Goal: Task Accomplishment & Management: Use online tool/utility

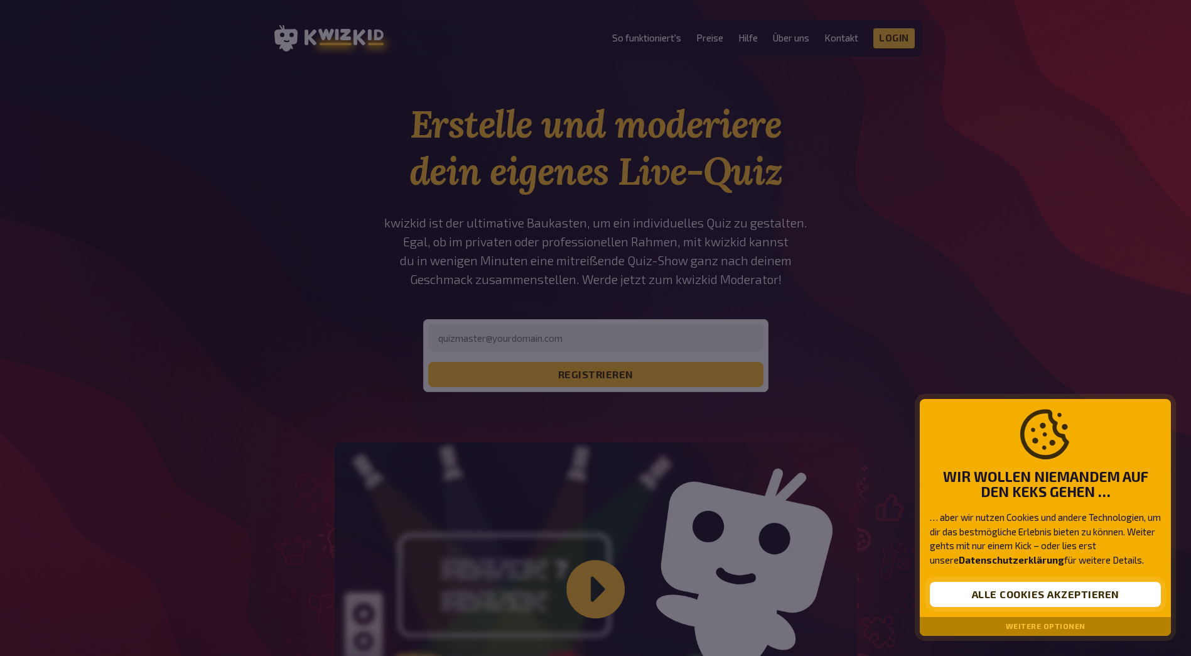
click at [1012, 595] on button "Alle Cookies akzeptieren" at bounding box center [1045, 594] width 231 height 25
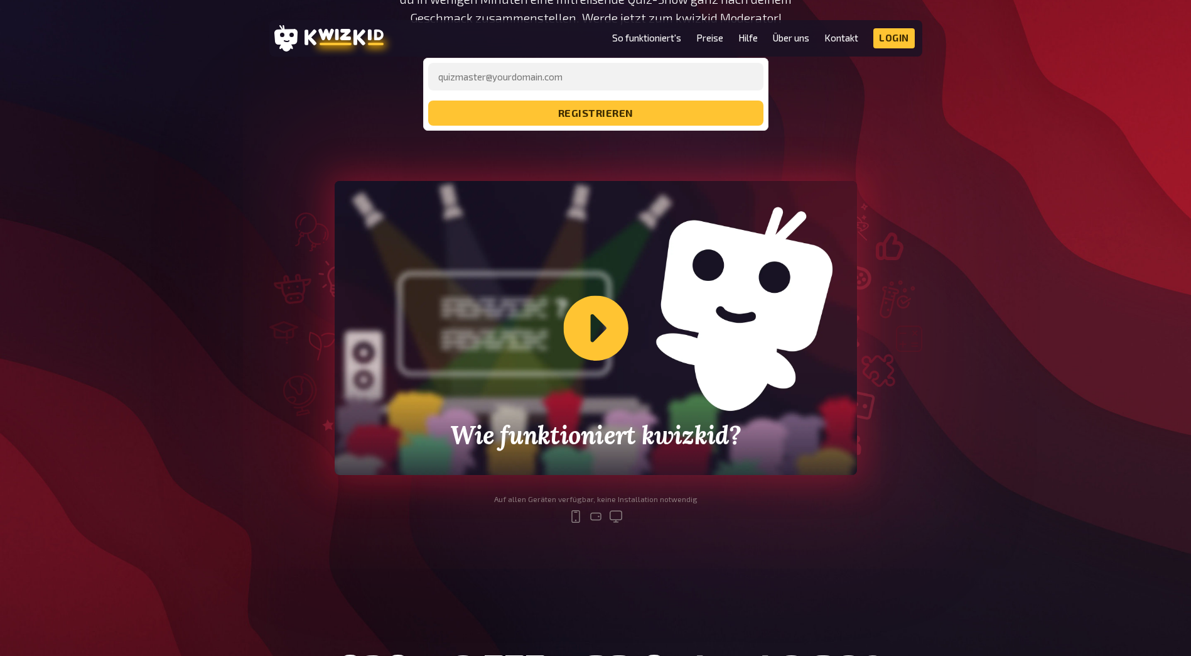
scroll to position [251, 0]
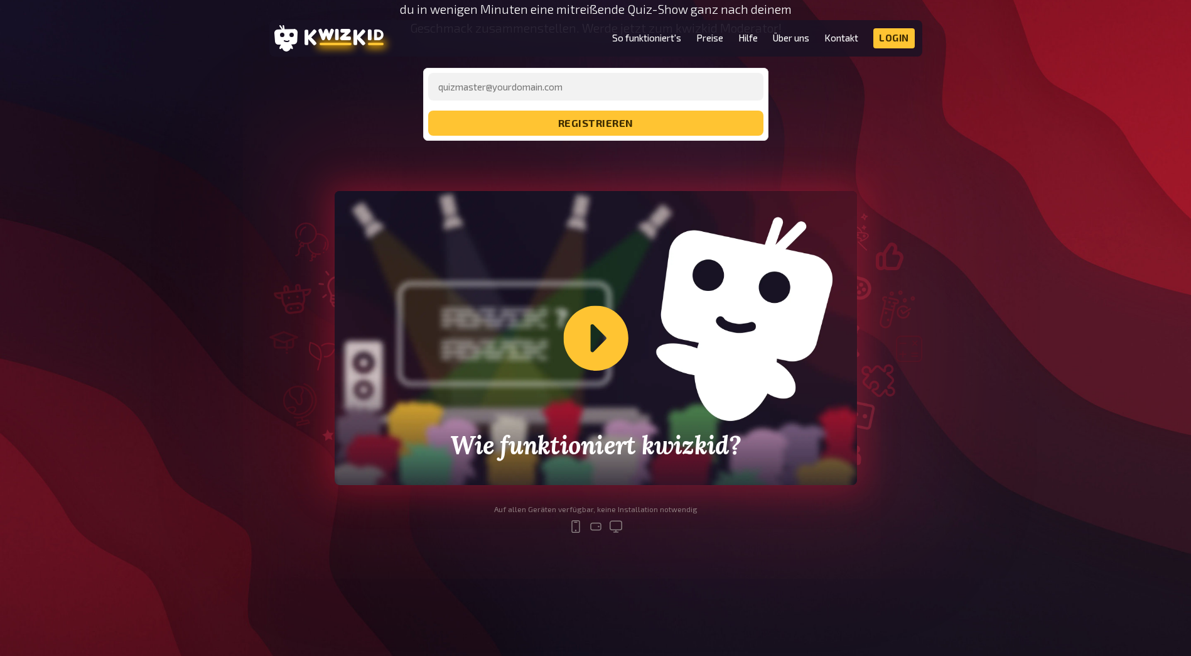
click at [600, 347] on div "Wie funktioniert kwizkid?" at bounding box center [596, 338] width 523 height 294
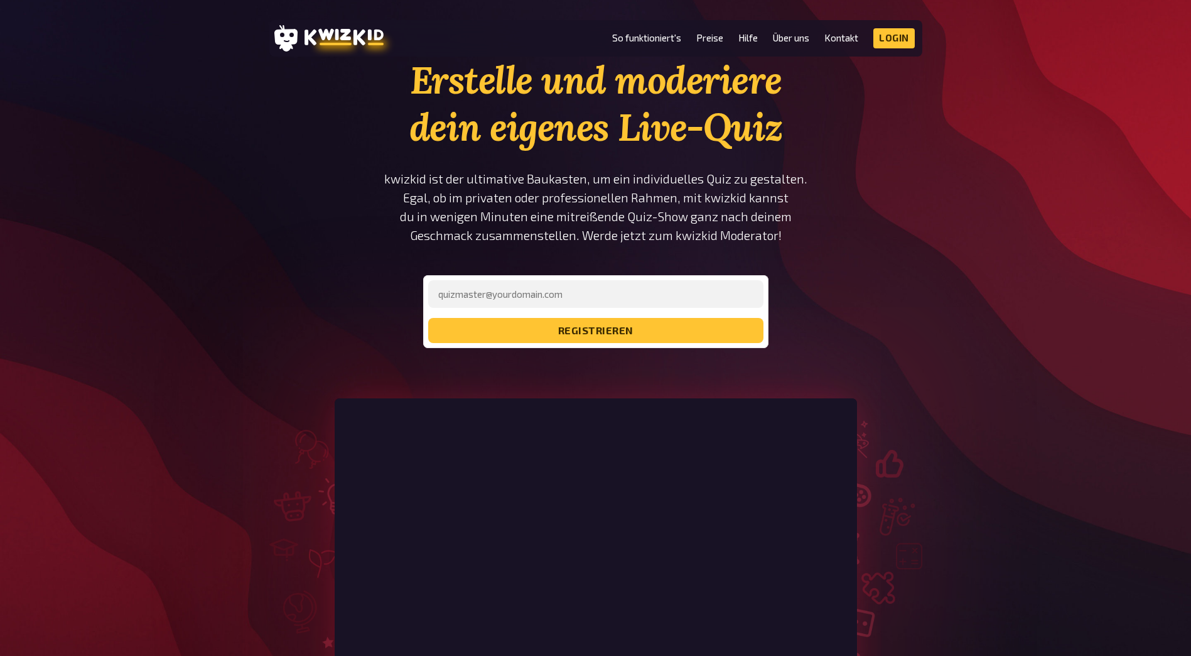
scroll to position [0, 0]
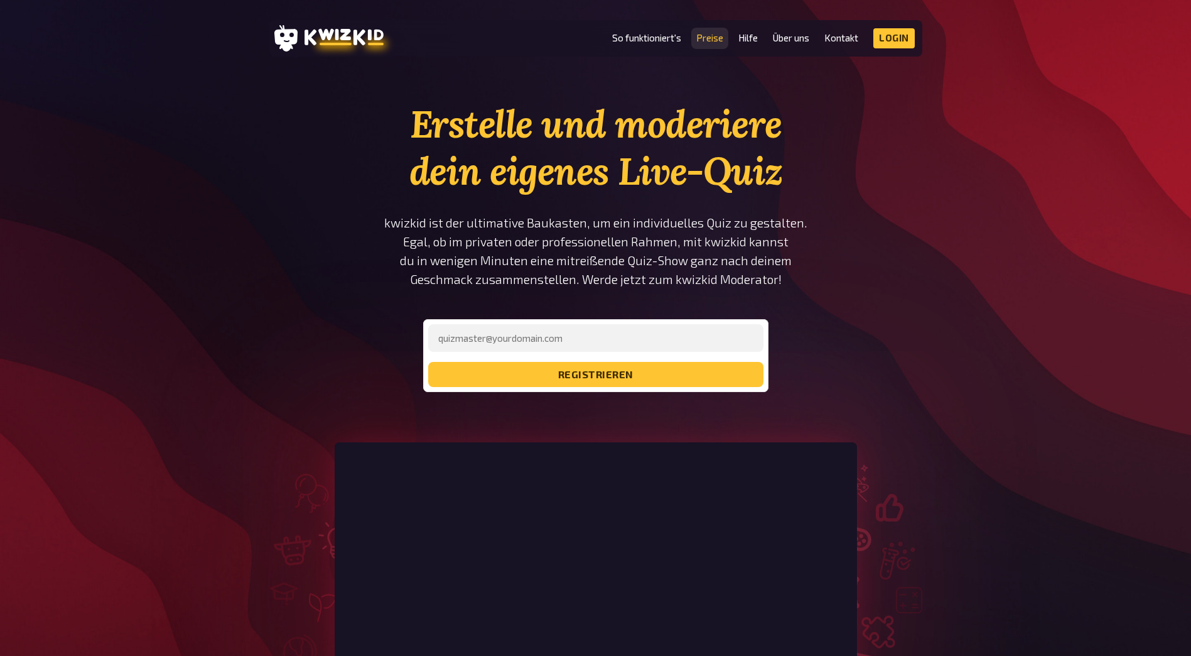
click at [700, 40] on link "Preise" at bounding box center [710, 38] width 27 height 11
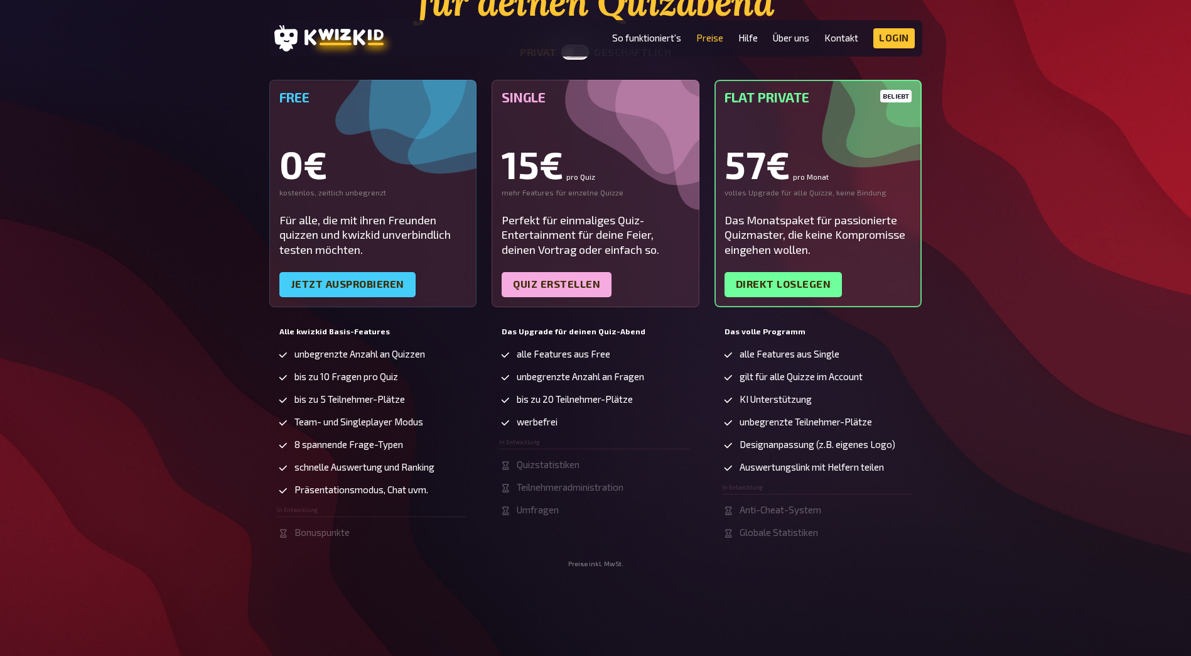
scroll to position [188, 0]
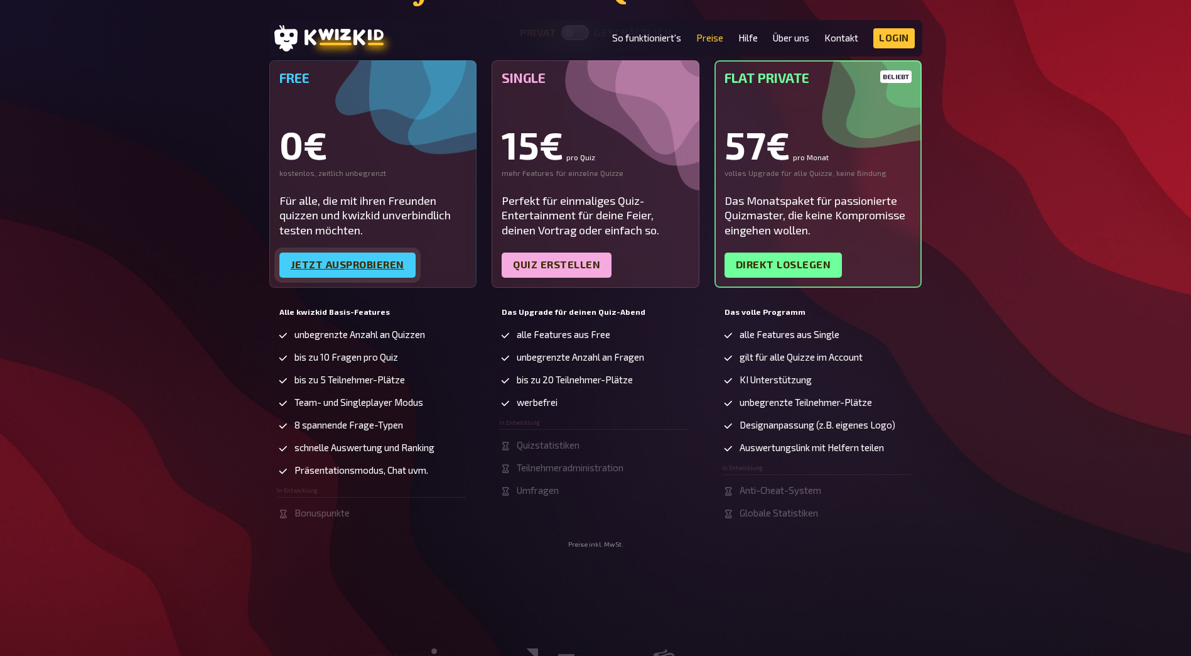
click at [352, 264] on link "Jetzt ausprobieren" at bounding box center [347, 264] width 136 height 25
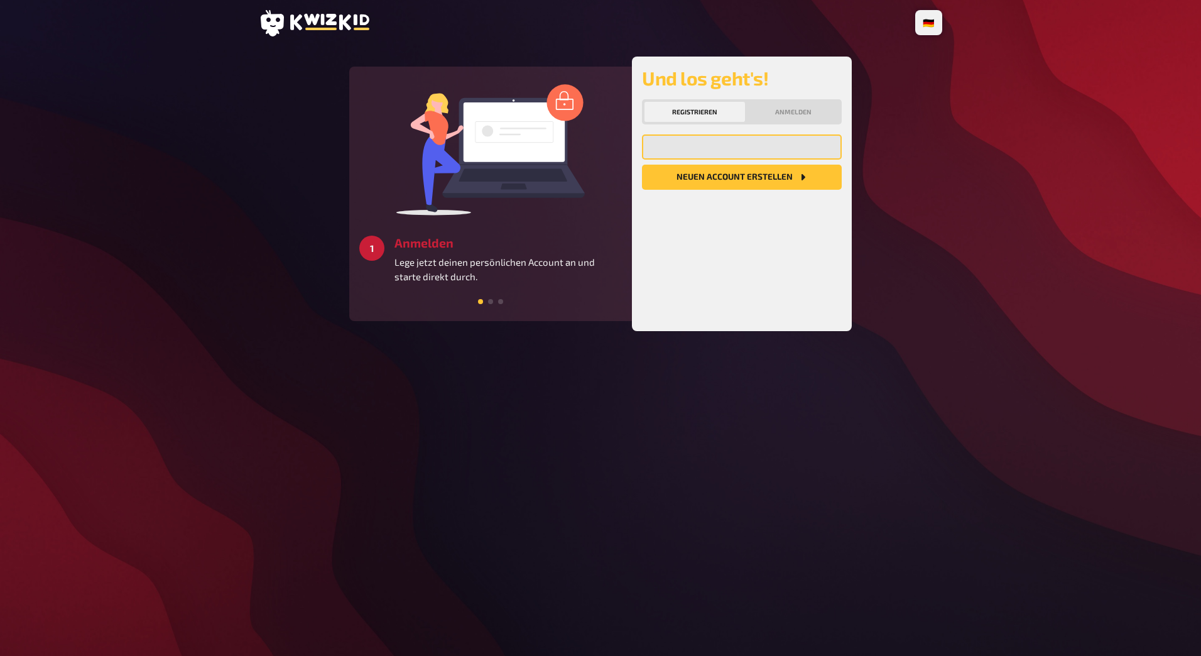
click at [729, 153] on input "email" at bounding box center [742, 146] width 200 height 25
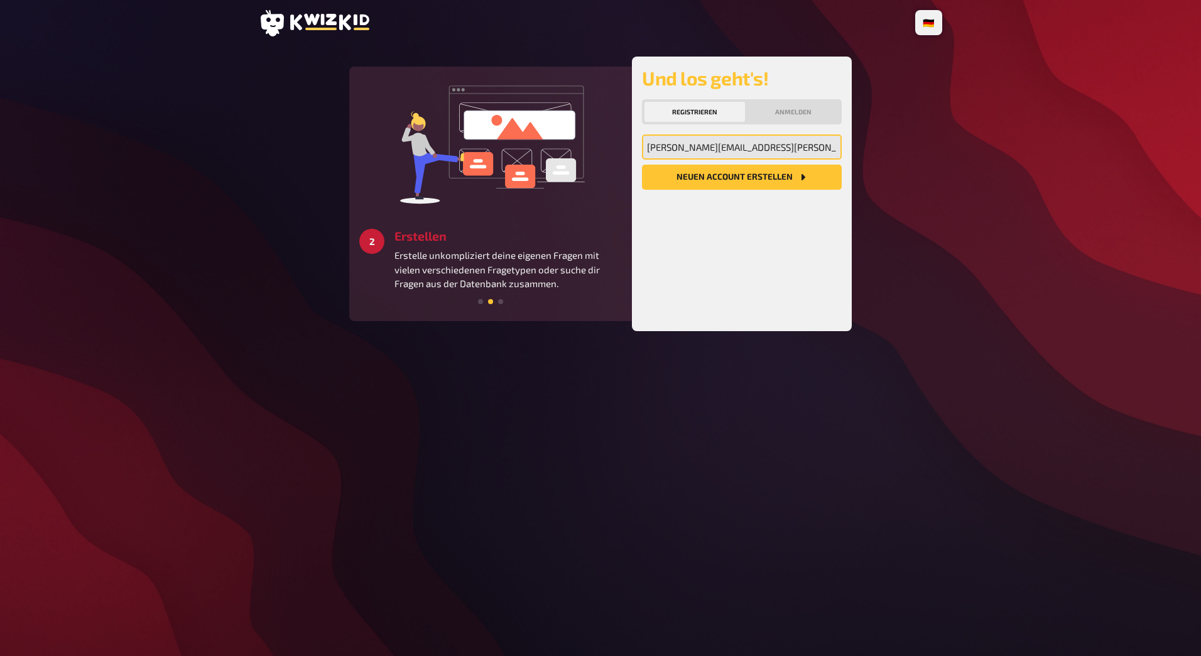
type input "[PERSON_NAME][EMAIL_ADDRESS][DOMAIN_NAME]"
click at [642, 165] on button "Neuen Account Erstellen" at bounding box center [742, 177] width 200 height 25
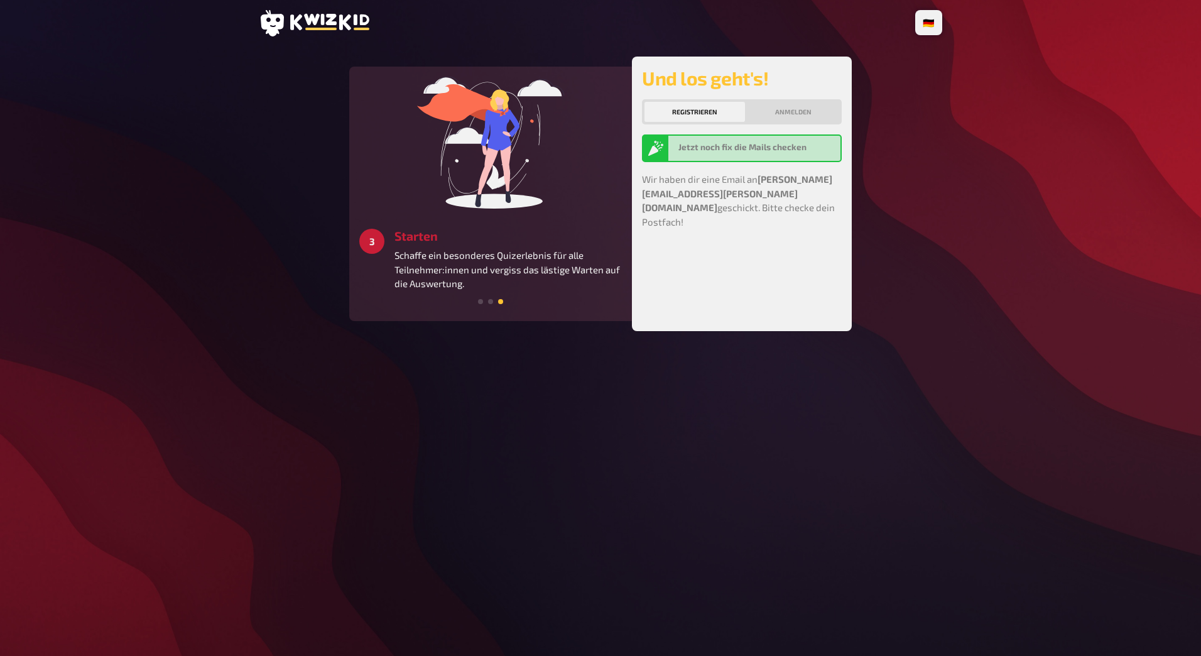
click at [318, 21] on icon at bounding box center [314, 23] width 111 height 26
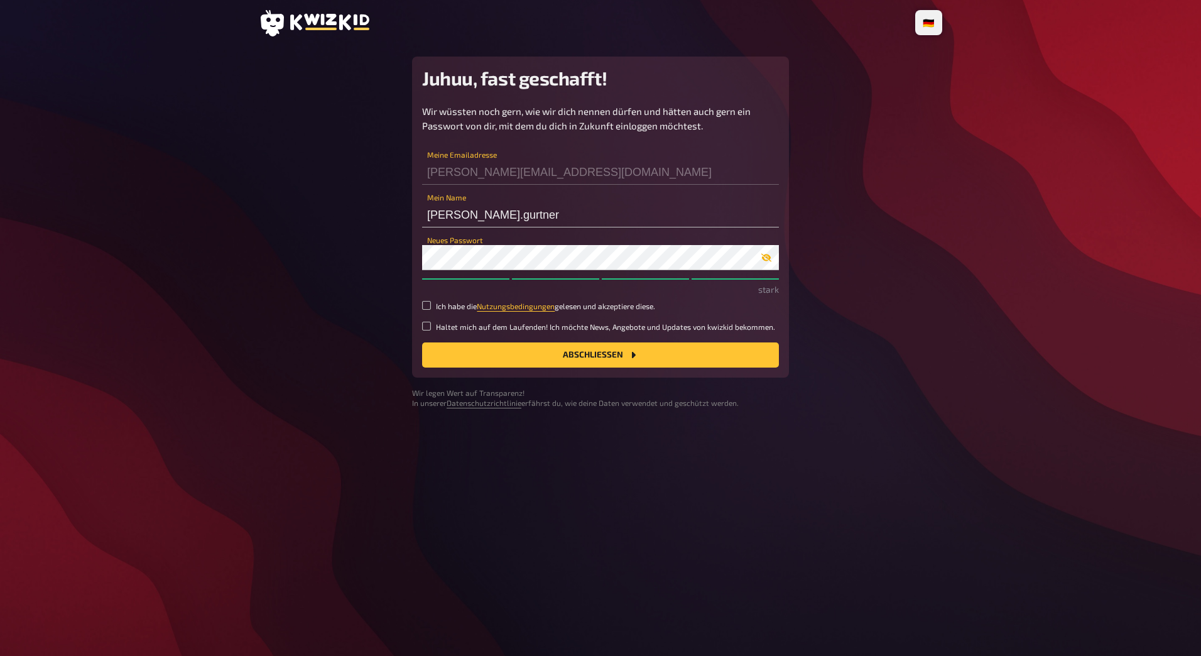
click at [771, 257] on button "button" at bounding box center [766, 257] width 25 height 10
click at [439, 306] on small "Ich habe die Nutzungsbedingungen gelesen und akzeptiere diese." at bounding box center [545, 306] width 219 height 11
click at [431, 306] on input "Ich habe die Nutzungsbedingungen gelesen und akzeptiere diese." at bounding box center [426, 305] width 9 height 9
checkbox input "true"
click at [538, 358] on button "Abschließen" at bounding box center [600, 354] width 357 height 25
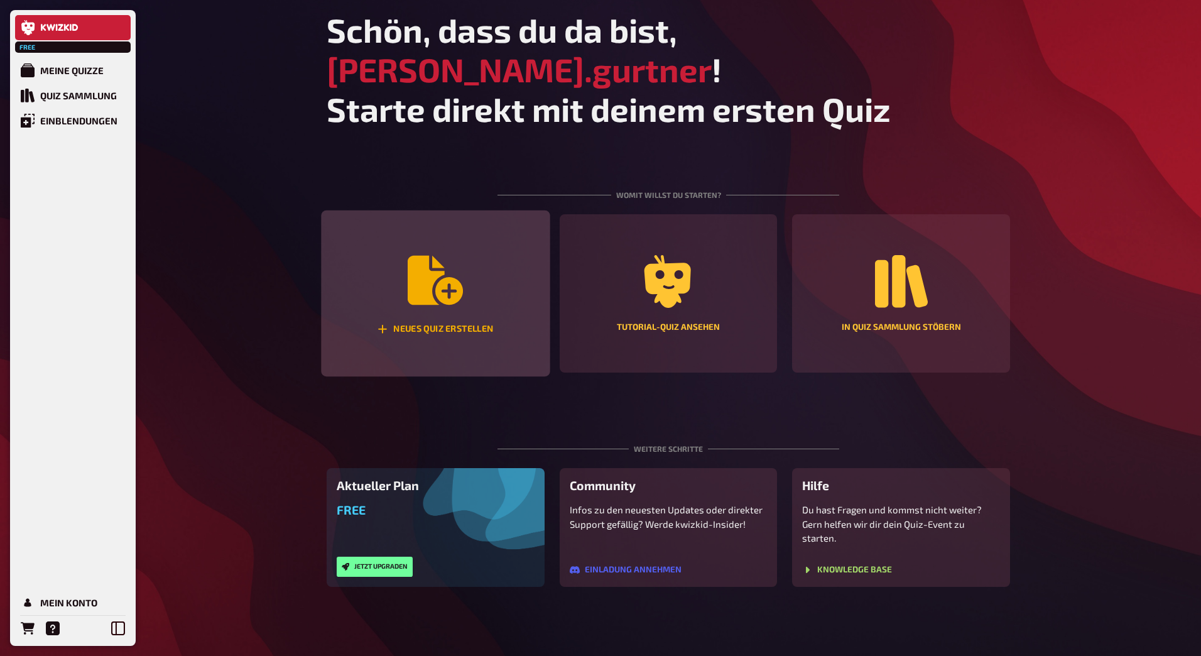
click at [424, 256] on icon "Neues Quiz erstellen" at bounding box center [435, 280] width 55 height 49
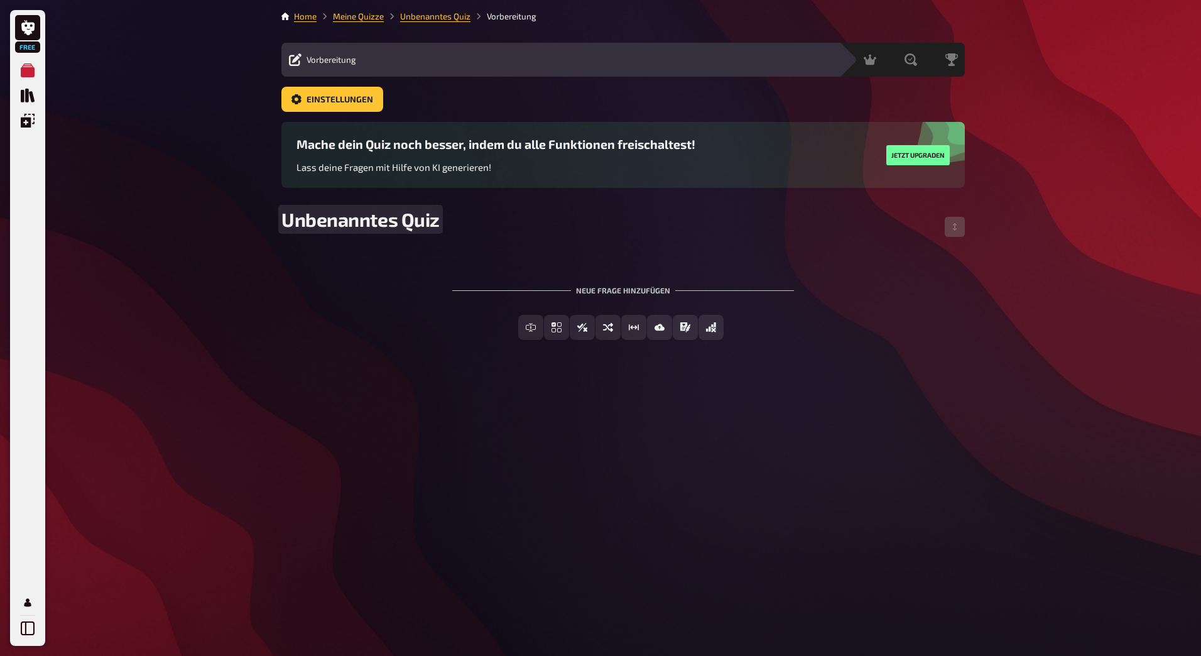
click at [395, 228] on span "Unbenanntes Quiz" at bounding box center [360, 219] width 158 height 23
drag, startPoint x: 436, startPoint y: 218, endPoint x: 75, endPoint y: 228, distance: 360.7
click at [48, 218] on div "Free Meine Quizze Quiz Sammlung Einblendungen Mein Konto Home Meine Quizze Unbe…" at bounding box center [600, 328] width 1201 height 656
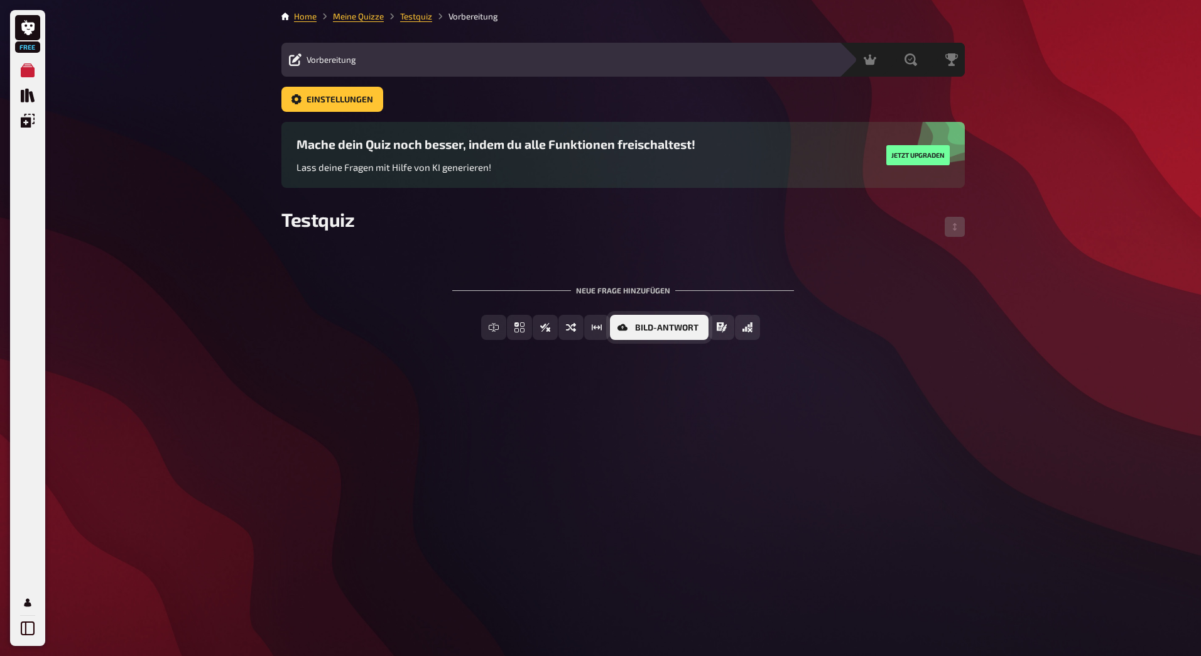
click at [692, 330] on span "Bild-Antwort" at bounding box center [666, 327] width 63 height 9
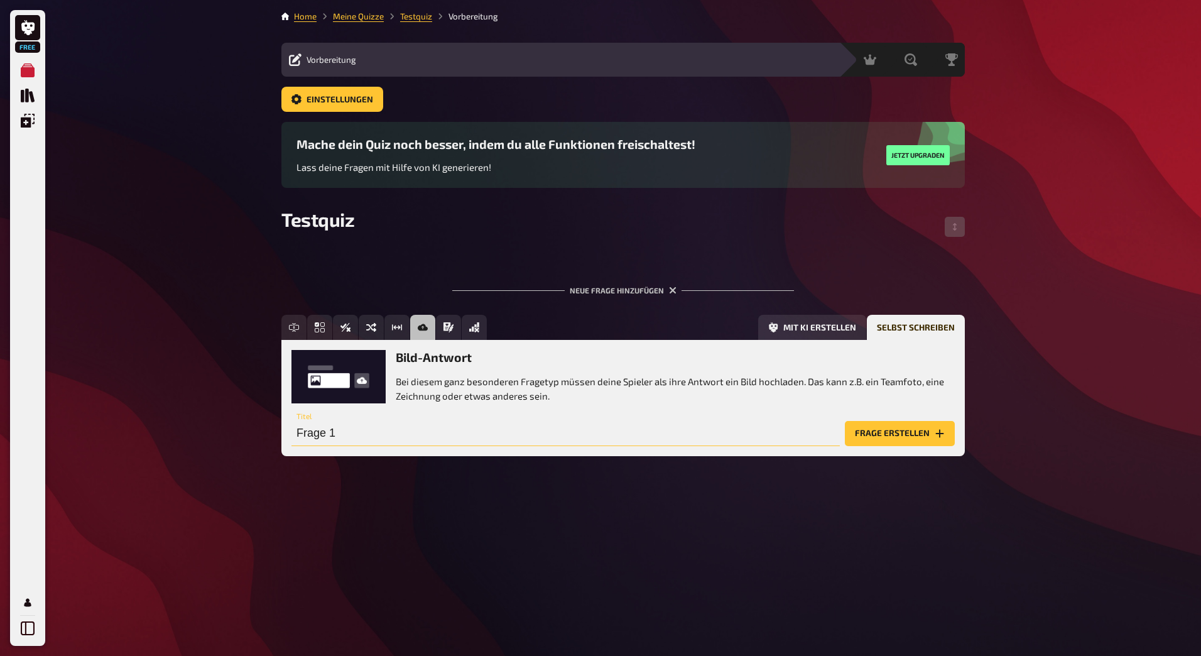
click at [351, 433] on input "Frage 1" at bounding box center [565, 433] width 548 height 25
type input "Wer ist es?"
click at [897, 430] on button "Frage erstellen" at bounding box center [900, 433] width 110 height 25
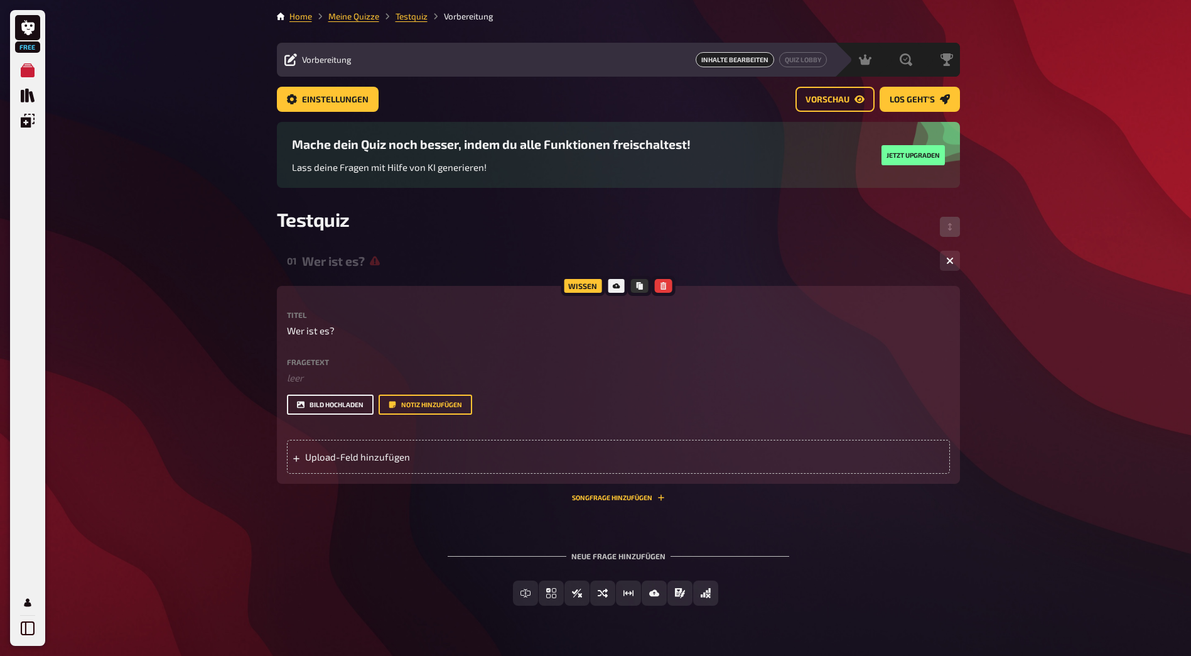
click at [335, 408] on button "Bild hochladen" at bounding box center [330, 404] width 87 height 20
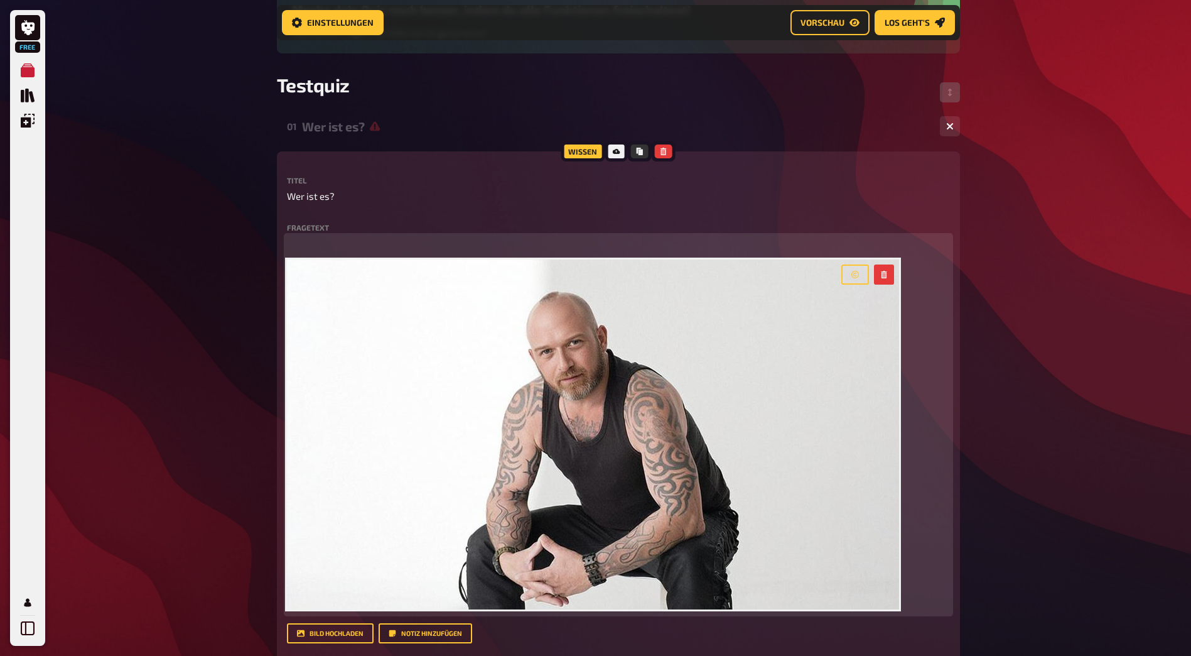
scroll to position [89, 0]
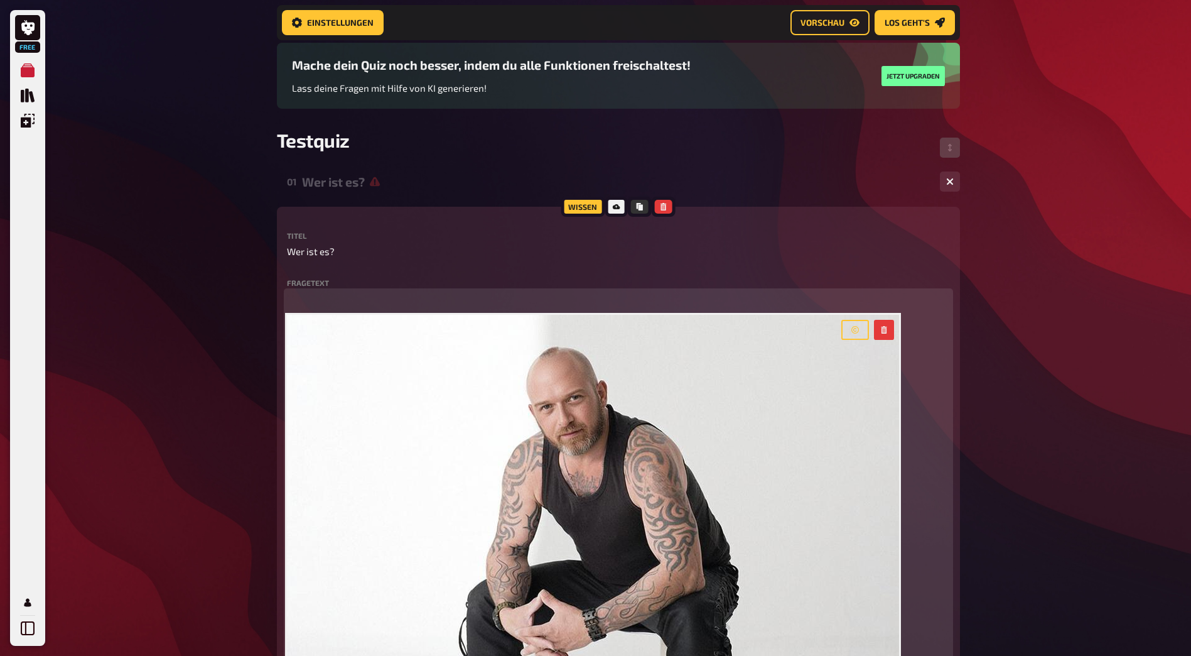
click at [362, 303] on p "﻿" at bounding box center [618, 298] width 663 height 14
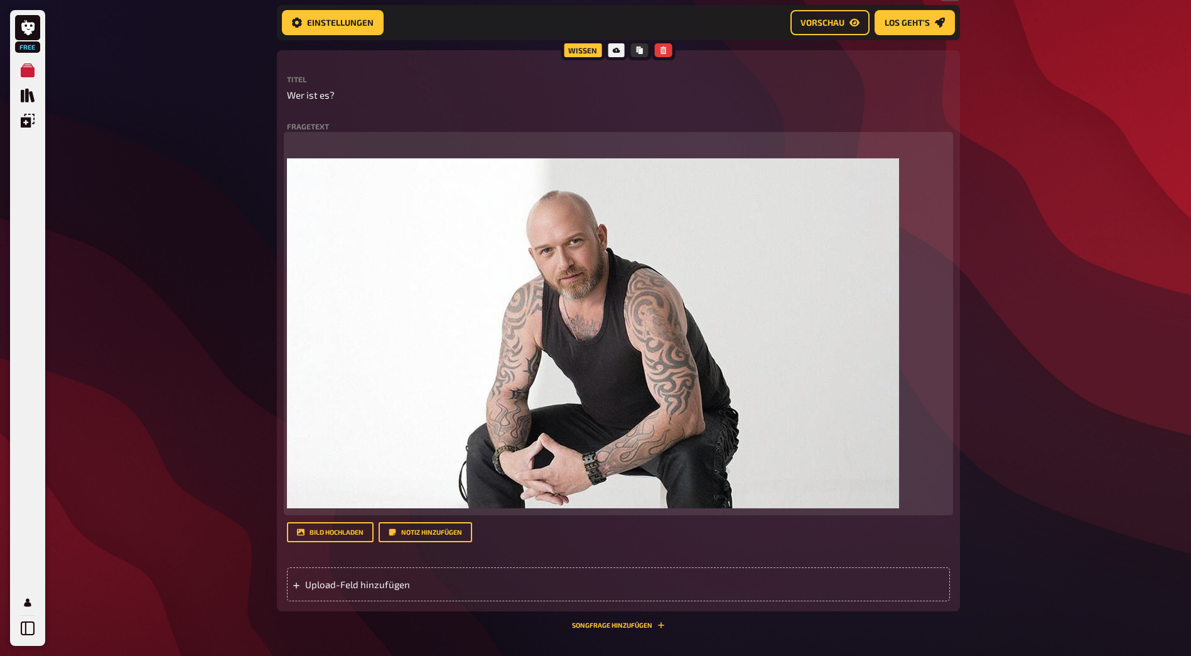
scroll to position [278, 0]
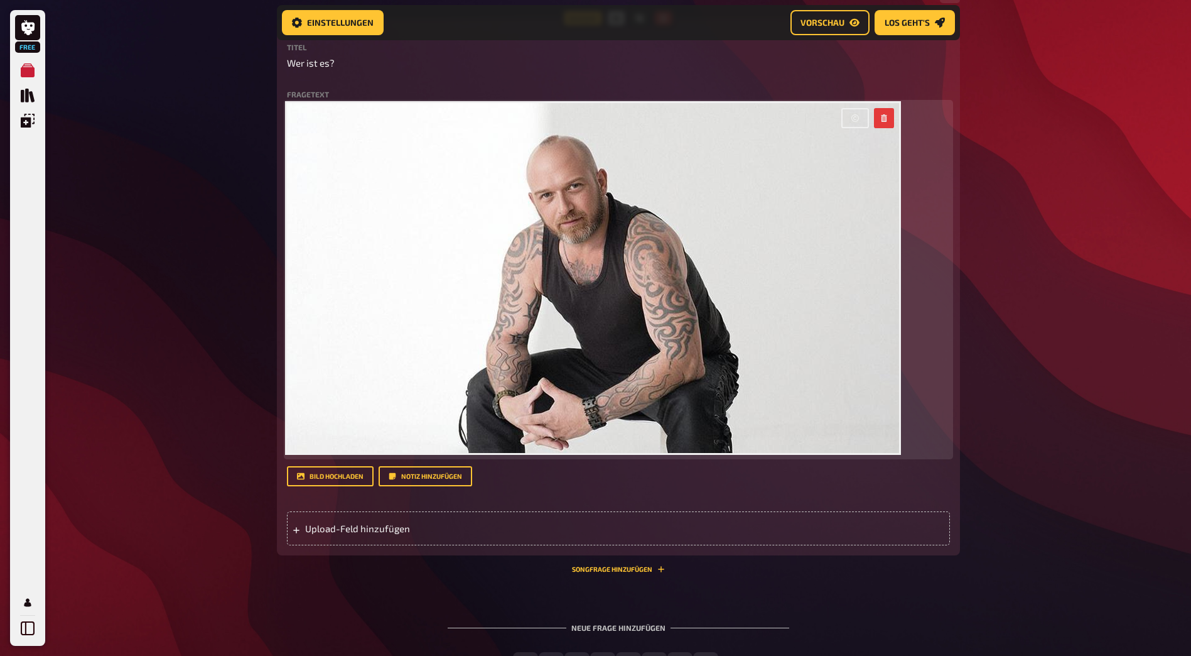
click at [856, 113] on button "button" at bounding box center [856, 118] width 28 height 20
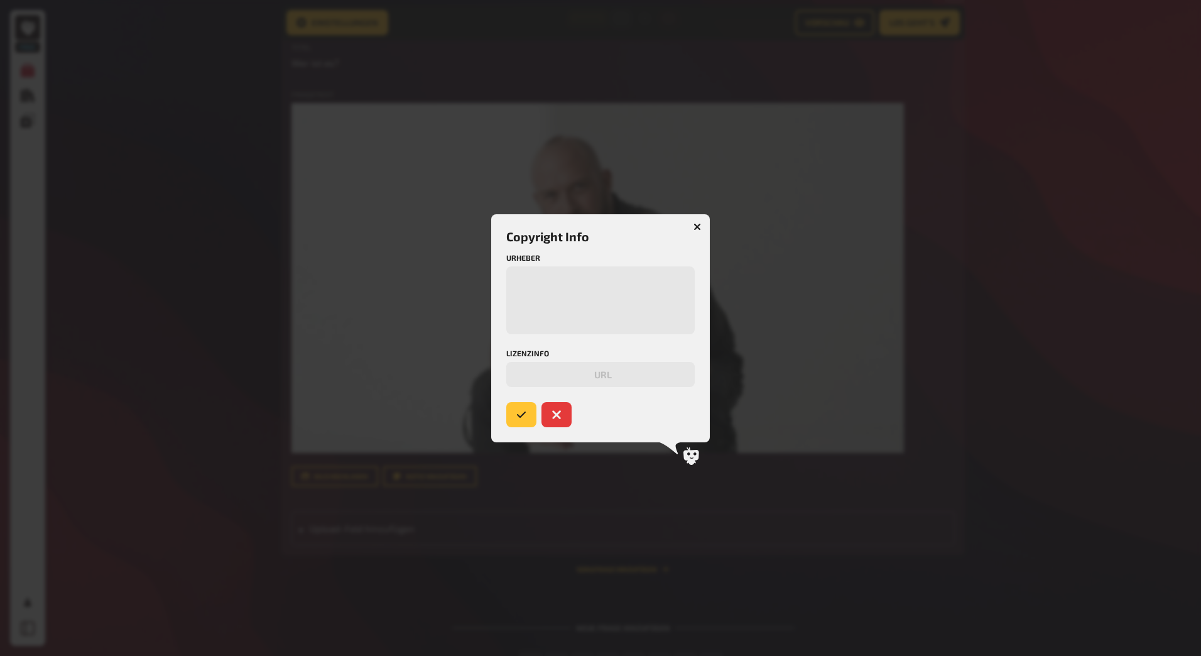
click at [692, 222] on button "button" at bounding box center [697, 227] width 20 height 20
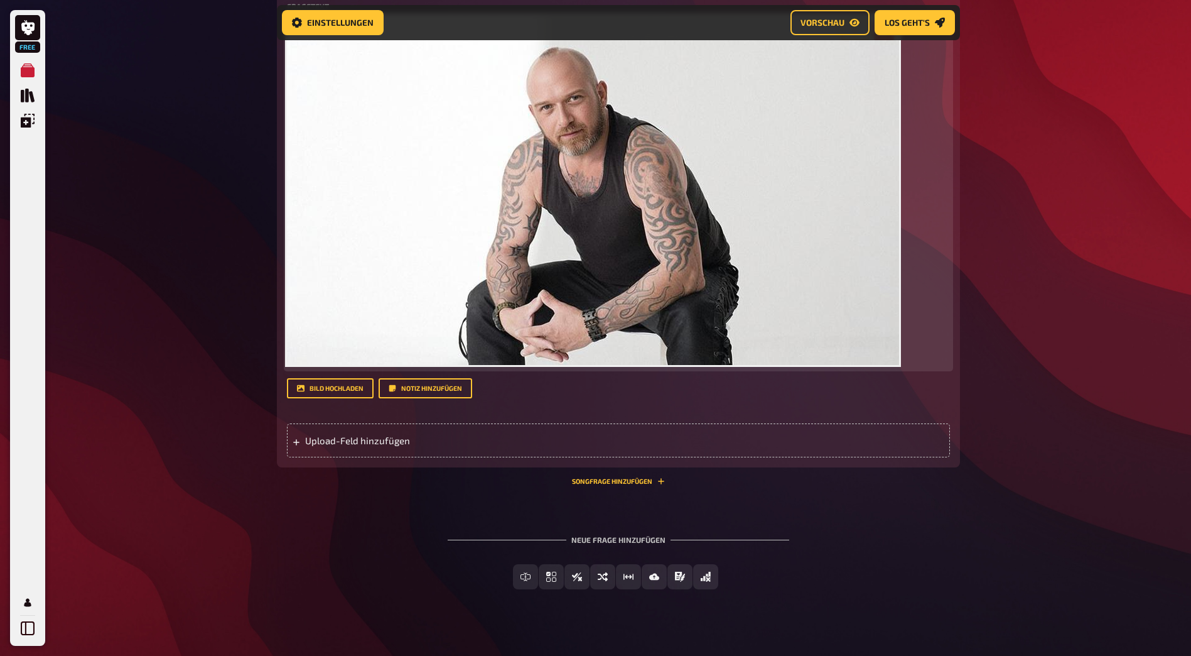
scroll to position [379, 0]
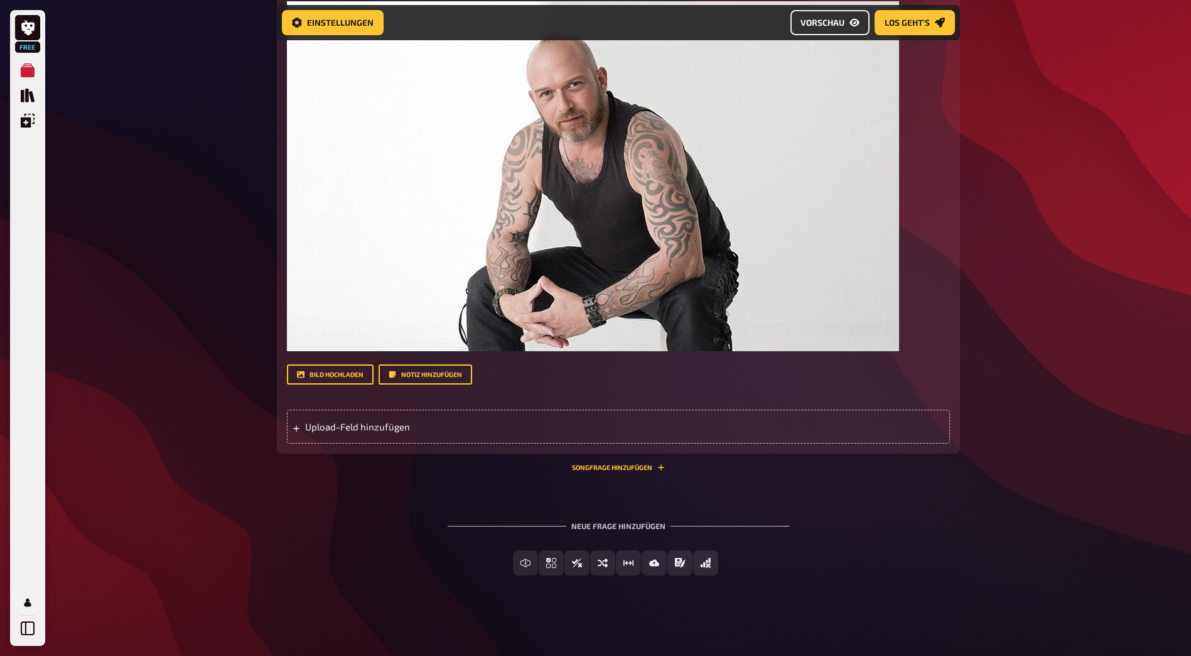
click at [833, 28] on link "Vorschau" at bounding box center [830, 22] width 79 height 25
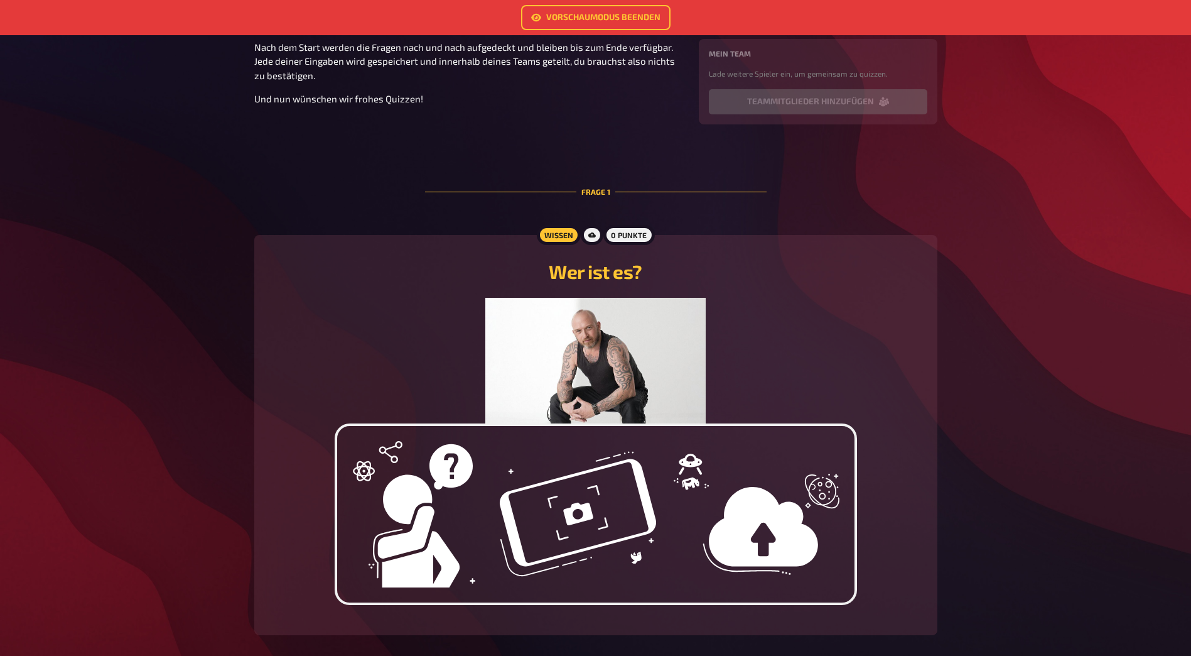
scroll to position [15, 0]
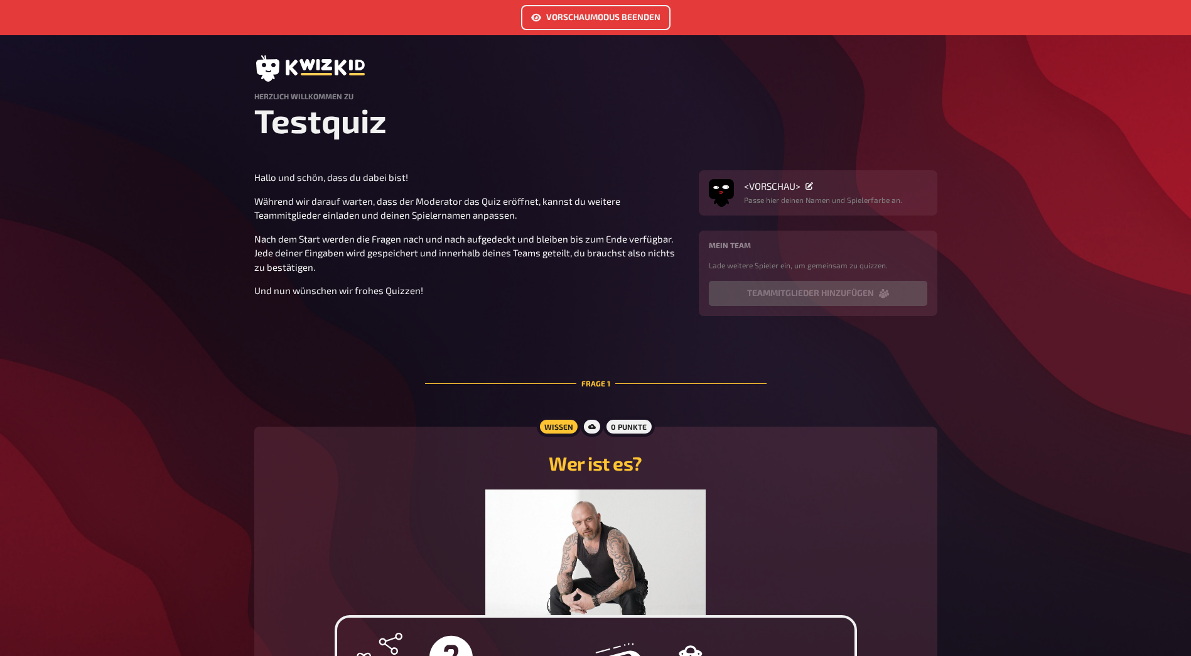
click at [582, 16] on link "Vorschaumodus beenden" at bounding box center [595, 17] width 149 height 25
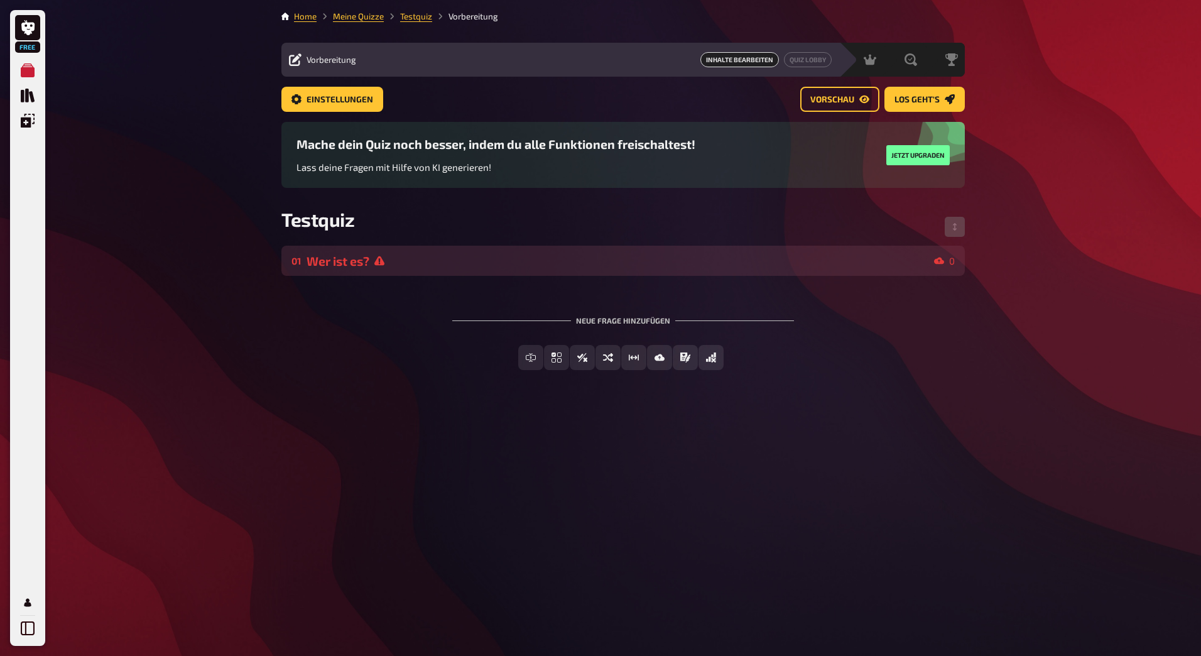
click at [455, 255] on div "Wer ist es?" at bounding box center [618, 261] width 622 height 14
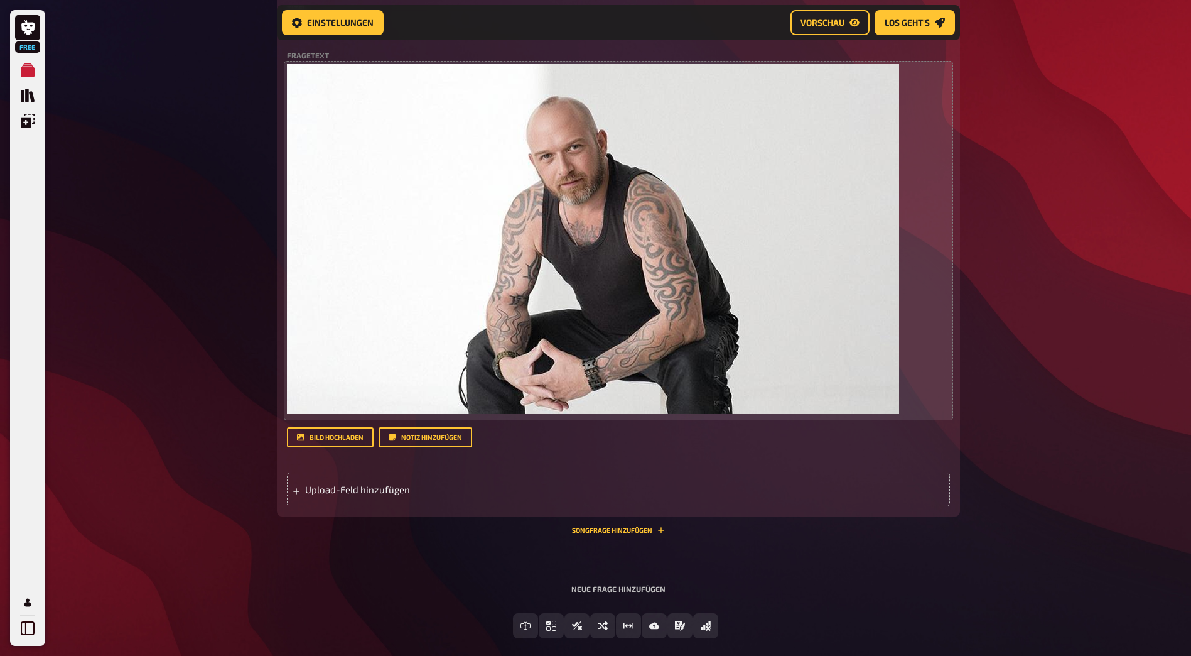
scroll to position [379, 0]
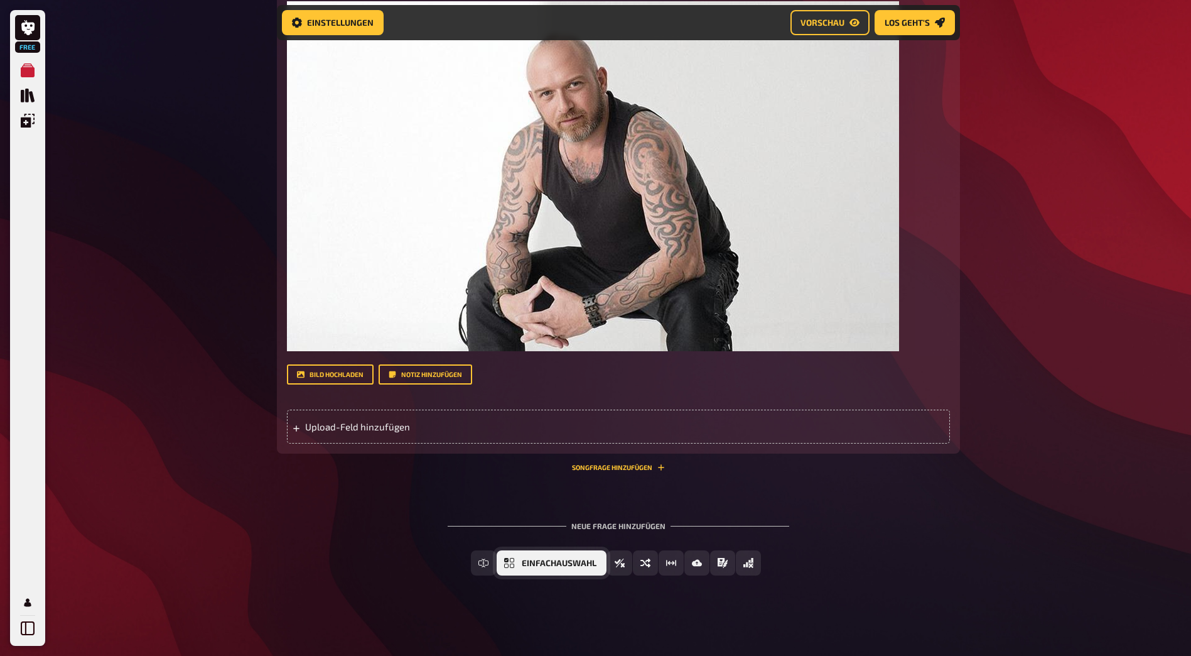
click at [589, 562] on span "Einfachauswahl" at bounding box center [559, 563] width 75 height 9
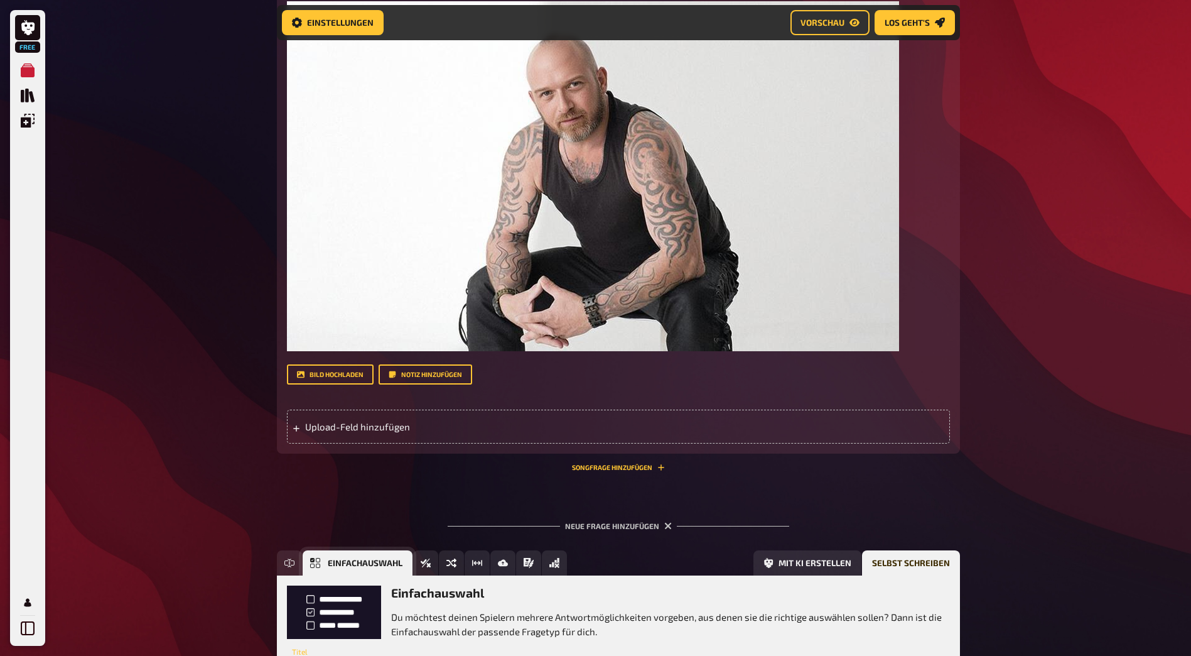
scroll to position [496, 0]
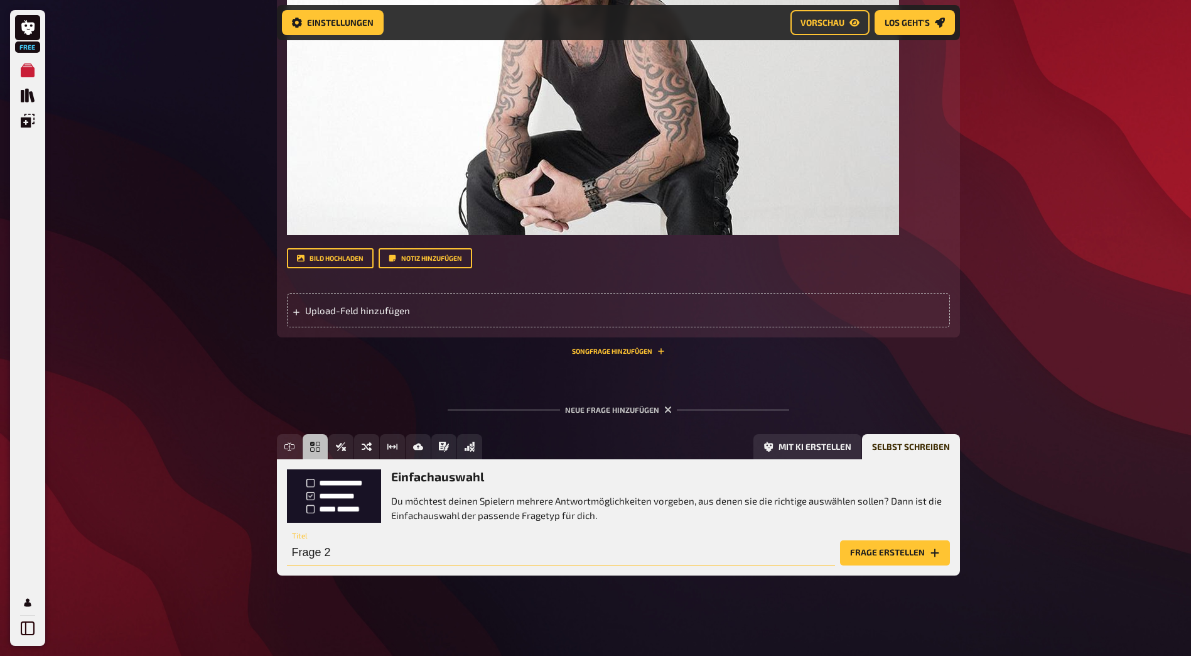
click at [406, 551] on input "Frage 2" at bounding box center [561, 552] width 548 height 25
click at [158, 308] on div "Free Meine Quizze Quiz Sammlung Einblendungen Mein Konto Home Meine Quizze Test…" at bounding box center [595, 79] width 1191 height 1151
click at [594, 551] on input "Test" at bounding box center [561, 552] width 548 height 25
type input "T"
type input "[GEOGRAPHIC_DATA]"
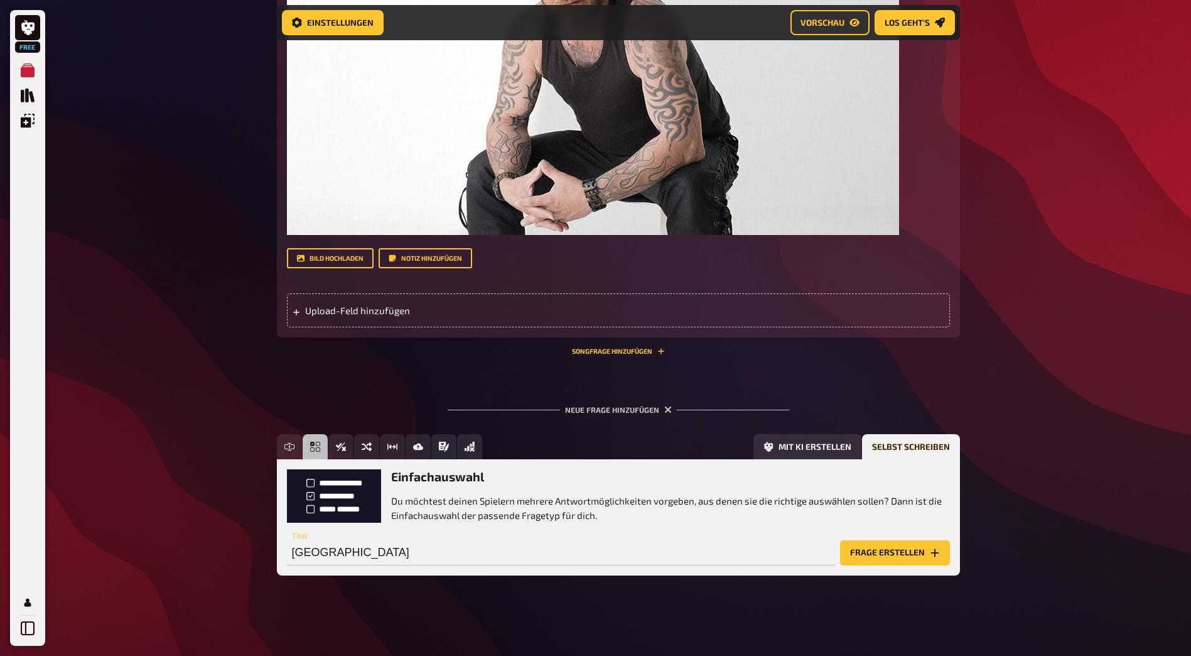
click at [872, 553] on button "Frage erstellen" at bounding box center [895, 552] width 110 height 25
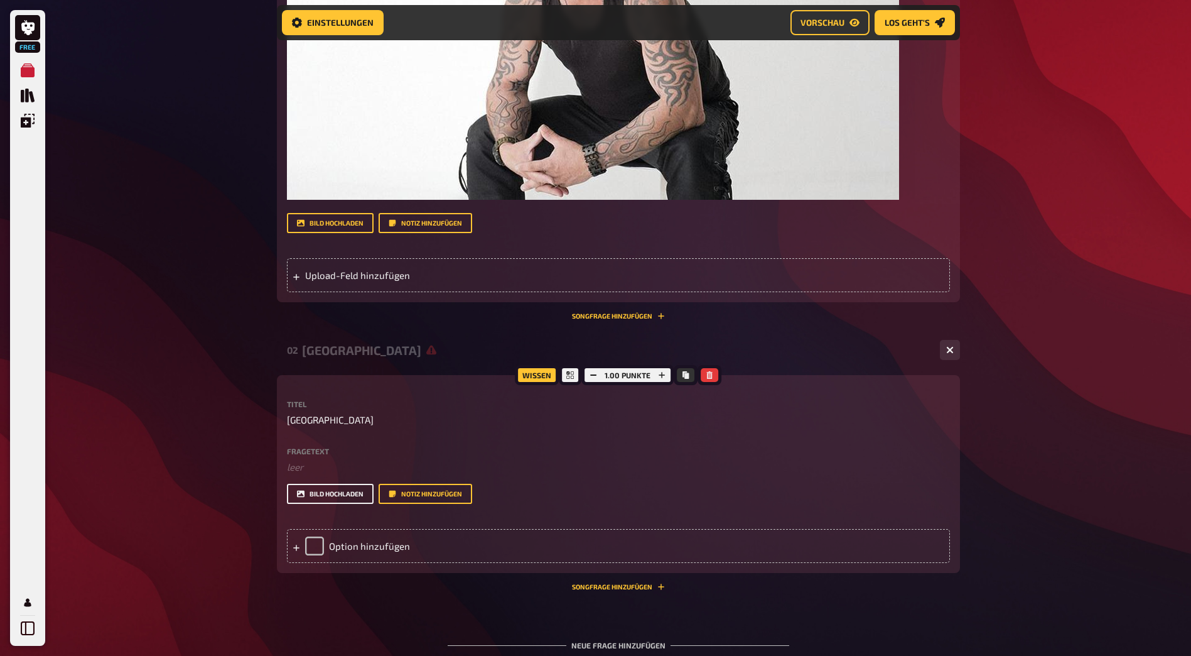
scroll to position [558, 0]
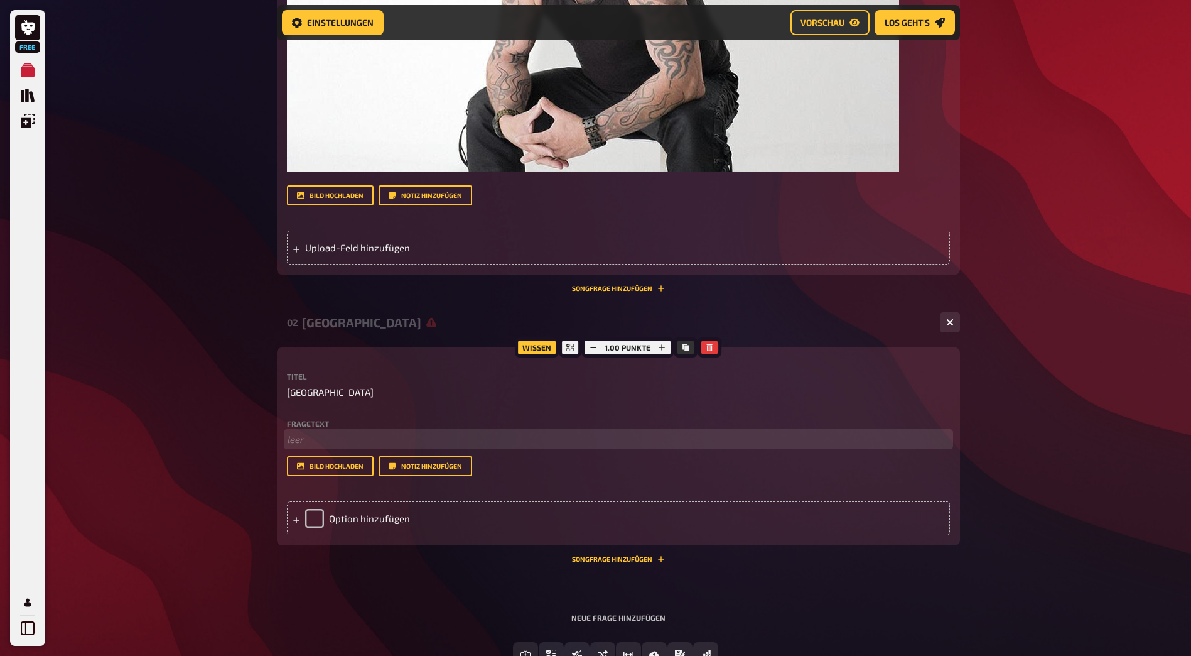
click at [325, 432] on p "﻿ leer" at bounding box center [618, 439] width 663 height 14
click at [346, 518] on div "Option hinzufügen" at bounding box center [618, 518] width 663 height 34
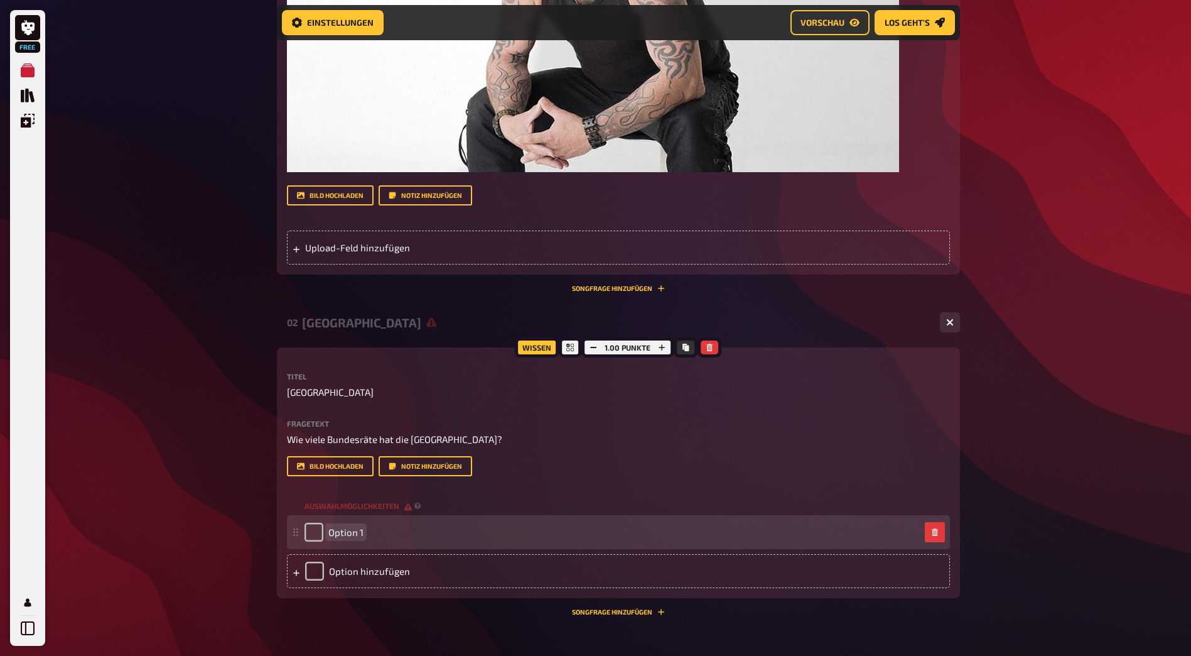
click at [464, 529] on div "Option 1" at bounding box center [613, 532] width 616 height 19
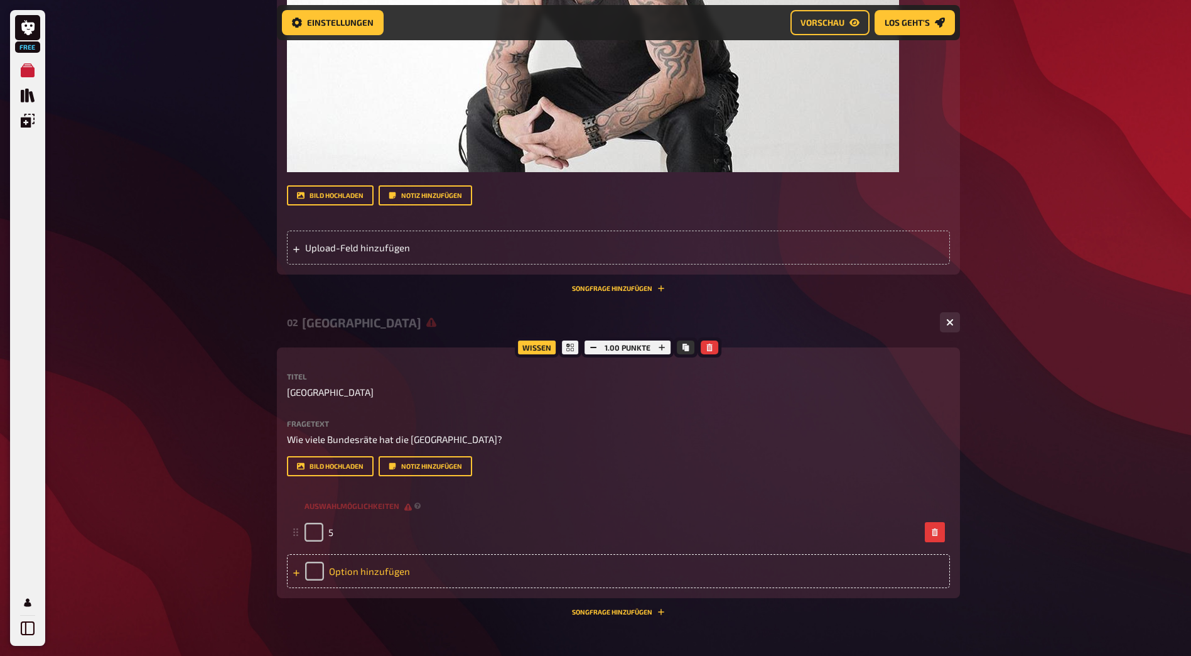
click at [383, 562] on div "Option hinzufügen" at bounding box center [618, 571] width 663 height 34
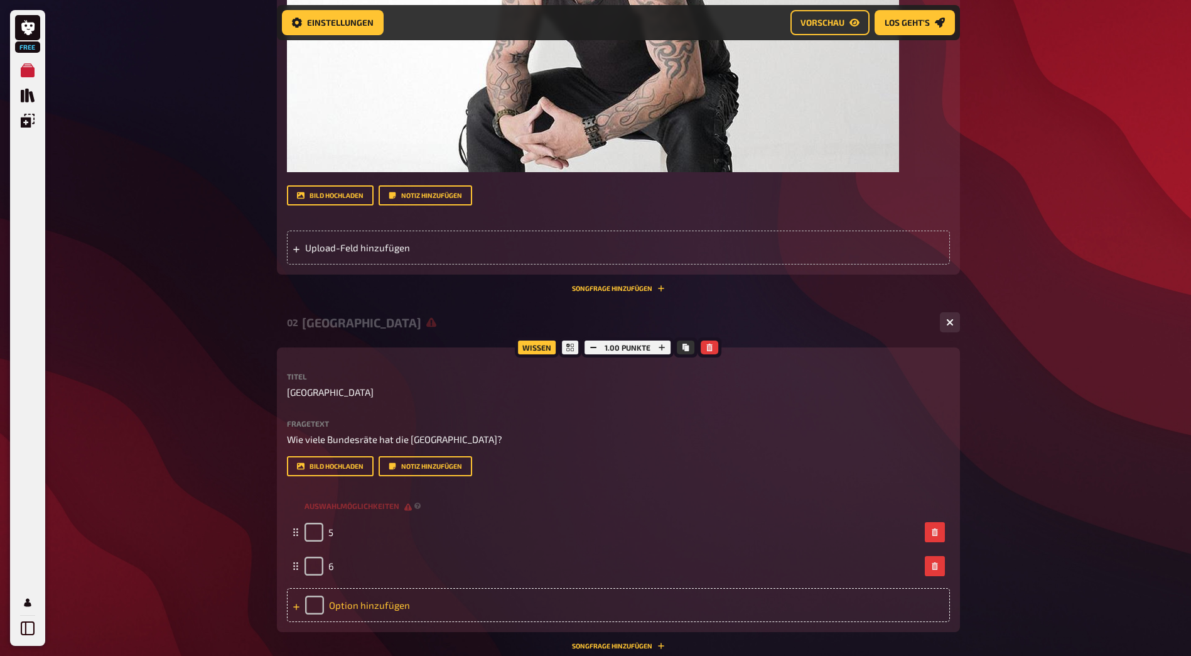
click at [358, 594] on div "Option hinzufügen" at bounding box center [618, 605] width 663 height 34
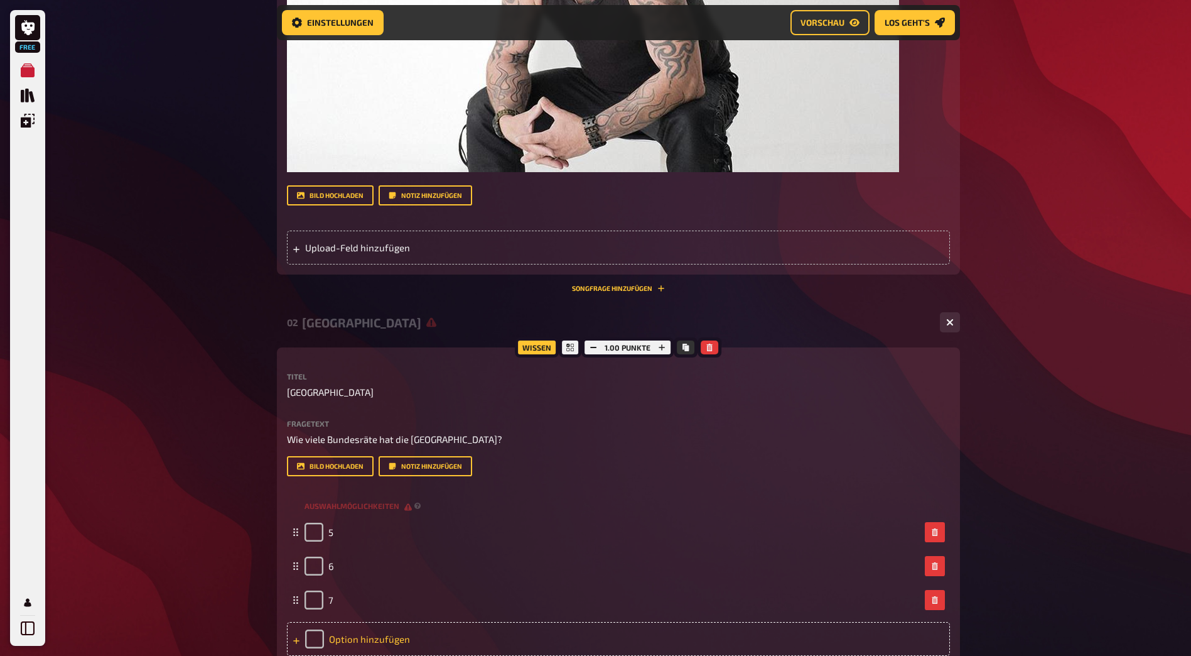
click at [420, 649] on div "Option hinzufügen" at bounding box center [618, 639] width 663 height 34
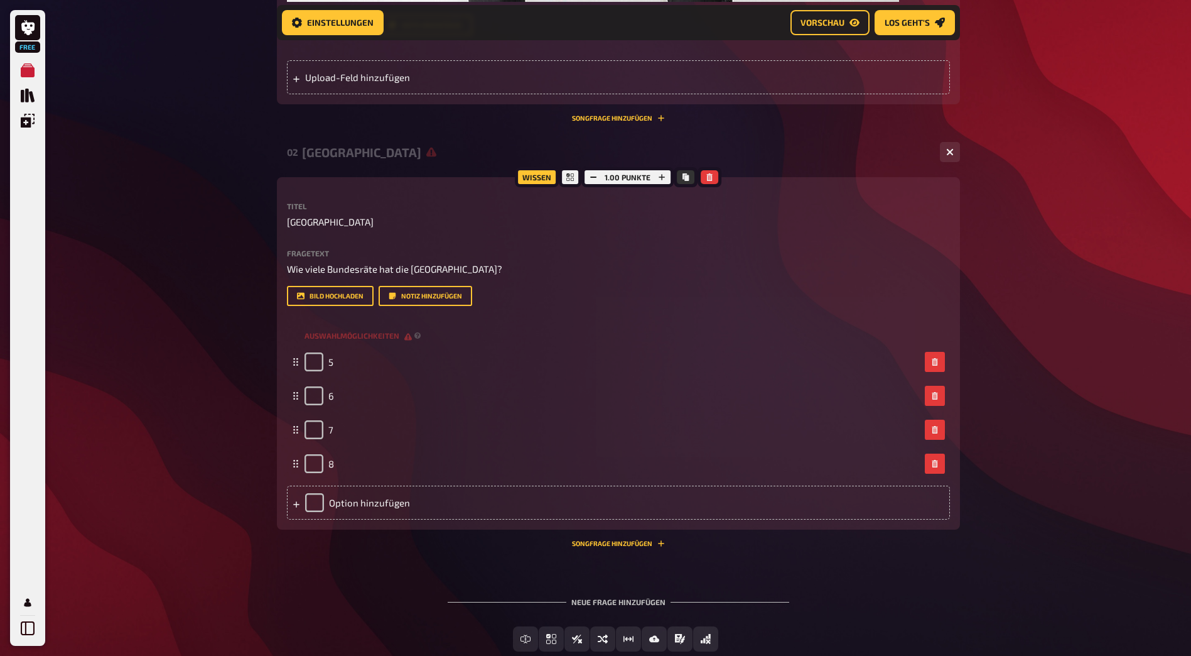
scroll to position [742, 0]
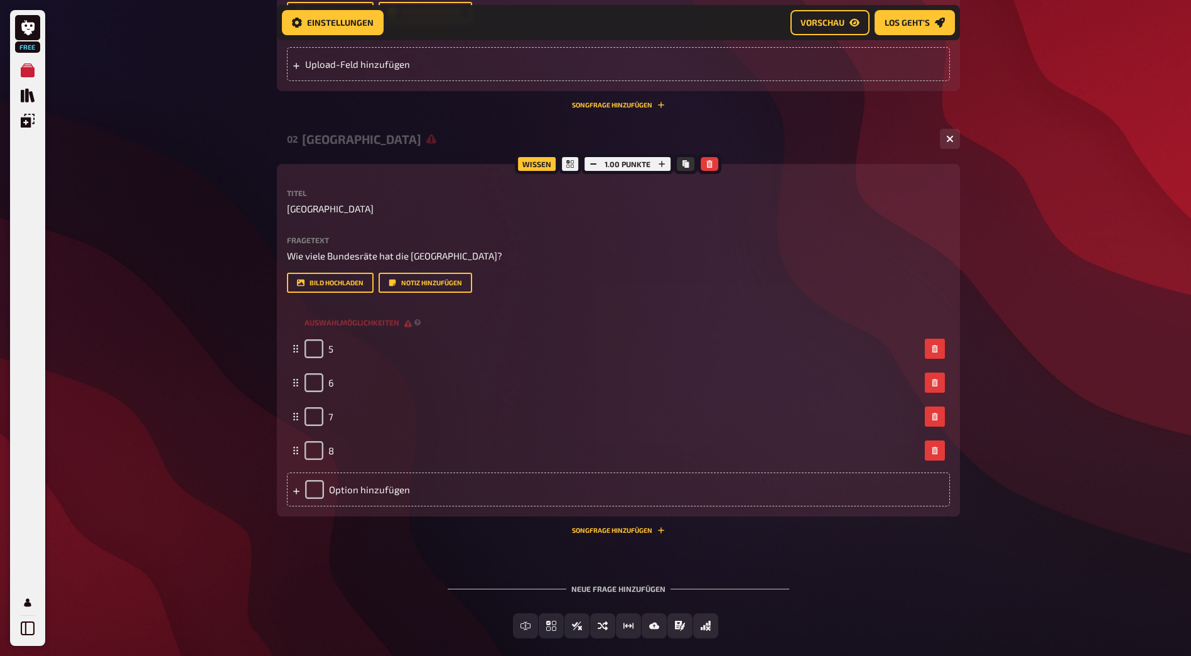
click at [634, 538] on div "02 Schweiz 4 Wissen 1.00 Punkte Titel Schweiz Fragetext Wie viele Bundesräte ha…" at bounding box center [618, 334] width 683 height 420
click at [634, 533] on button "Songfrage hinzufügen" at bounding box center [618, 530] width 93 height 8
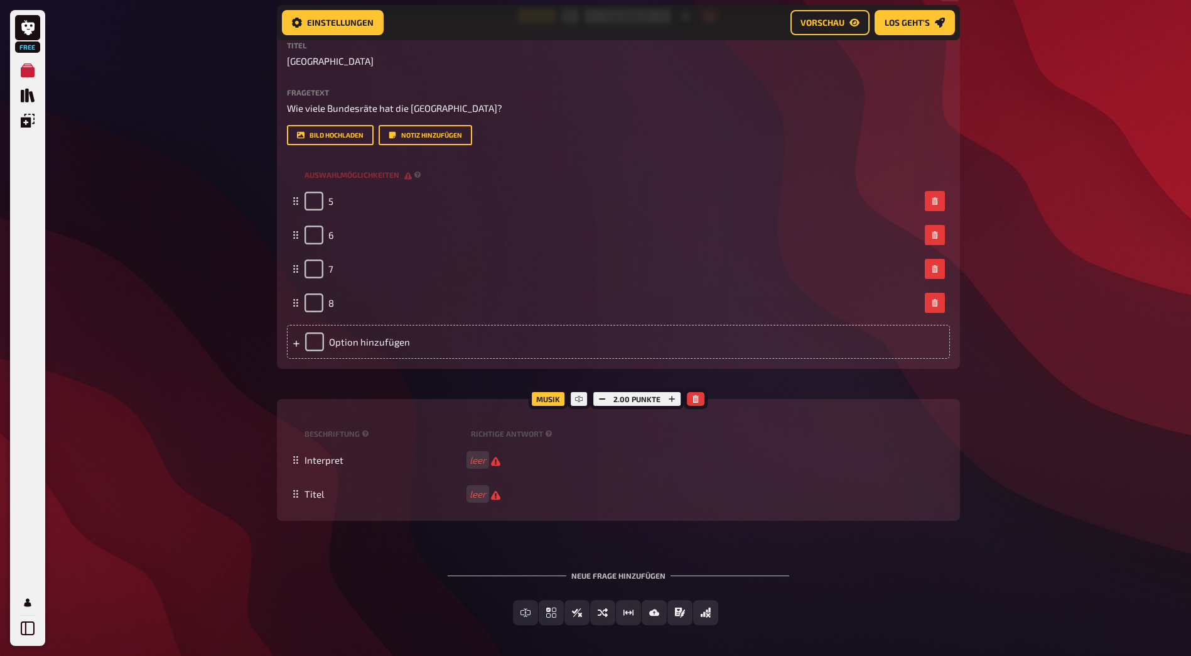
scroll to position [867, 0]
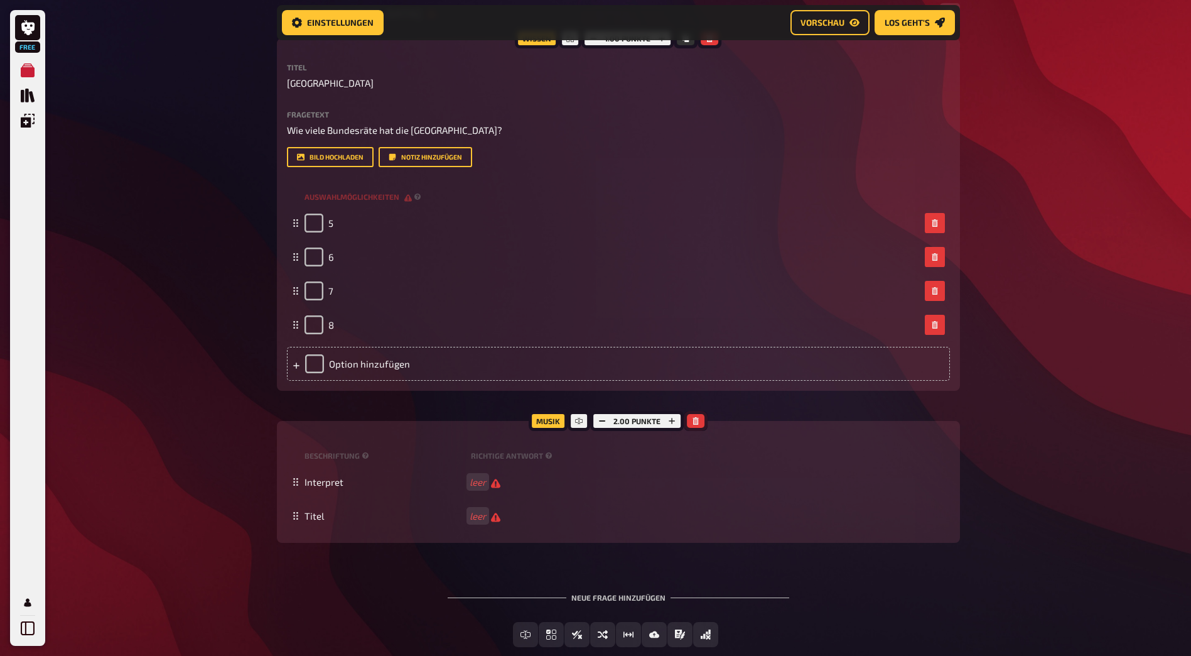
click at [693, 422] on icon "button" at bounding box center [696, 421] width 6 height 8
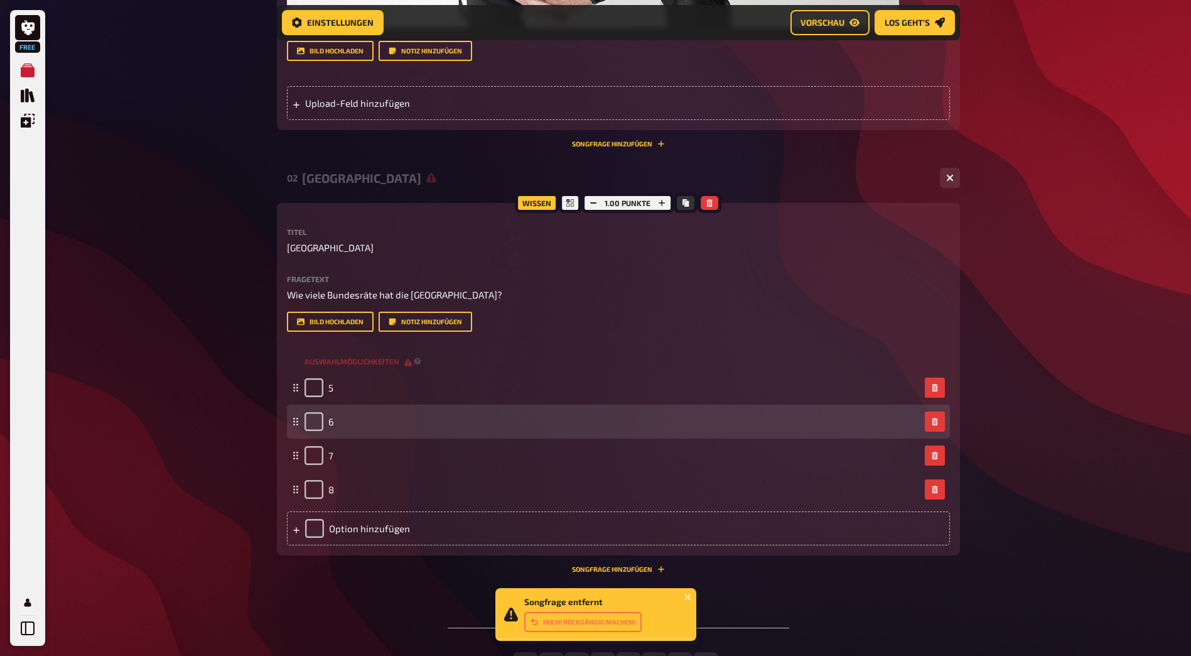
scroll to position [679, 0]
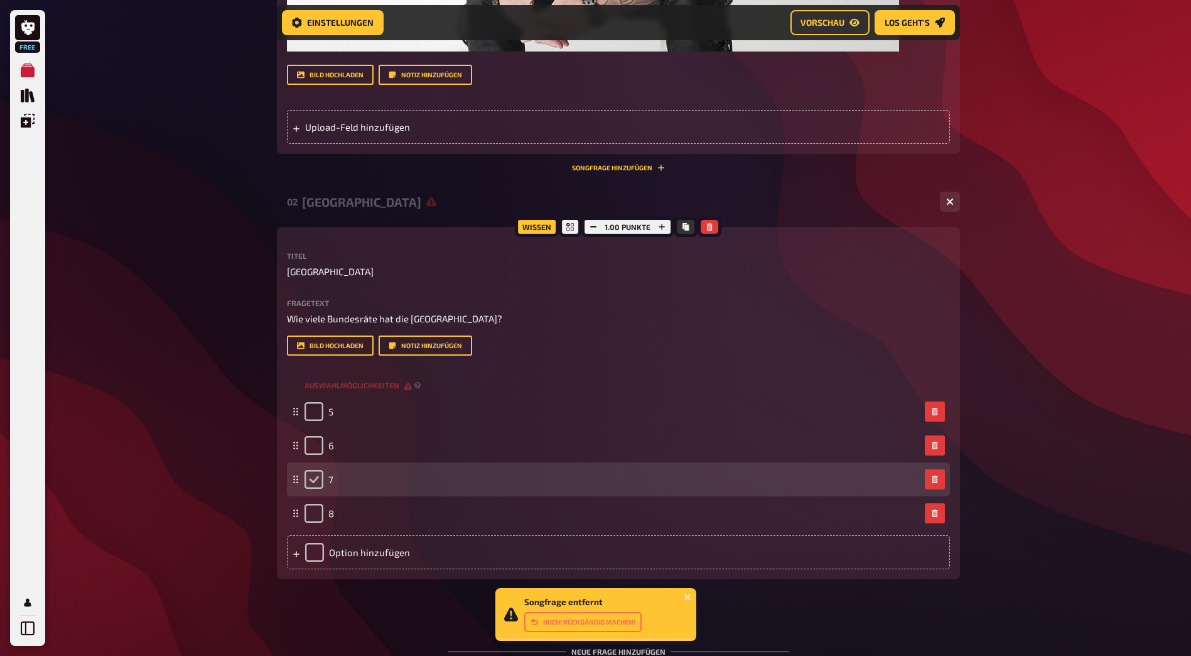
click at [315, 475] on input "checkbox" at bounding box center [314, 479] width 19 height 19
checkbox input "true"
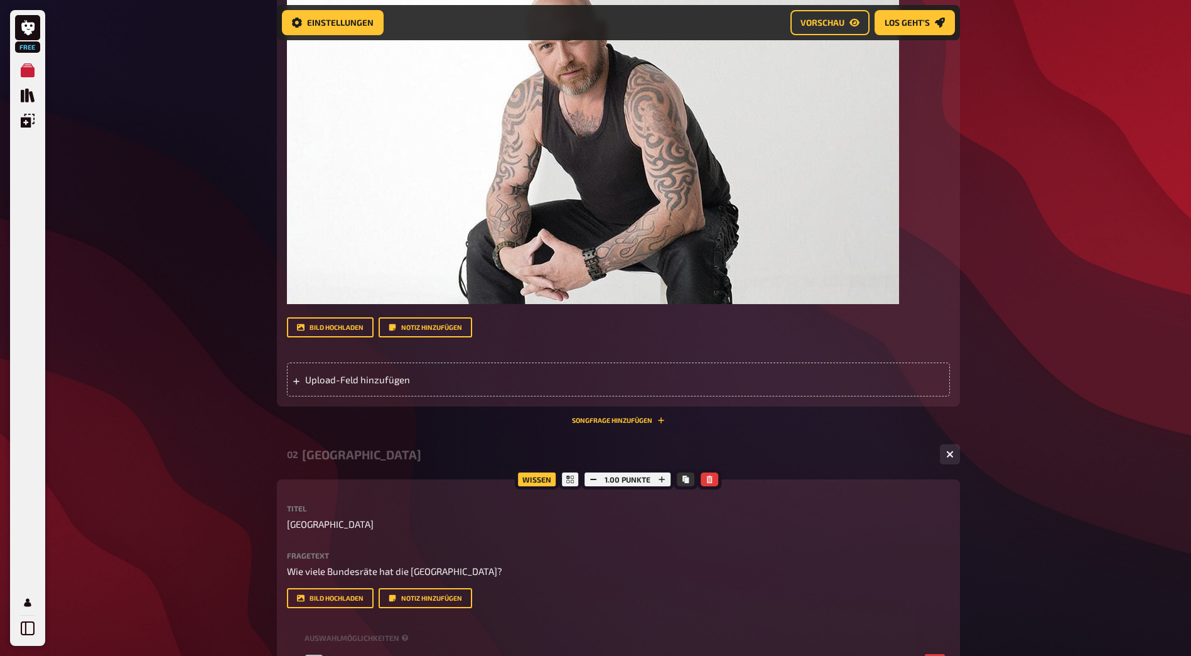
scroll to position [553, 0]
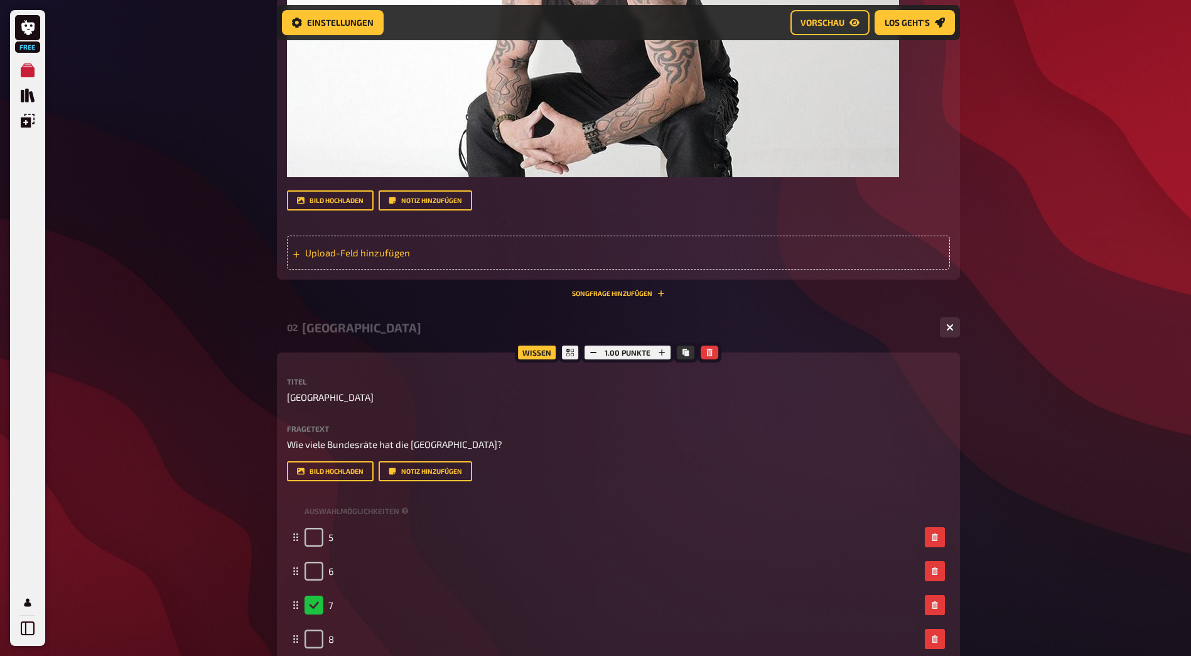
click at [510, 266] on div "Upload-Feld hinzufügen" at bounding box center [618, 253] width 663 height 34
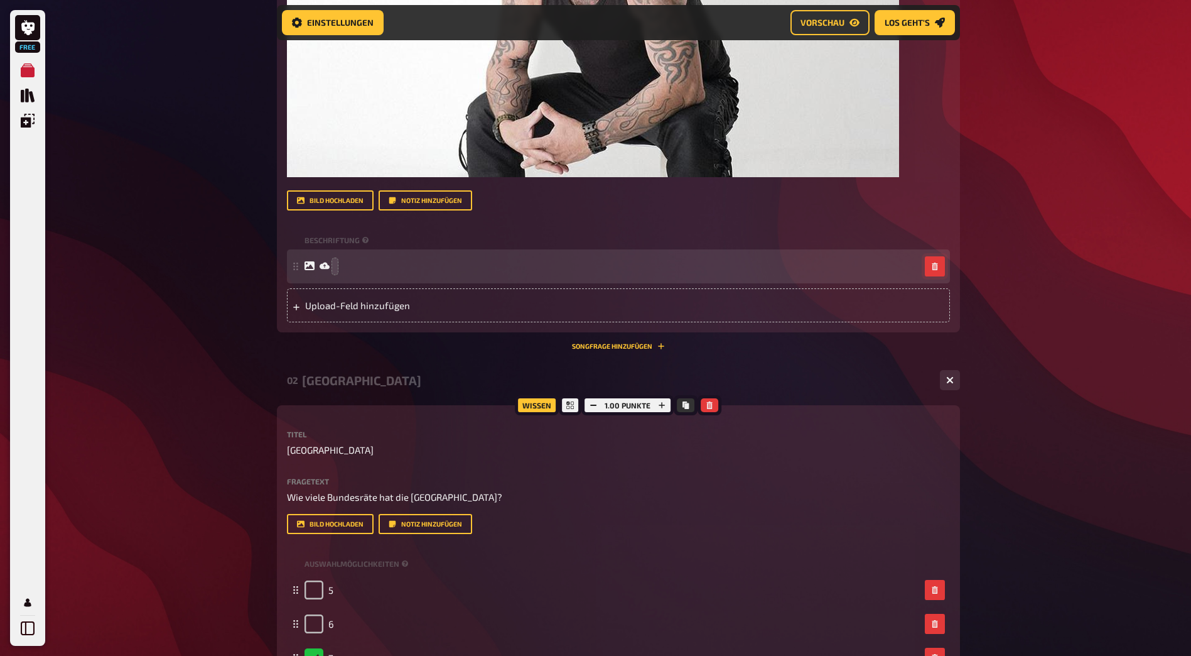
click at [926, 264] on button "button" at bounding box center [935, 266] width 20 height 20
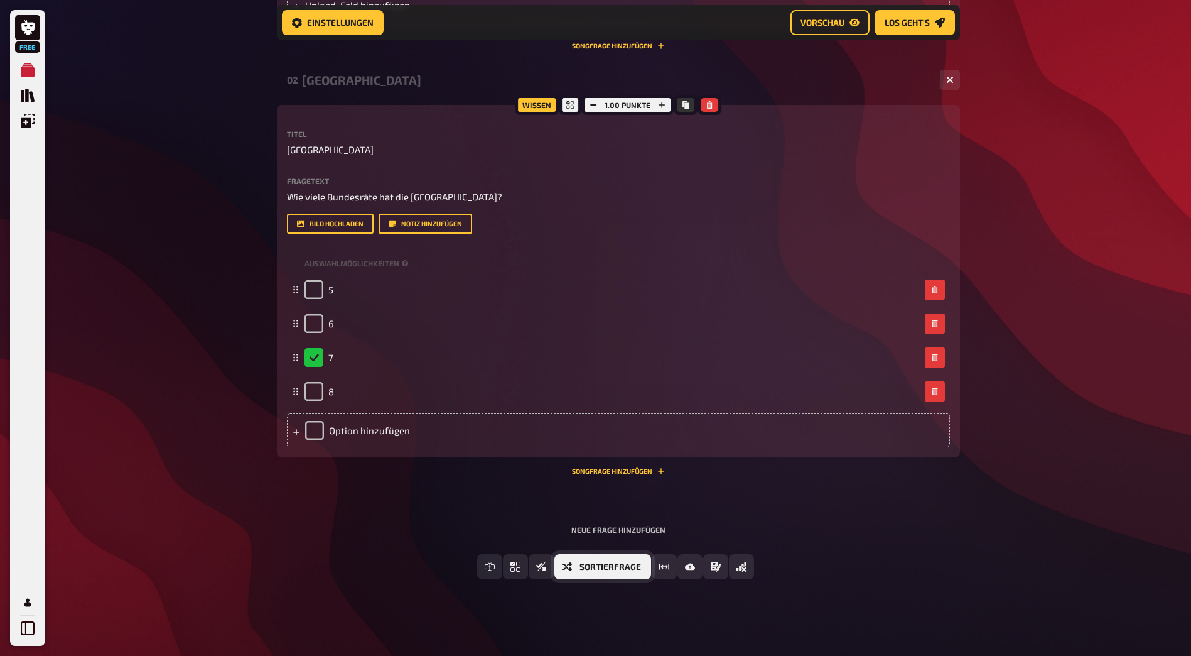
scroll to position [805, 0]
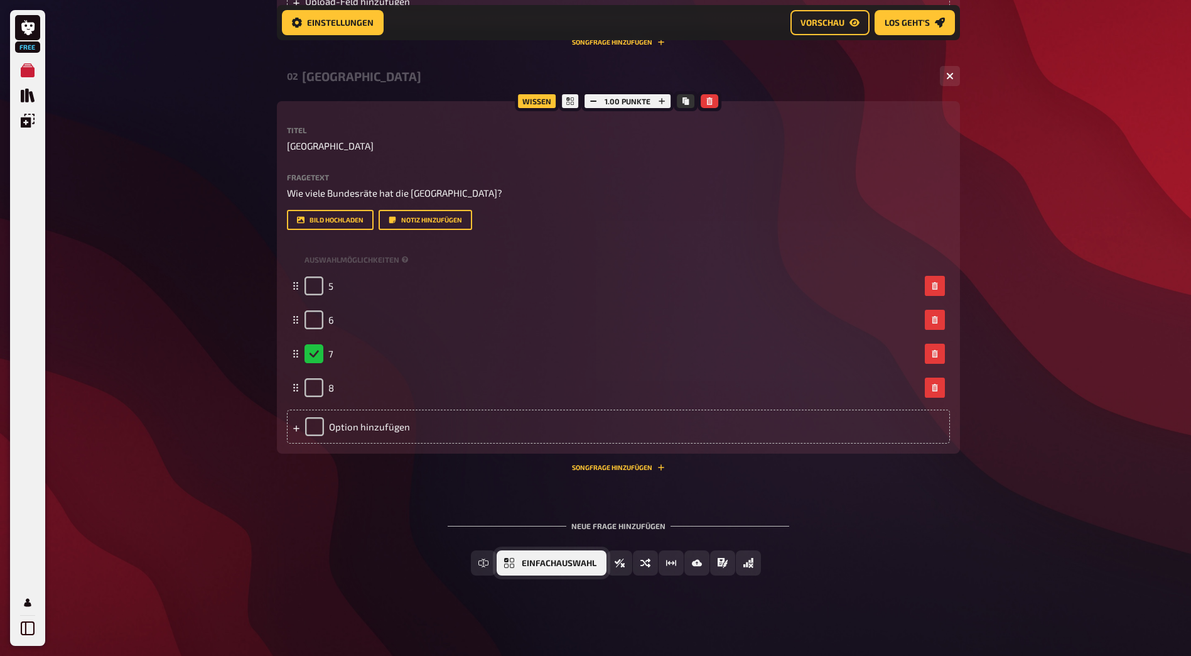
click at [556, 561] on span "Einfachauswahl" at bounding box center [559, 563] width 75 height 9
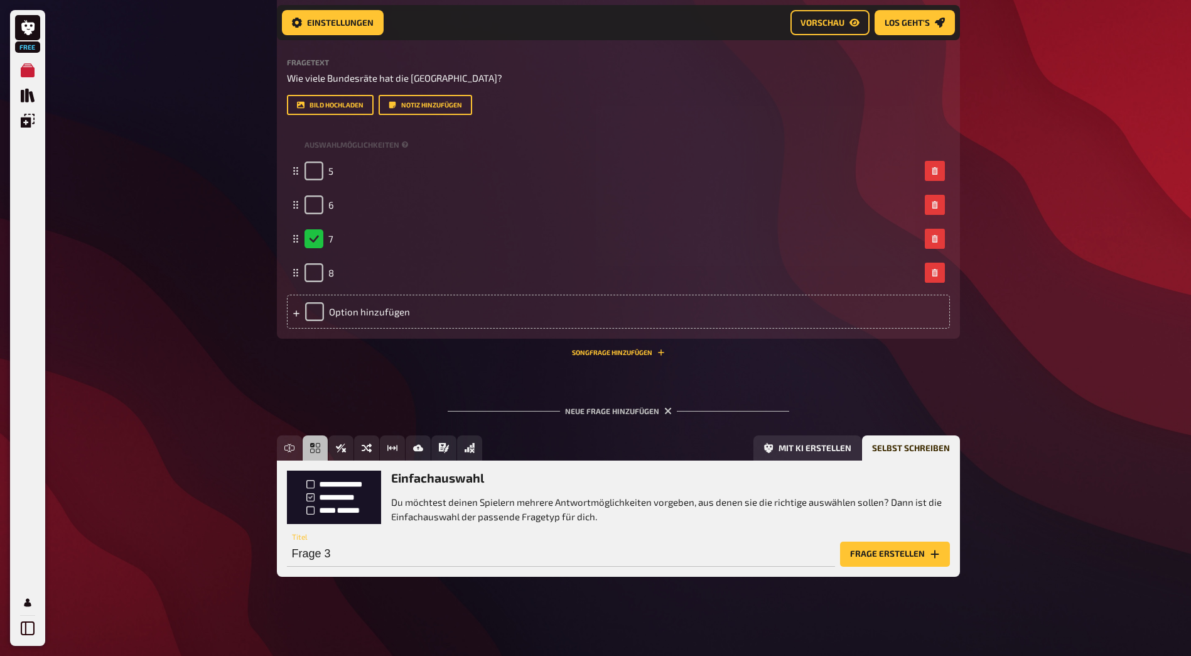
scroll to position [921, 0]
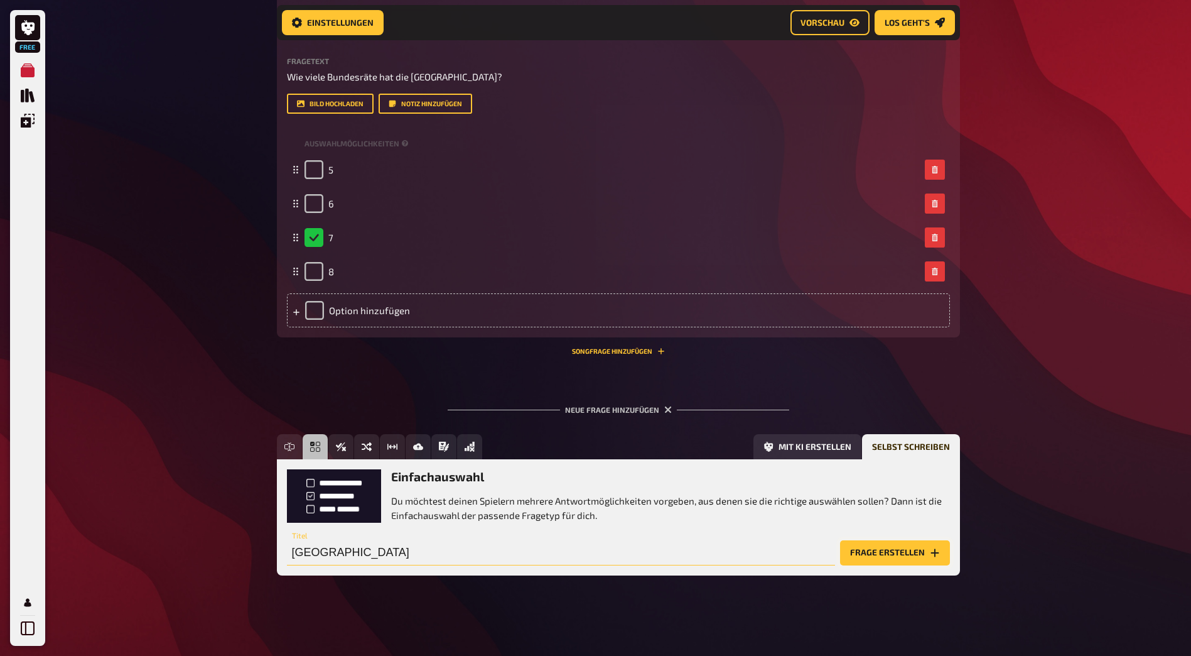
type input "[GEOGRAPHIC_DATA]"
click at [861, 551] on button "Frage erstellen" at bounding box center [895, 552] width 110 height 25
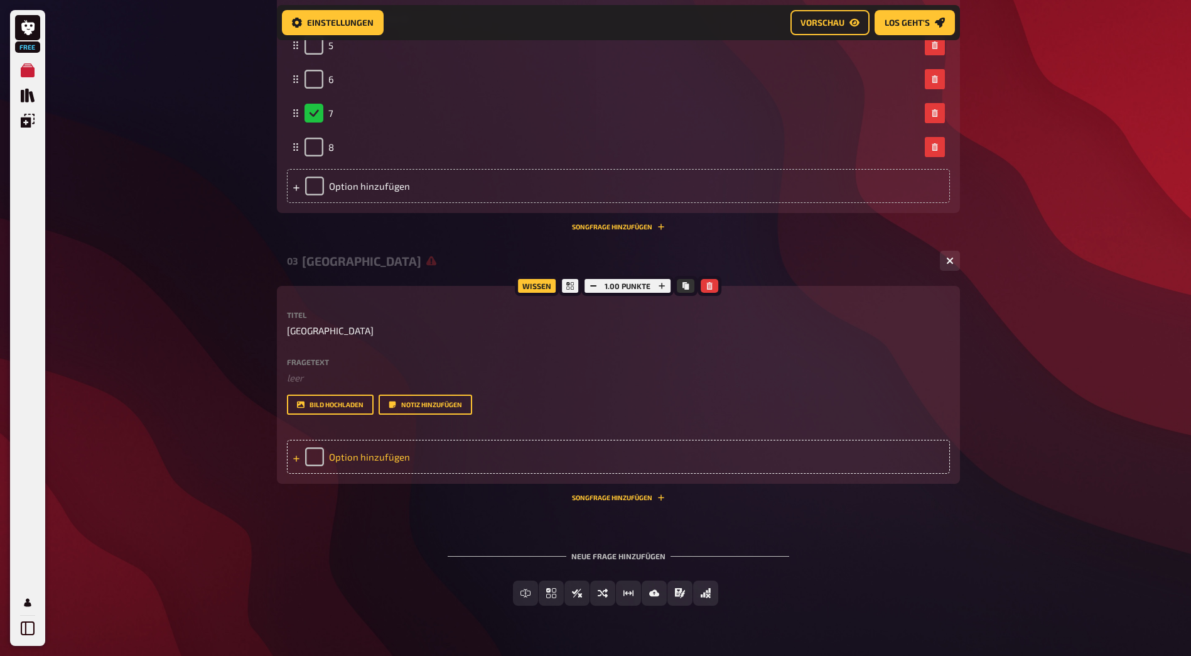
scroll to position [1046, 0]
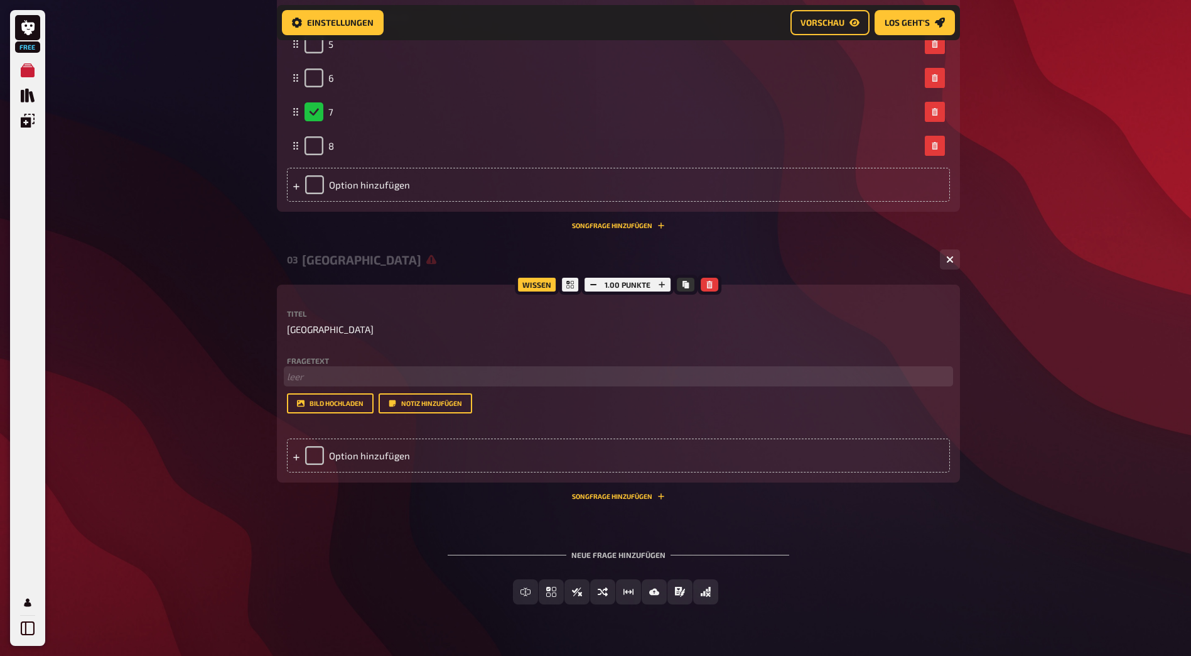
click at [327, 369] on p "﻿ leer" at bounding box center [618, 376] width 663 height 14
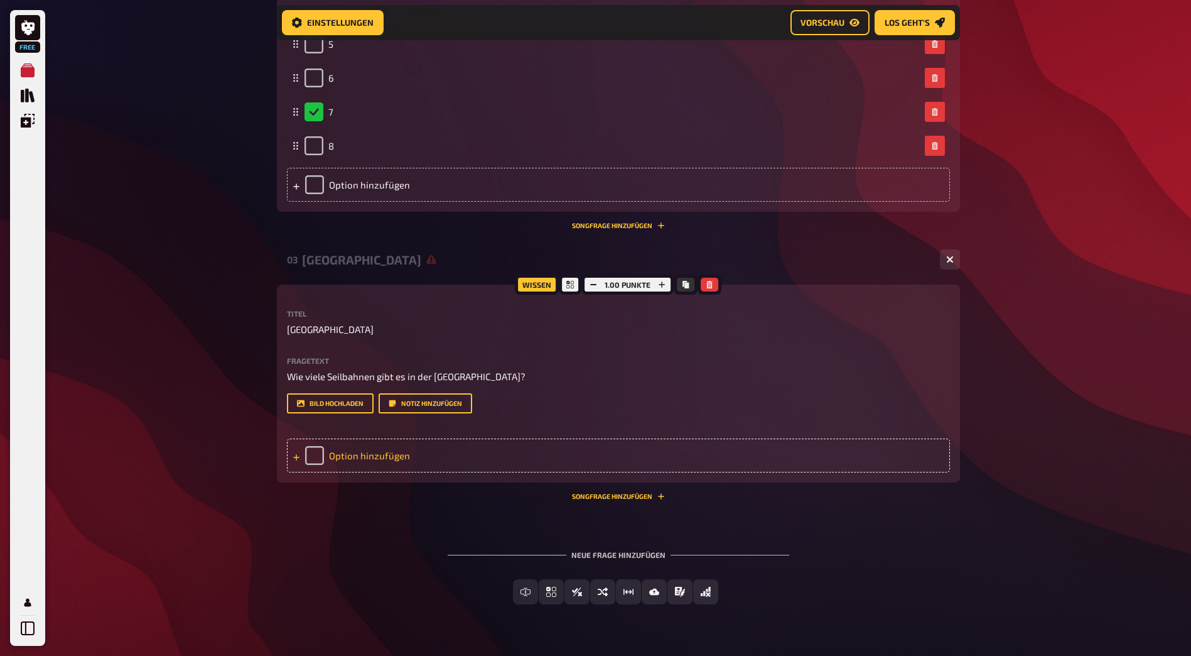
click at [308, 457] on div "Option hinzufügen" at bounding box center [618, 455] width 663 height 34
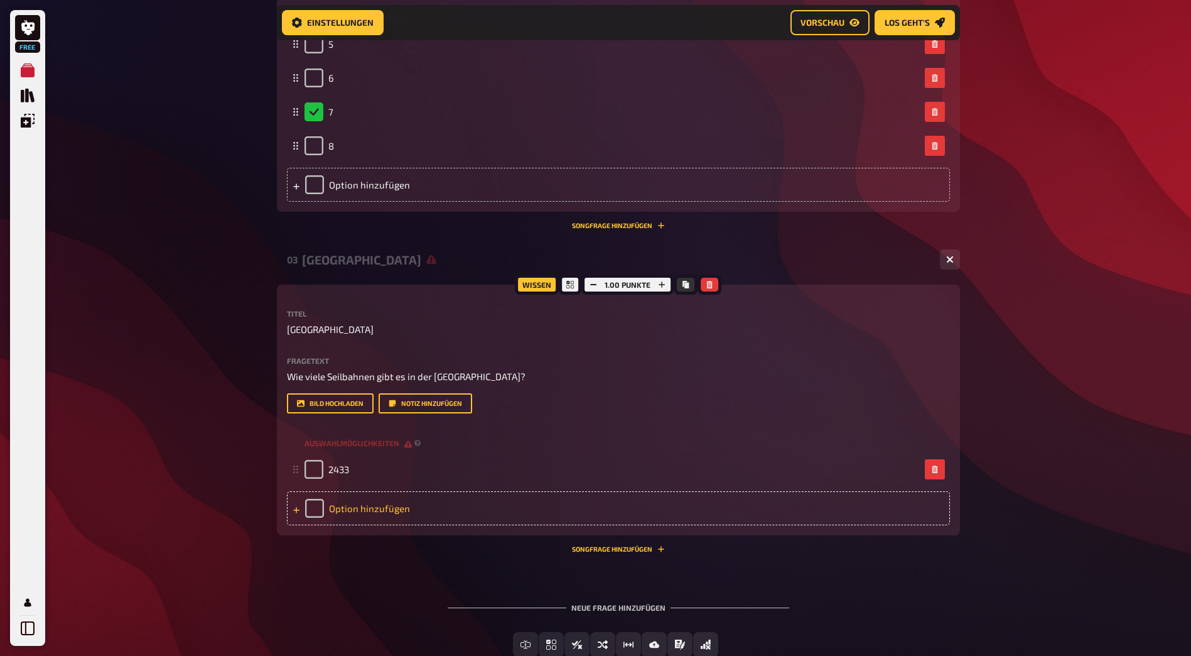
click at [556, 513] on div "Option hinzufügen" at bounding box center [618, 508] width 663 height 34
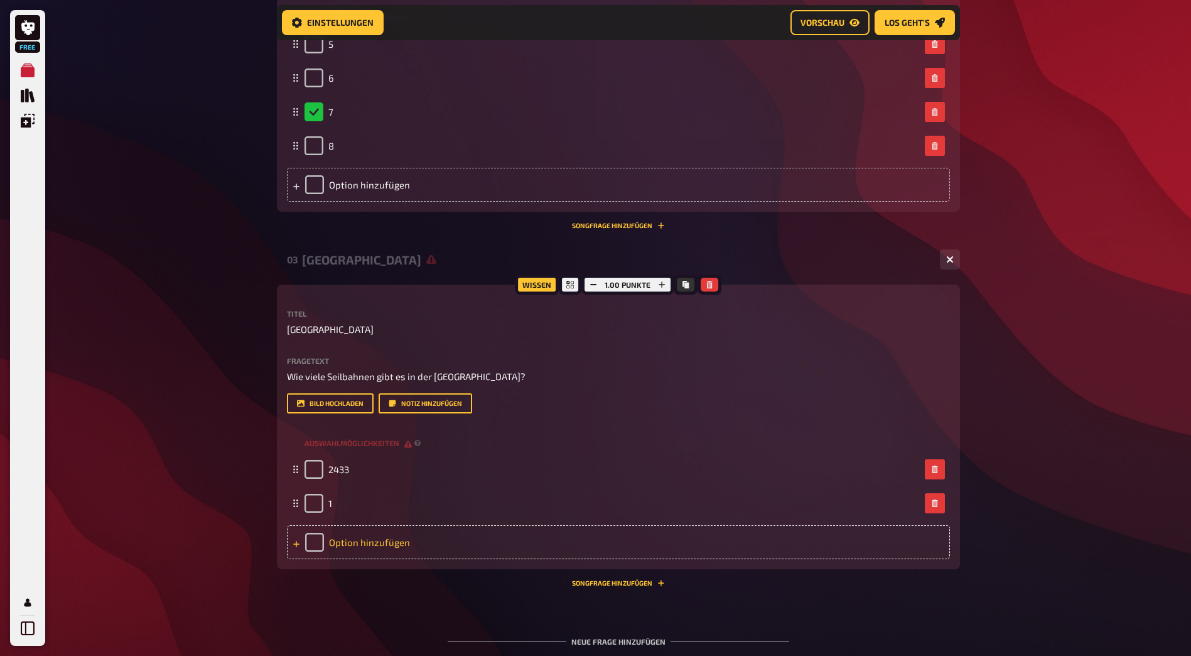
click at [468, 547] on div "Option hinzufügen" at bounding box center [618, 542] width 663 height 34
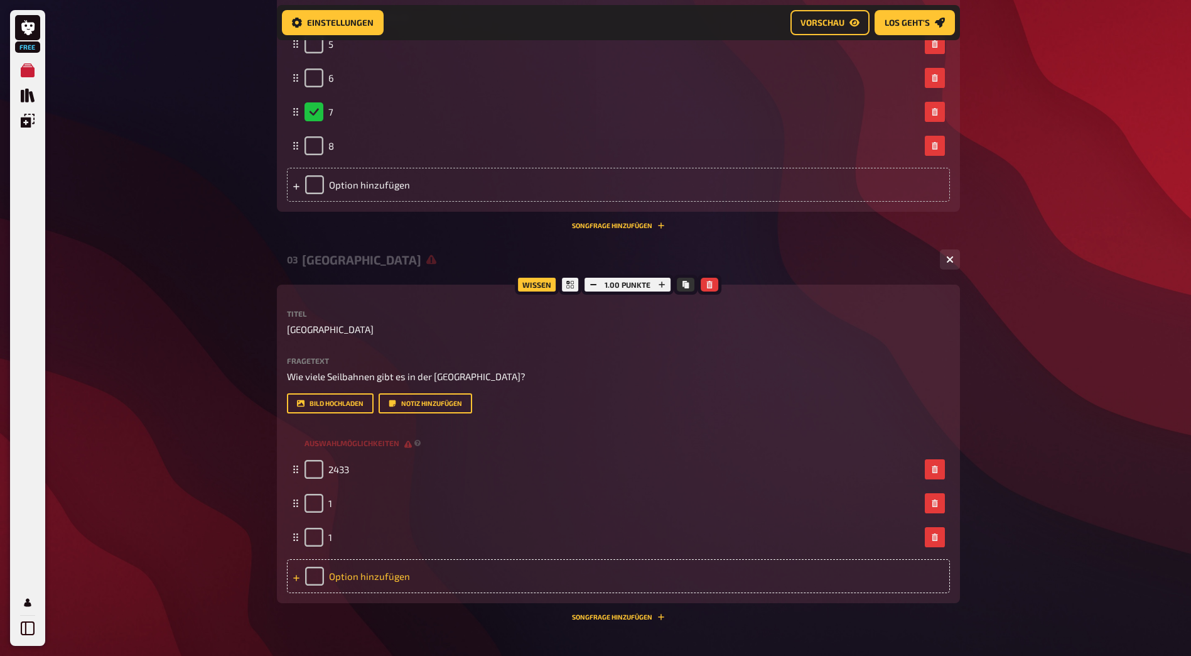
click at [448, 569] on div "Option hinzufügen" at bounding box center [618, 576] width 663 height 34
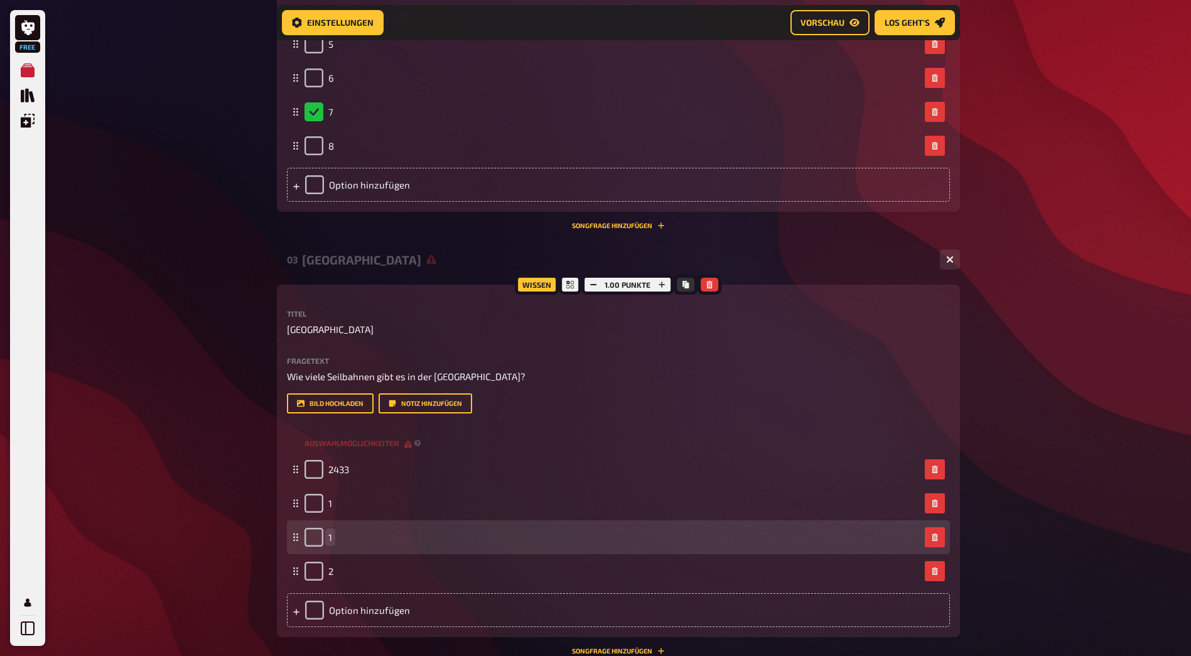
click at [340, 538] on div "1" at bounding box center [613, 537] width 616 height 19
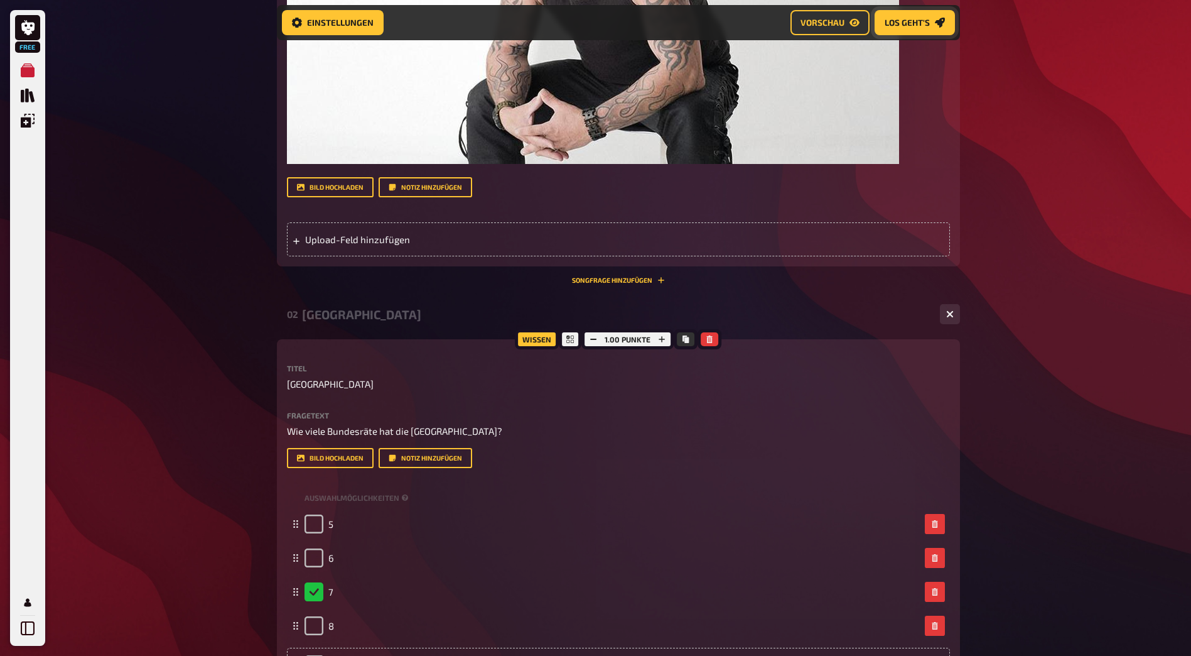
scroll to position [544, 0]
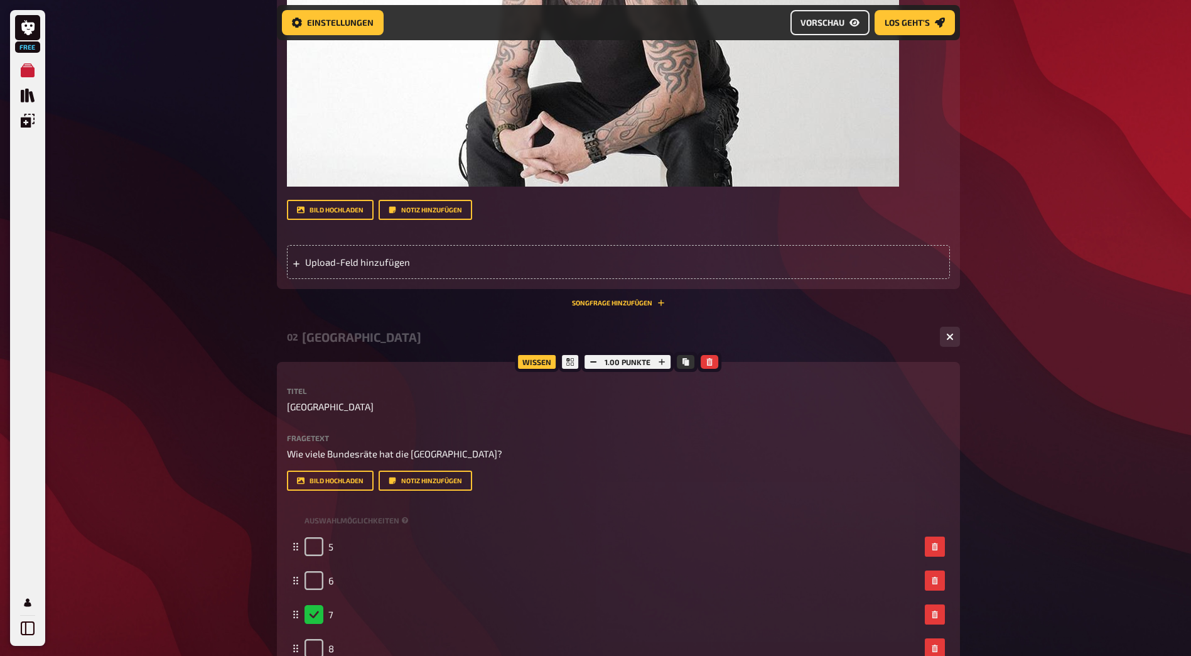
click at [839, 24] on span "Vorschau" at bounding box center [823, 22] width 44 height 9
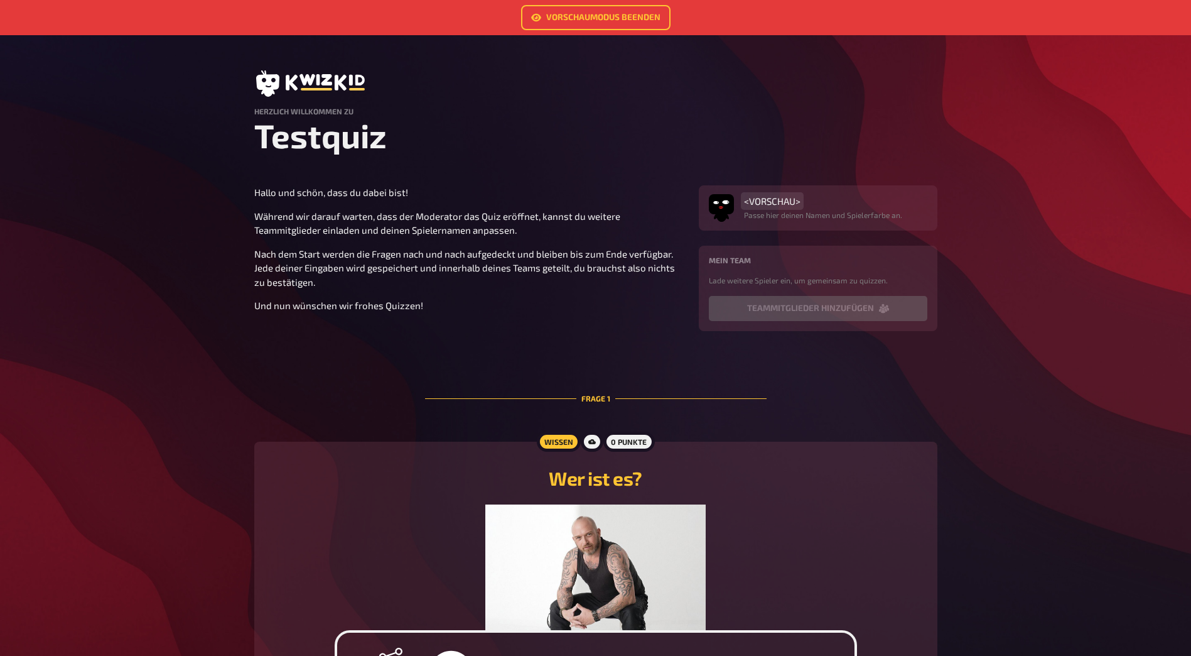
click at [796, 201] on span "<VORSCHAU>" at bounding box center [772, 200] width 57 height 11
drag, startPoint x: 800, startPoint y: 199, endPoint x: 729, endPoint y: 202, distance: 71.0
click at [729, 202] on div "<VORSCHAU> Passe hier deinen Namen und Spielerfarbe an." at bounding box center [818, 207] width 219 height 25
click at [589, 20] on link "Vorschaumodus beenden" at bounding box center [595, 17] width 149 height 25
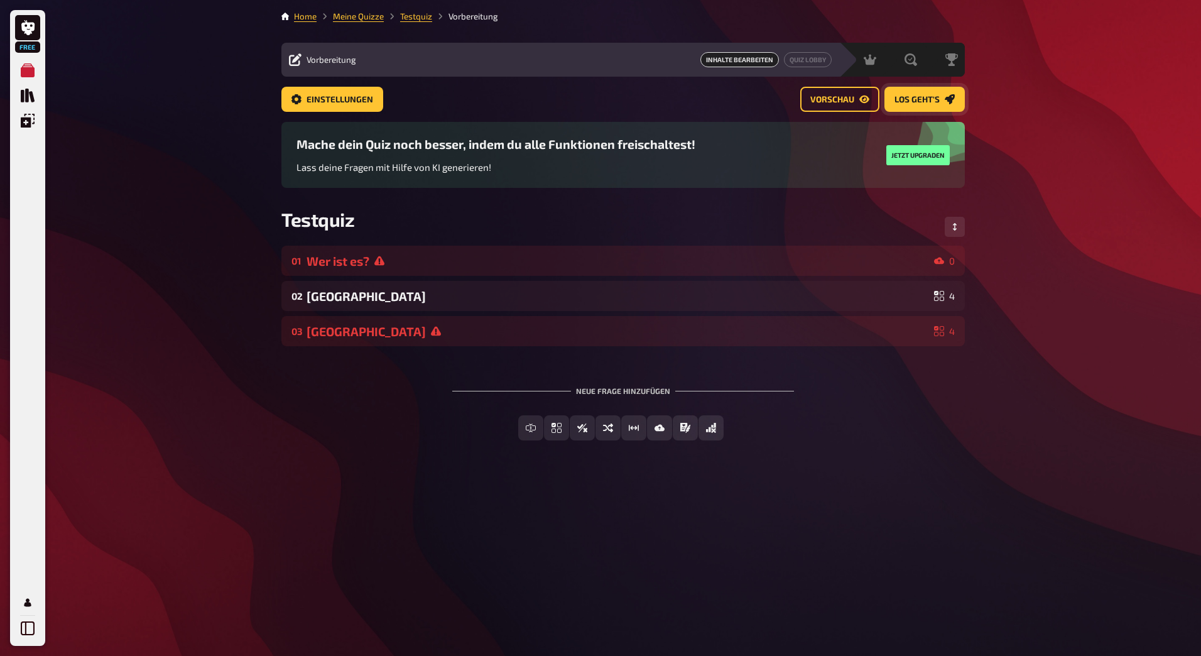
click at [913, 99] on span "Los geht's" at bounding box center [916, 99] width 45 height 9
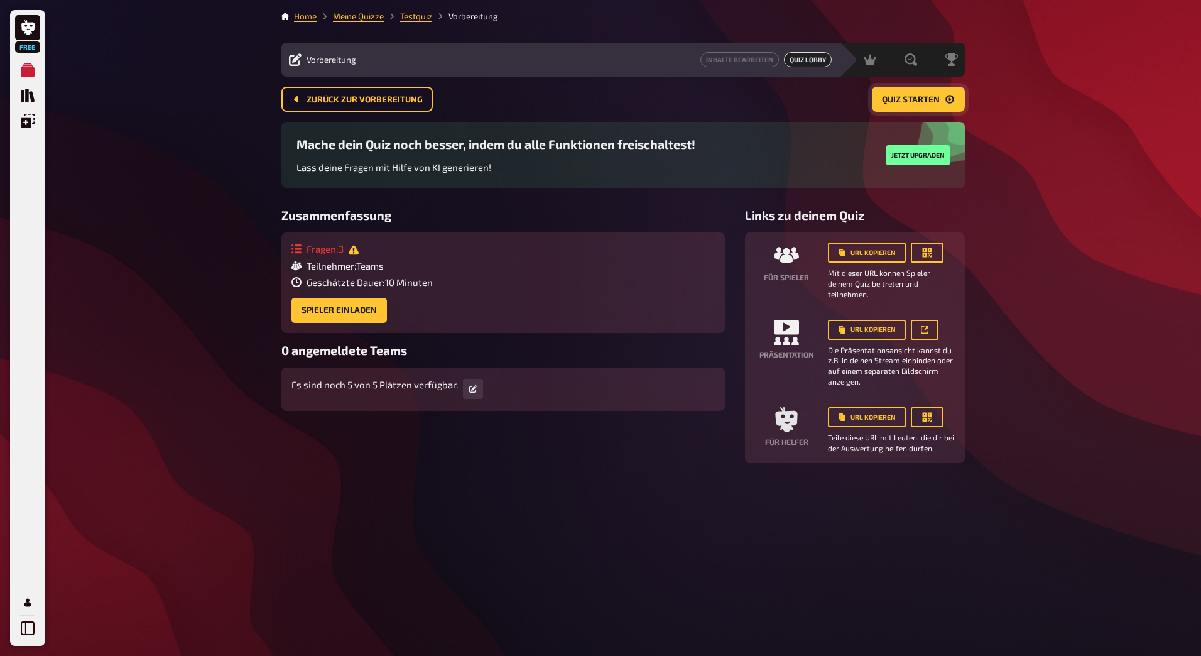
click at [915, 103] on span "Quiz starten" at bounding box center [911, 99] width 58 height 9
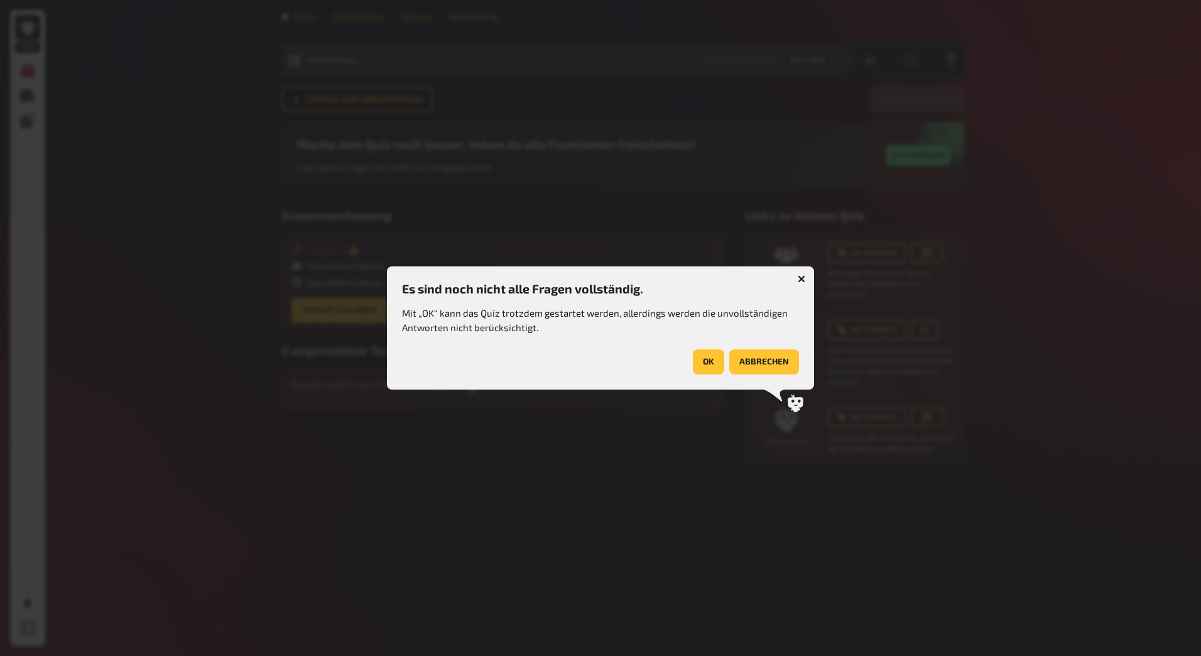
click at [719, 364] on button "OK" at bounding box center [708, 361] width 31 height 25
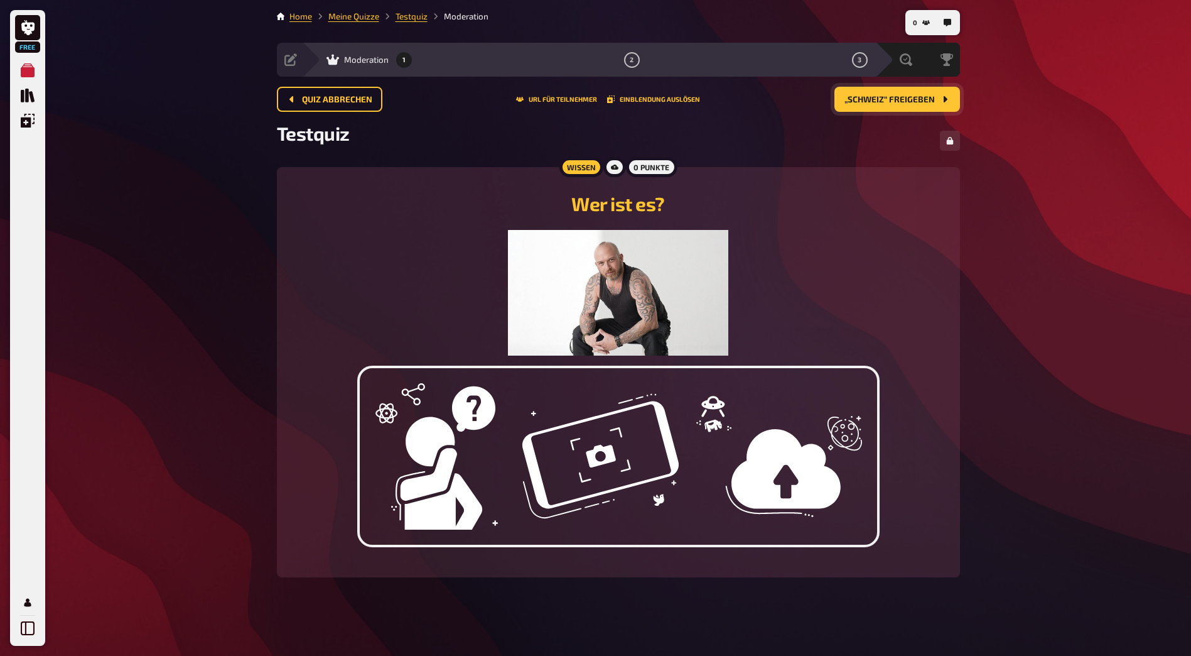
click at [908, 96] on span "„Schweiz“ freigeben" at bounding box center [890, 99] width 90 height 9
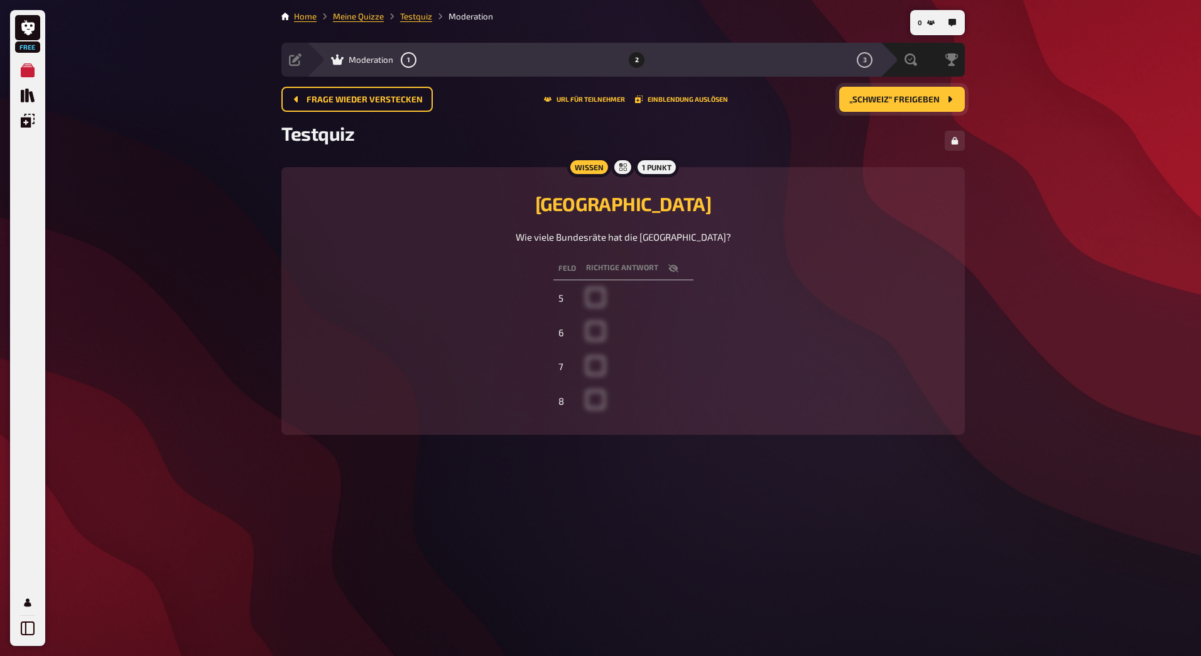
click at [908, 96] on span "„Schweiz“ freigeben" at bounding box center [894, 99] width 90 height 9
click at [908, 96] on span "Schließen und Auswertung starten" at bounding box center [856, 99] width 167 height 9
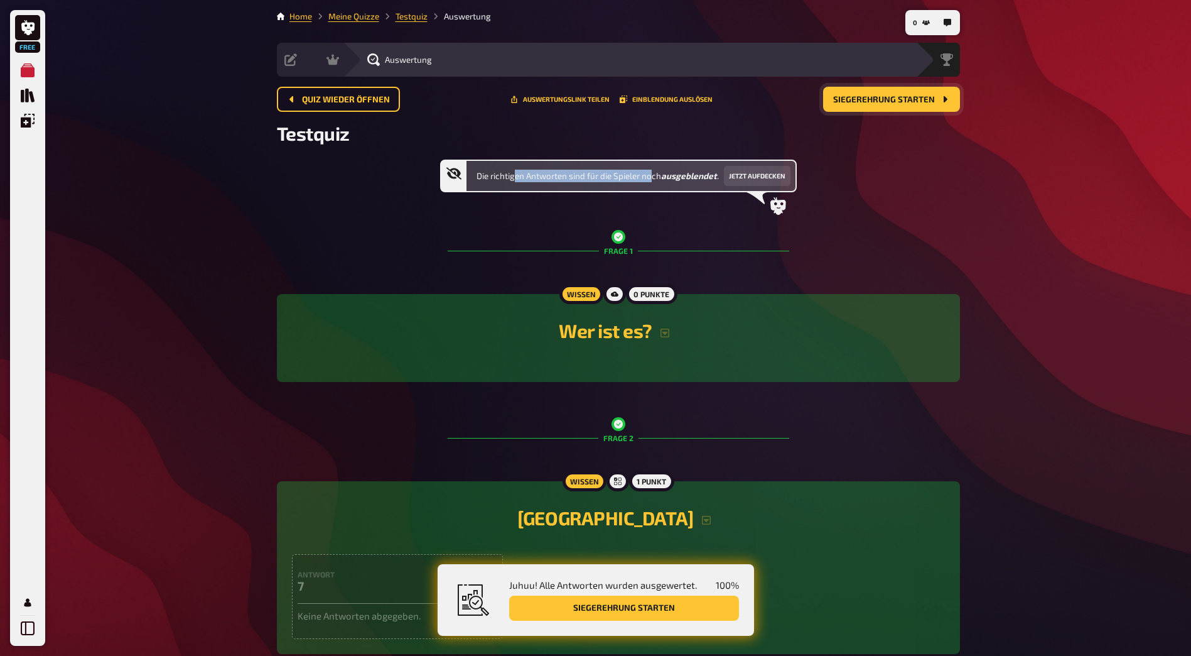
drag, startPoint x: 513, startPoint y: 176, endPoint x: 653, endPoint y: 176, distance: 140.1
click at [653, 176] on span "Die richtigen Antworten sind für die Spieler noch ausgeblendet ." at bounding box center [598, 176] width 242 height 13
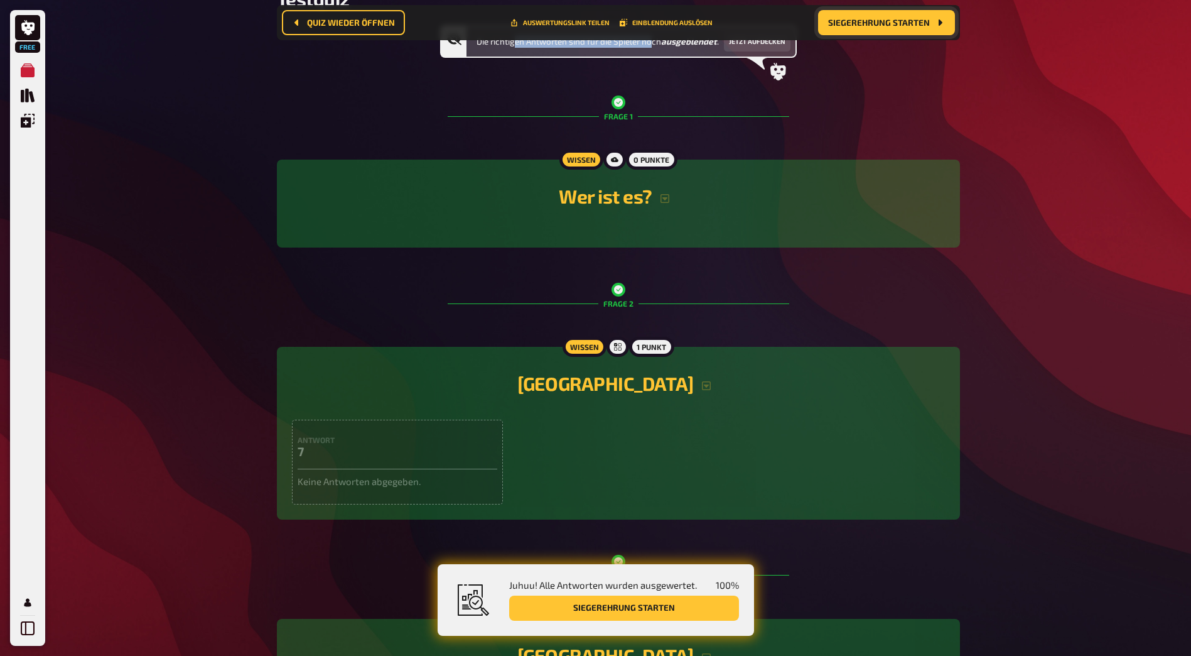
scroll to position [122, 0]
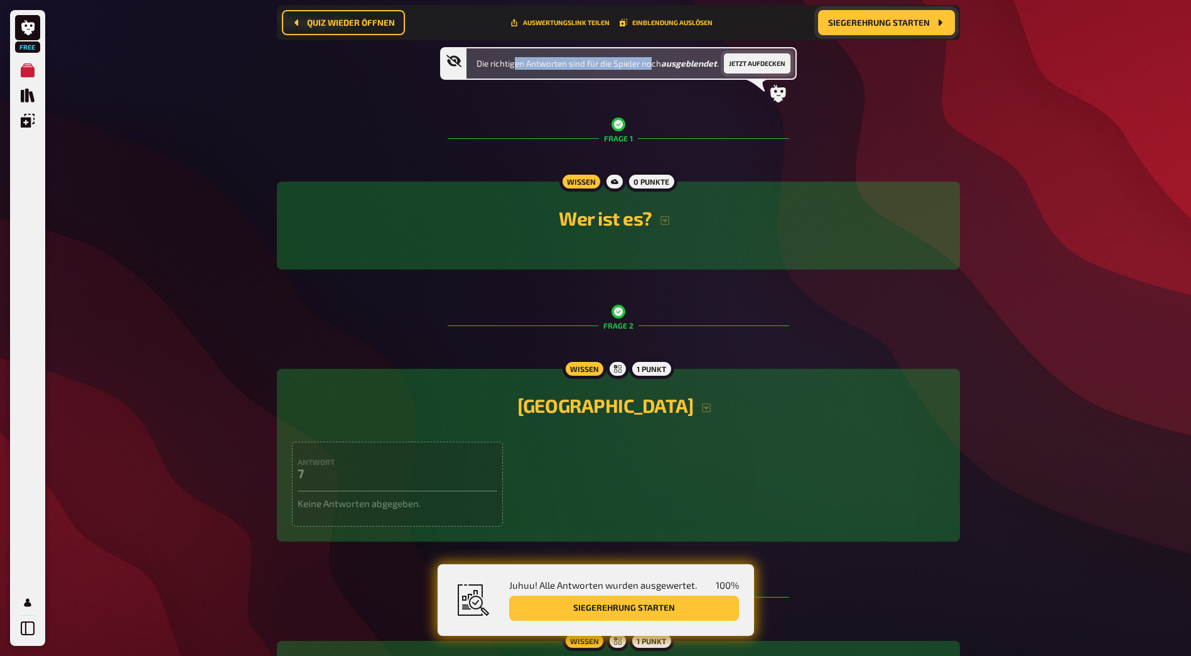
click at [766, 57] on button "Jetzt aufdecken" at bounding box center [757, 63] width 67 height 20
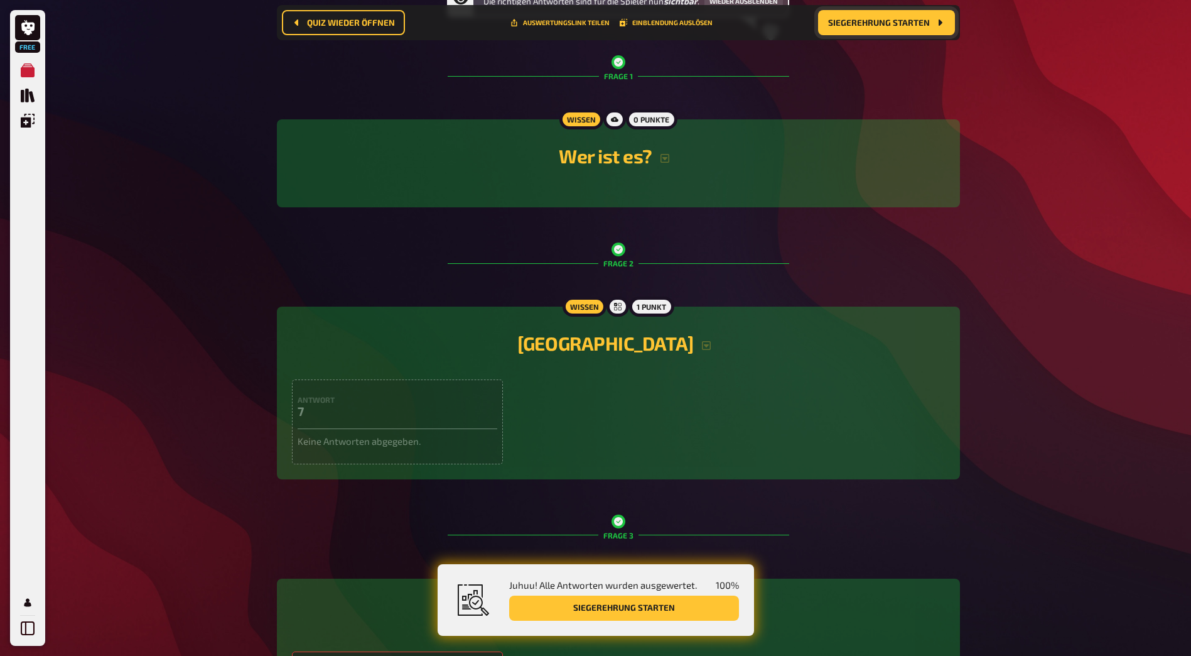
scroll to position [0, 0]
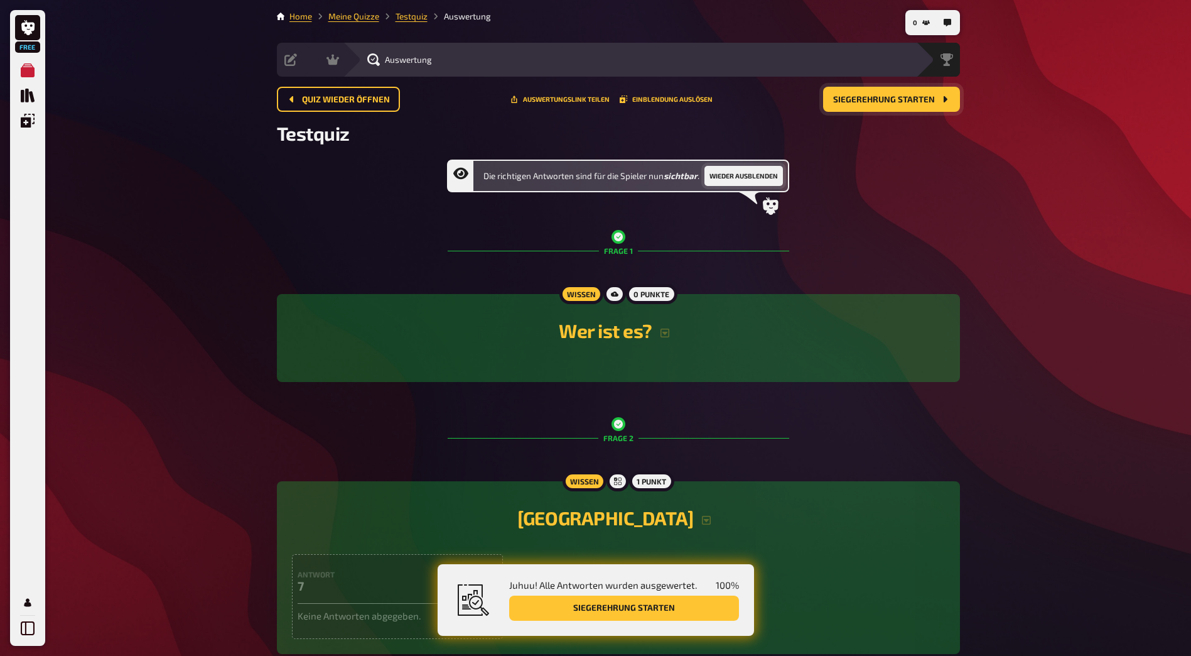
click at [742, 178] on button "Wieder ausblenden" at bounding box center [744, 176] width 79 height 20
click at [906, 97] on span "Siegerehrung starten" at bounding box center [884, 99] width 102 height 9
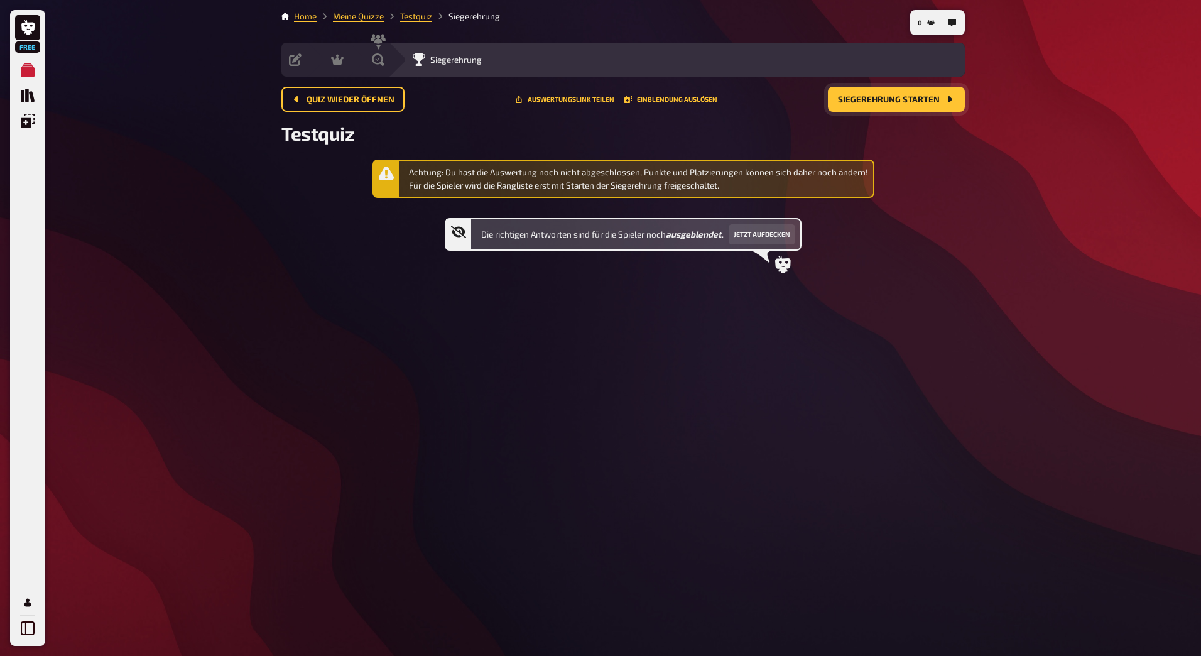
click at [897, 97] on span "Siegerehrung starten" at bounding box center [889, 99] width 102 height 9
click at [758, 236] on button "Jetzt aufdecken" at bounding box center [762, 234] width 67 height 20
click at [758, 236] on button "Wieder ausblenden" at bounding box center [749, 234] width 79 height 20
click at [357, 16] on link "Meine Quizze" at bounding box center [358, 16] width 51 height 10
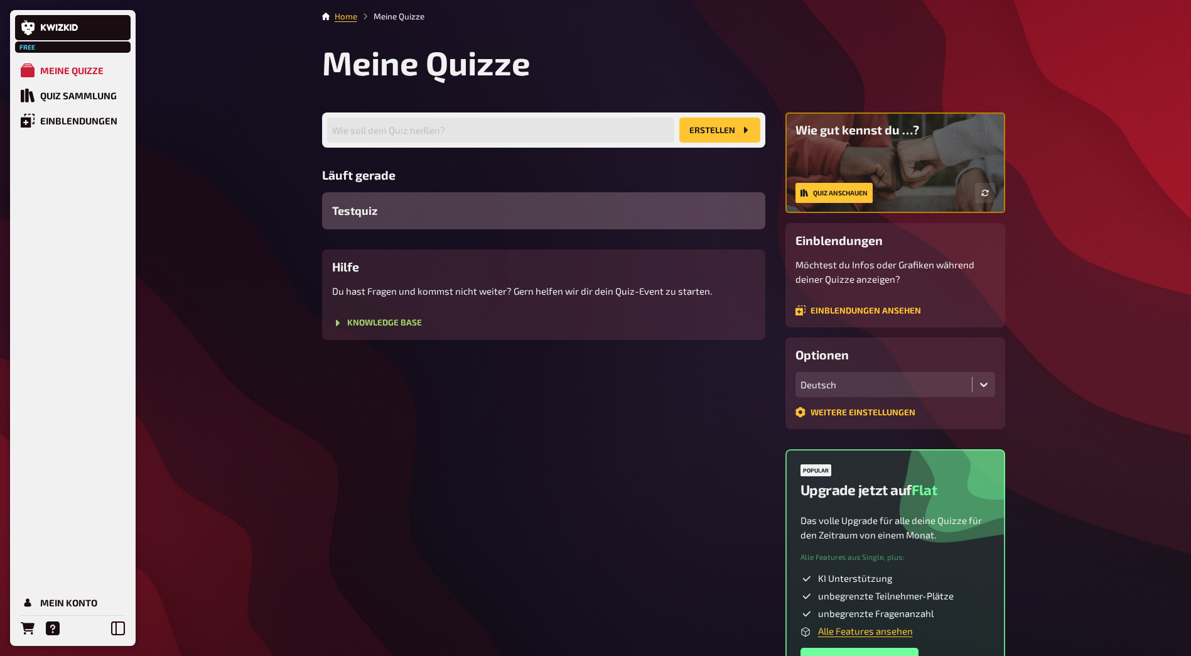
click at [371, 215] on span "Testquiz" at bounding box center [354, 210] width 45 height 17
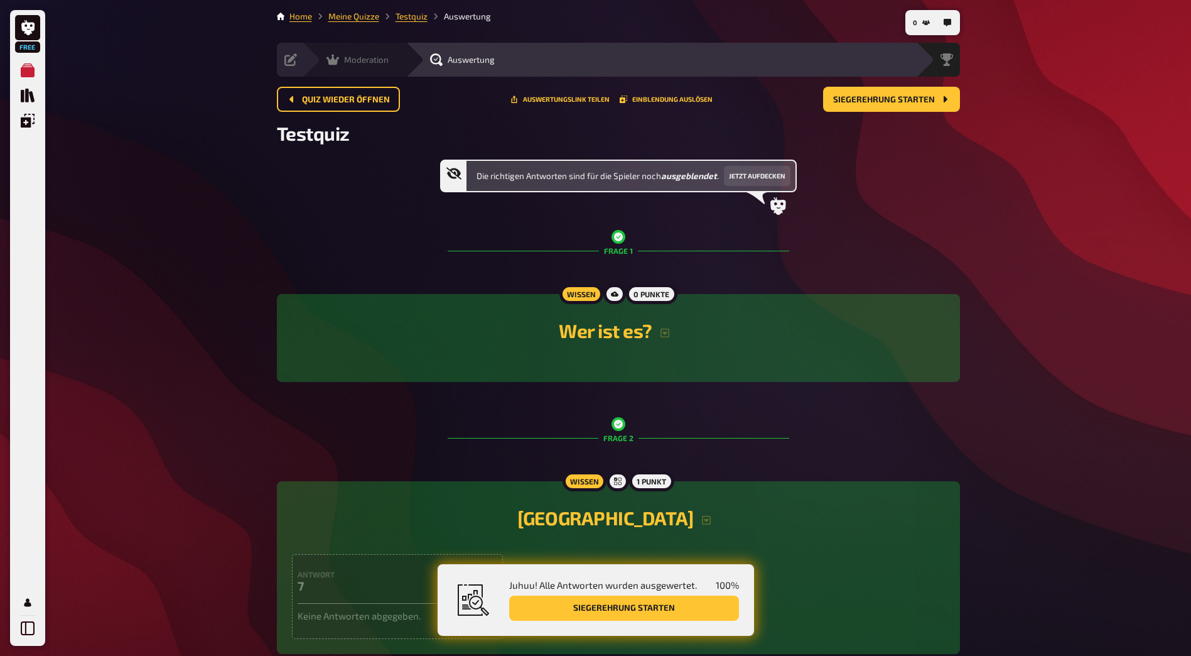
click at [334, 57] on icon at bounding box center [333, 59] width 13 height 13
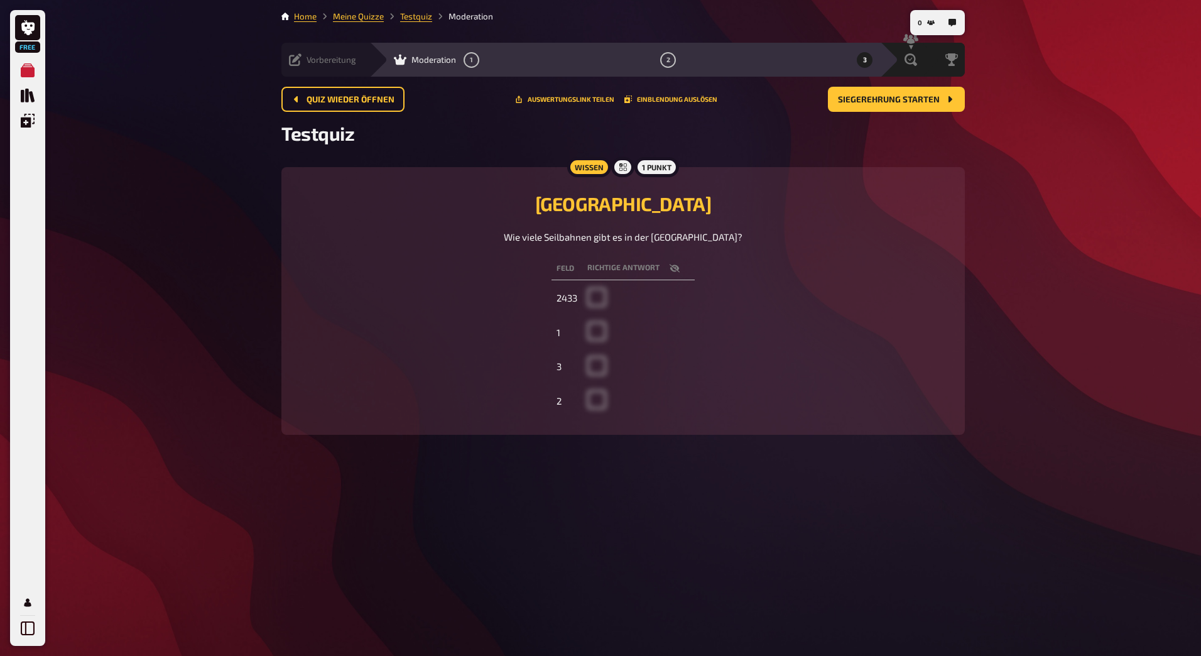
click at [303, 60] on div "Vorbereitung" at bounding box center [322, 59] width 67 height 13
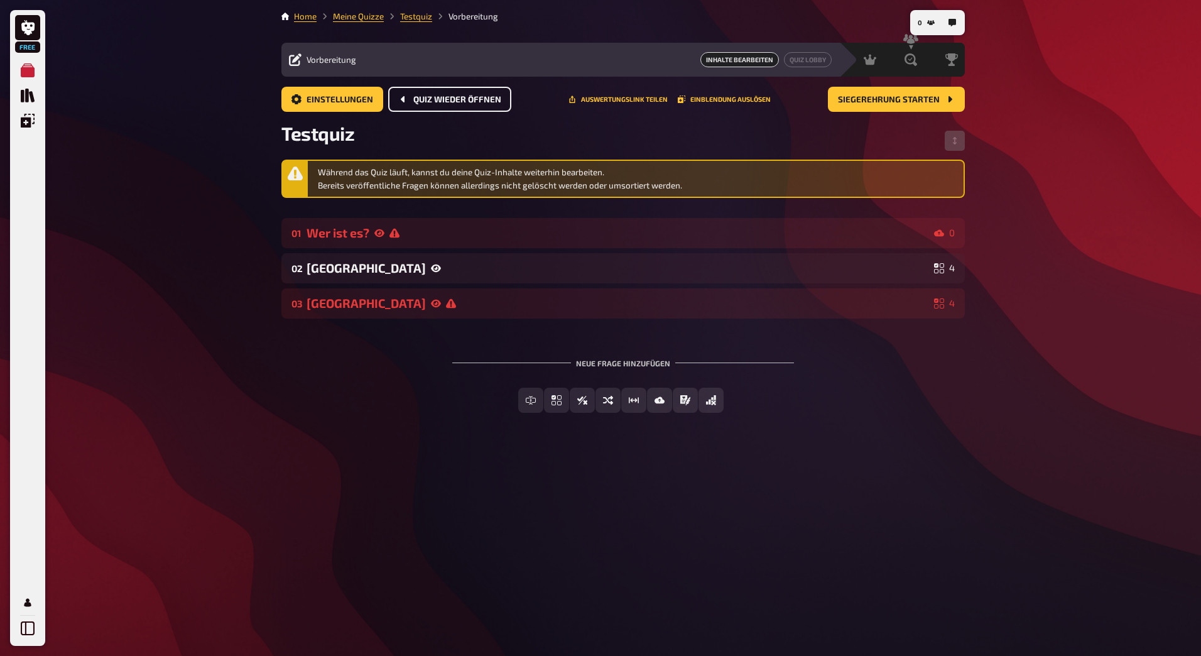
click at [424, 96] on span "Quiz wieder öffnen" at bounding box center [457, 99] width 88 height 9
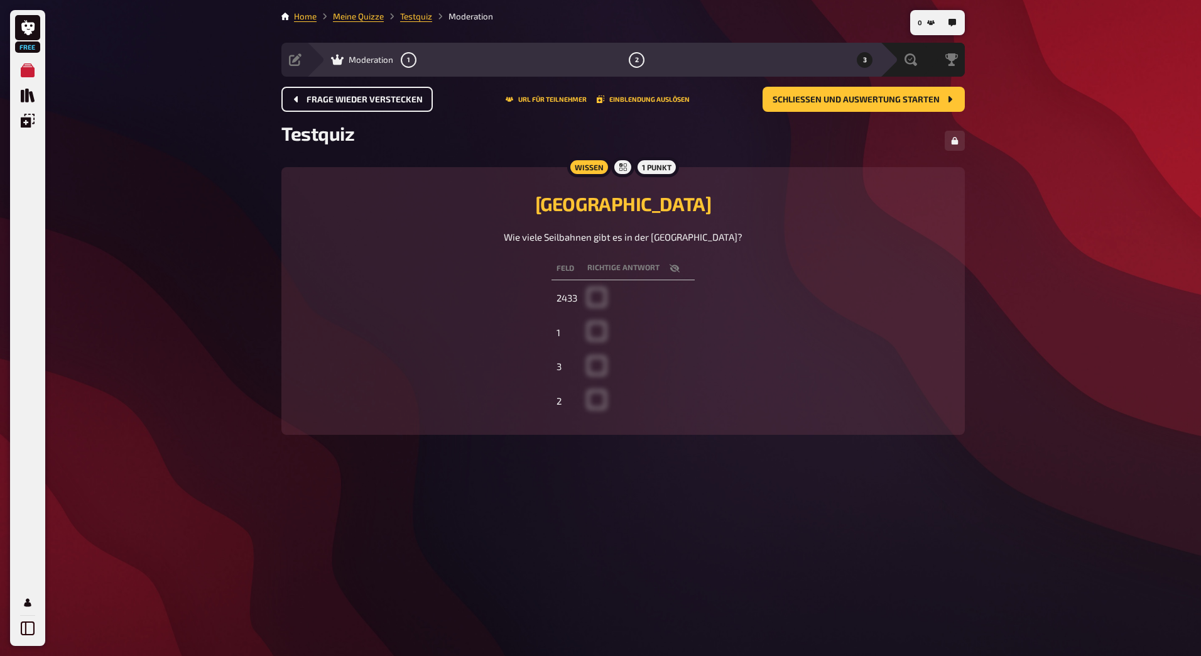
click at [377, 98] on span "Frage wieder verstecken" at bounding box center [365, 99] width 116 height 9
click at [359, 19] on link "Meine Quizze" at bounding box center [358, 16] width 51 height 10
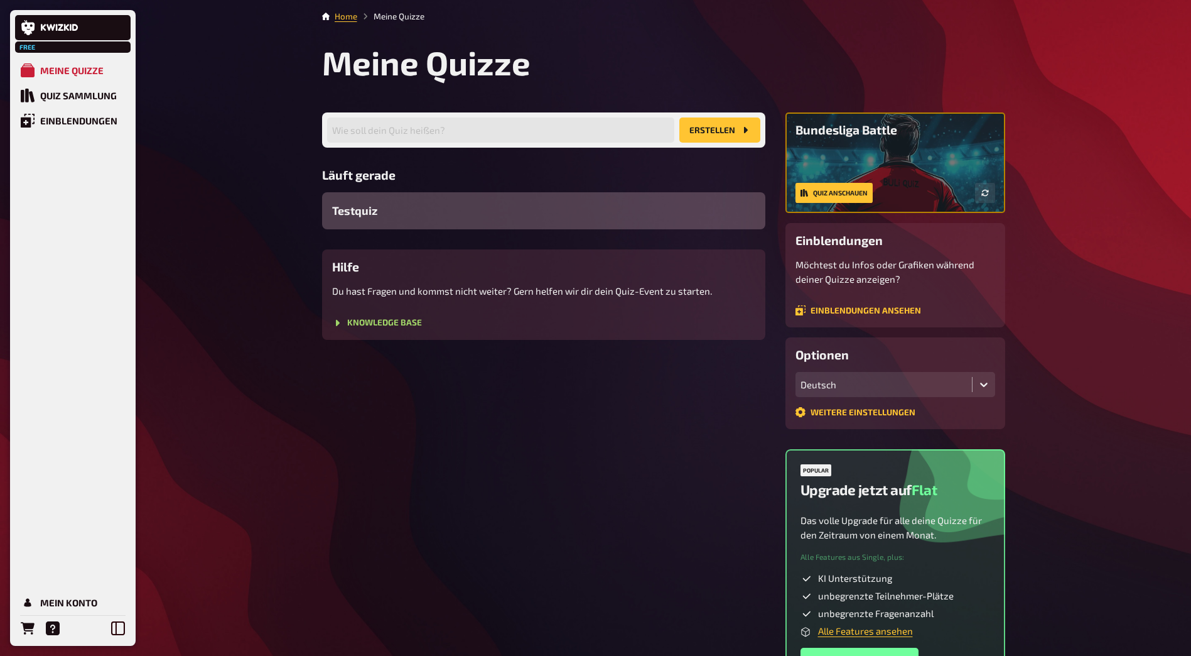
click at [444, 216] on div "Testquiz" at bounding box center [543, 210] width 443 height 37
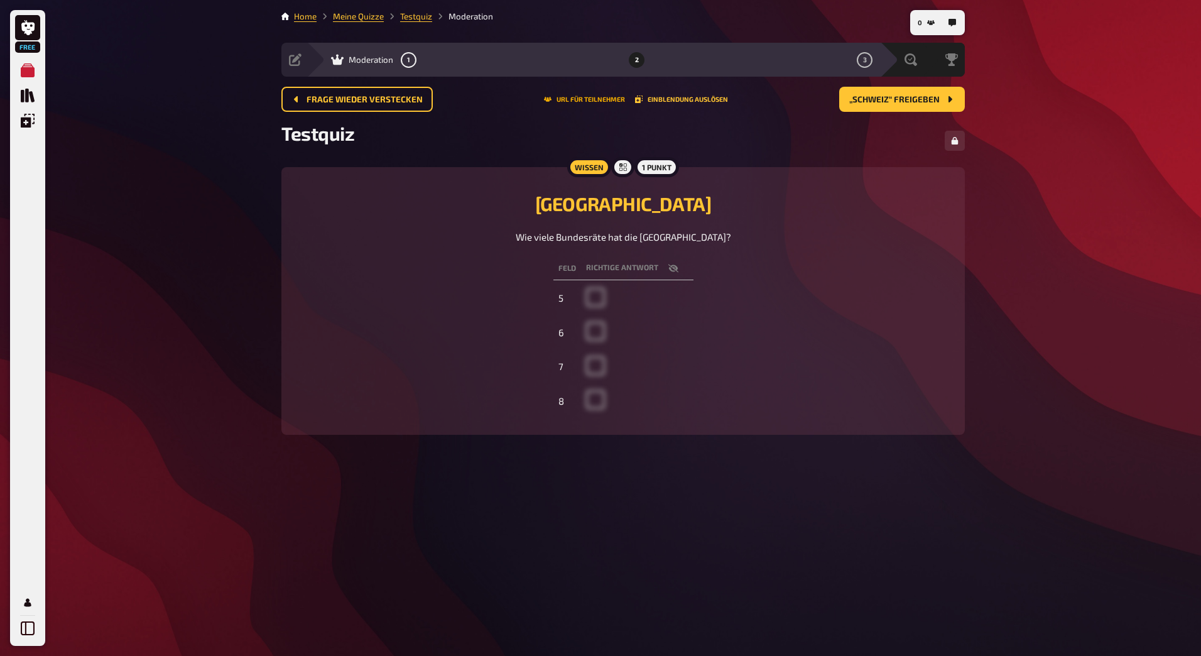
click at [585, 103] on button "URL für Teilnehmer" at bounding box center [584, 99] width 81 height 8
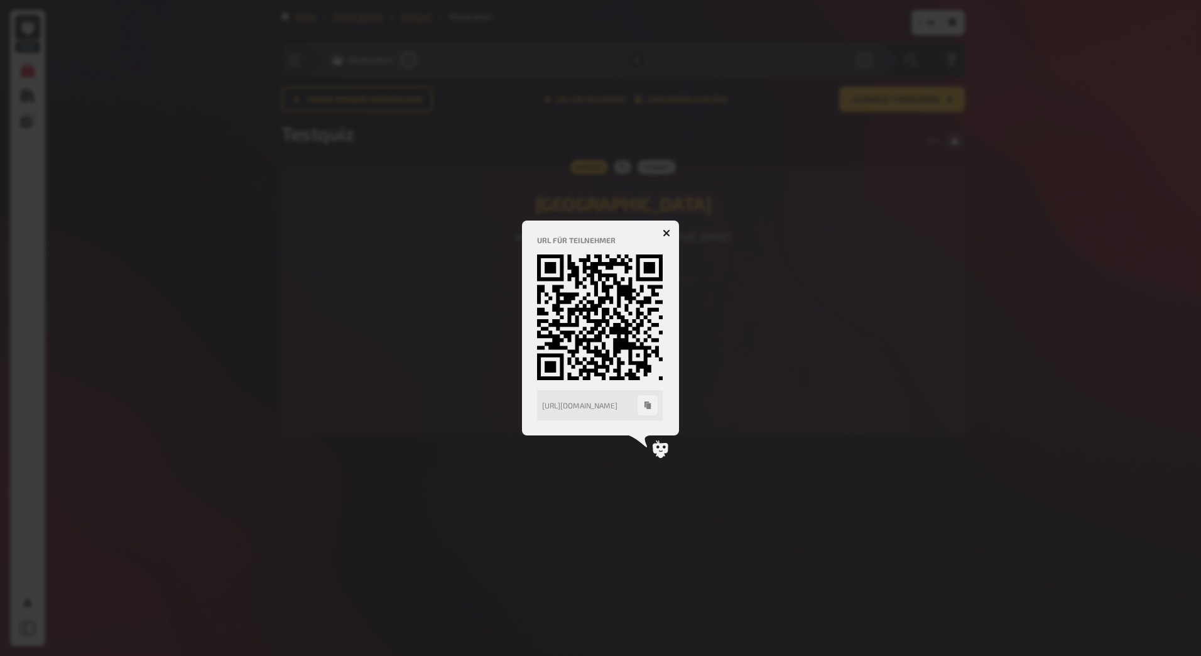
click at [660, 234] on button "button" at bounding box center [666, 233] width 20 height 20
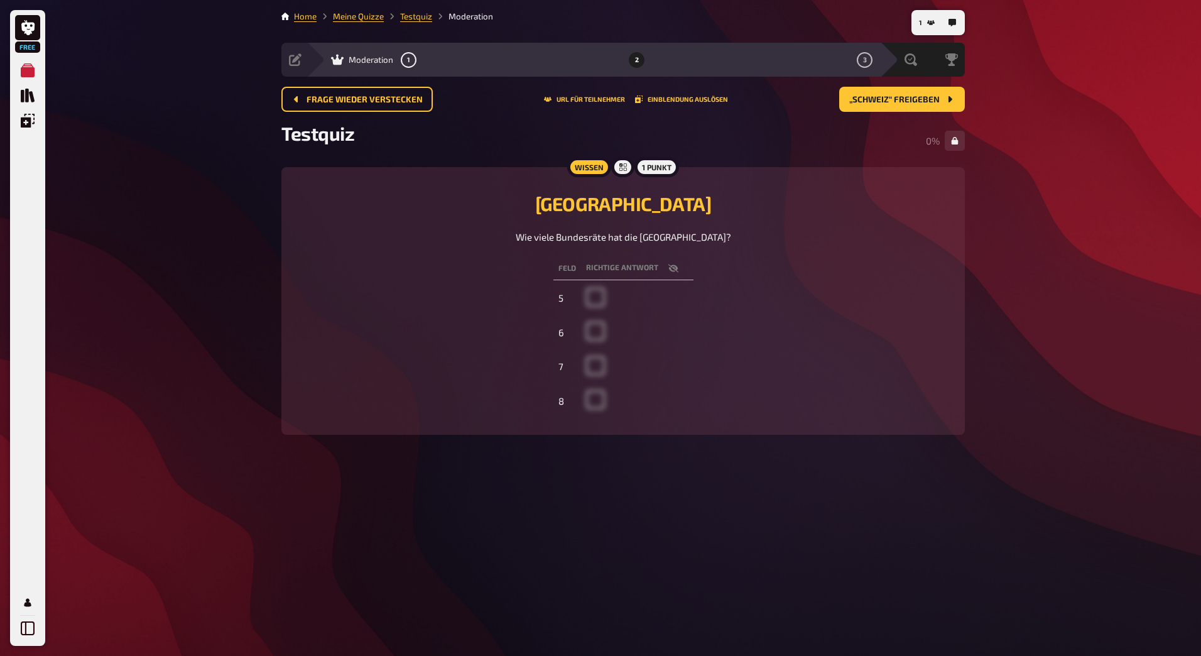
click at [332, 141] on span "Testquiz" at bounding box center [317, 133] width 73 height 23
click at [371, 104] on span "Frage wieder verstecken" at bounding box center [365, 99] width 116 height 9
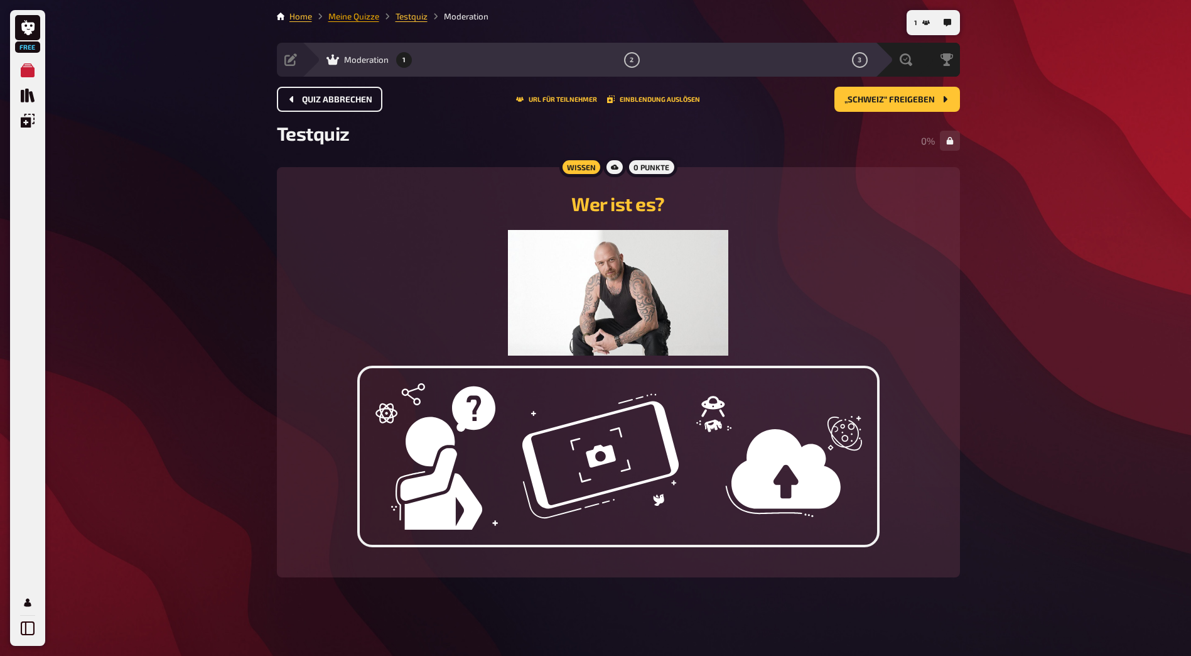
click at [341, 16] on link "Meine Quizze" at bounding box center [353, 16] width 51 height 10
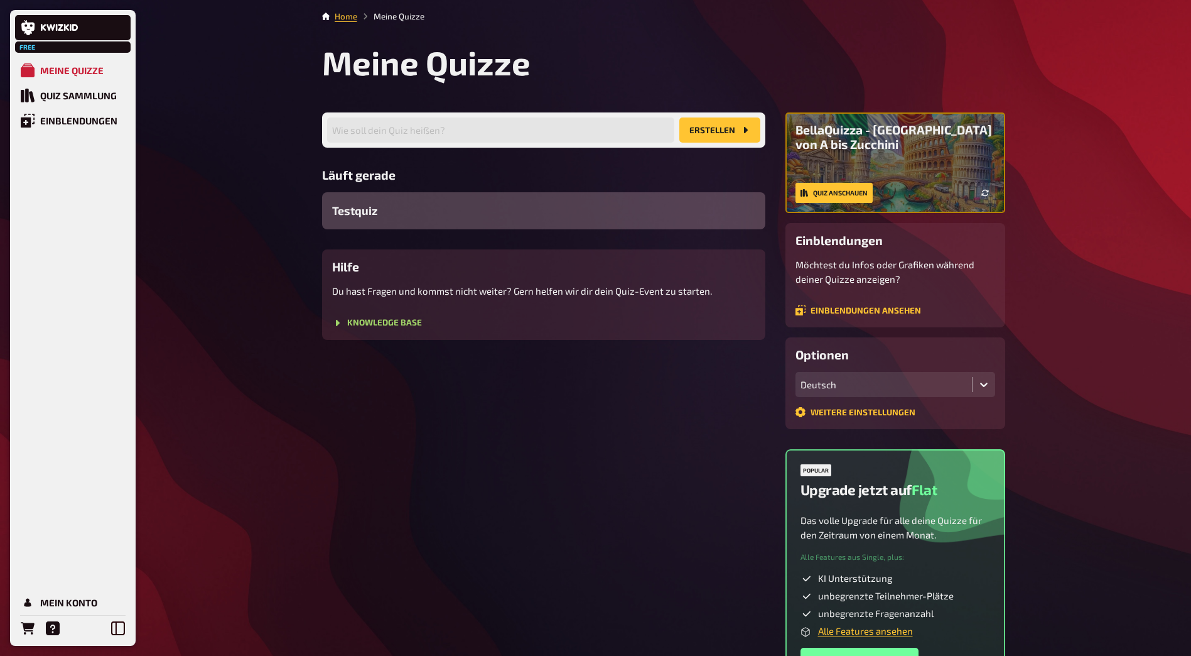
click at [497, 218] on div "Testquiz" at bounding box center [543, 210] width 443 height 37
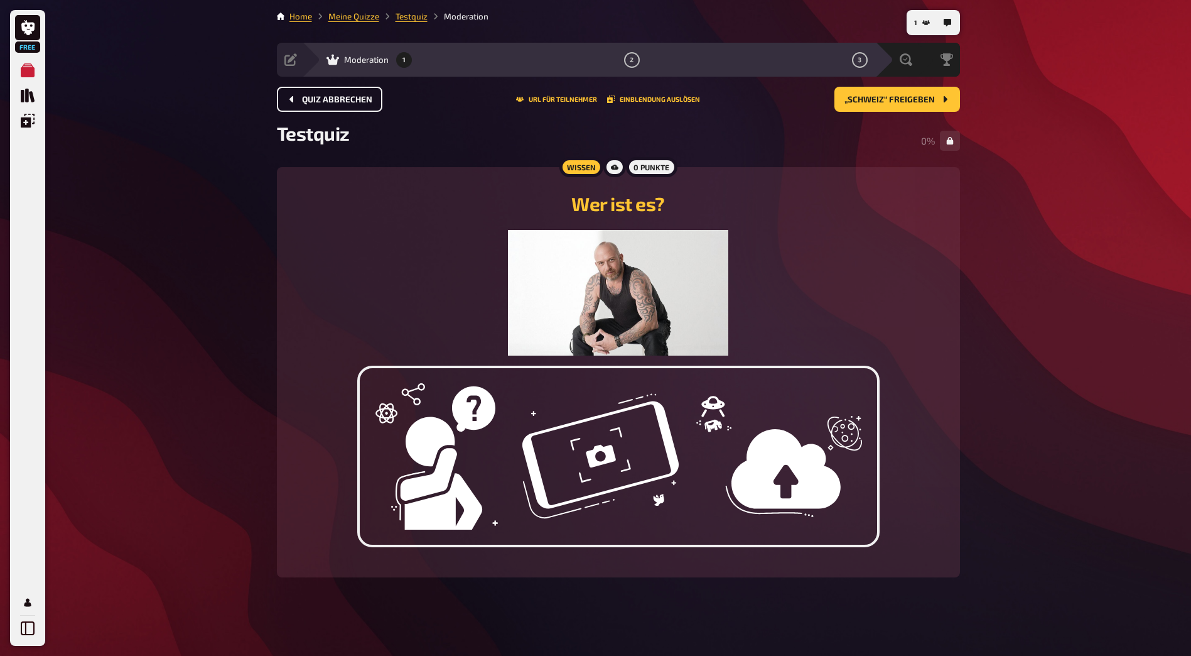
click at [323, 101] on span "Quiz abbrechen" at bounding box center [337, 99] width 70 height 9
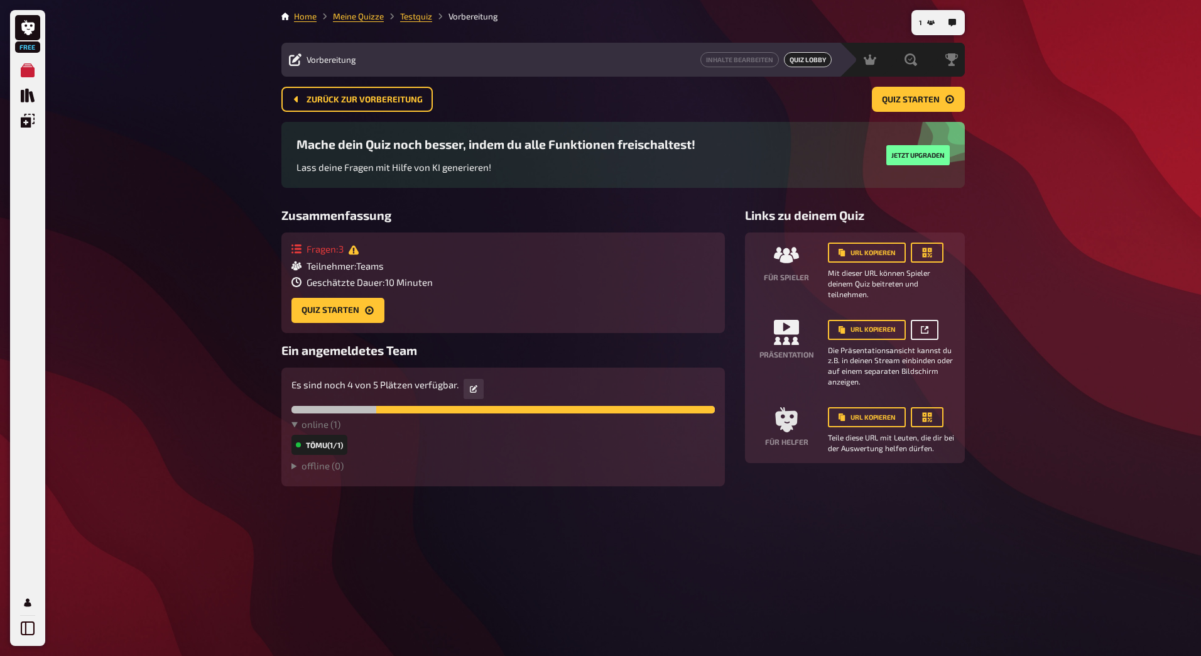
click at [919, 328] on link at bounding box center [925, 330] width 28 height 20
click at [473, 388] on icon at bounding box center [474, 389] width 8 height 8
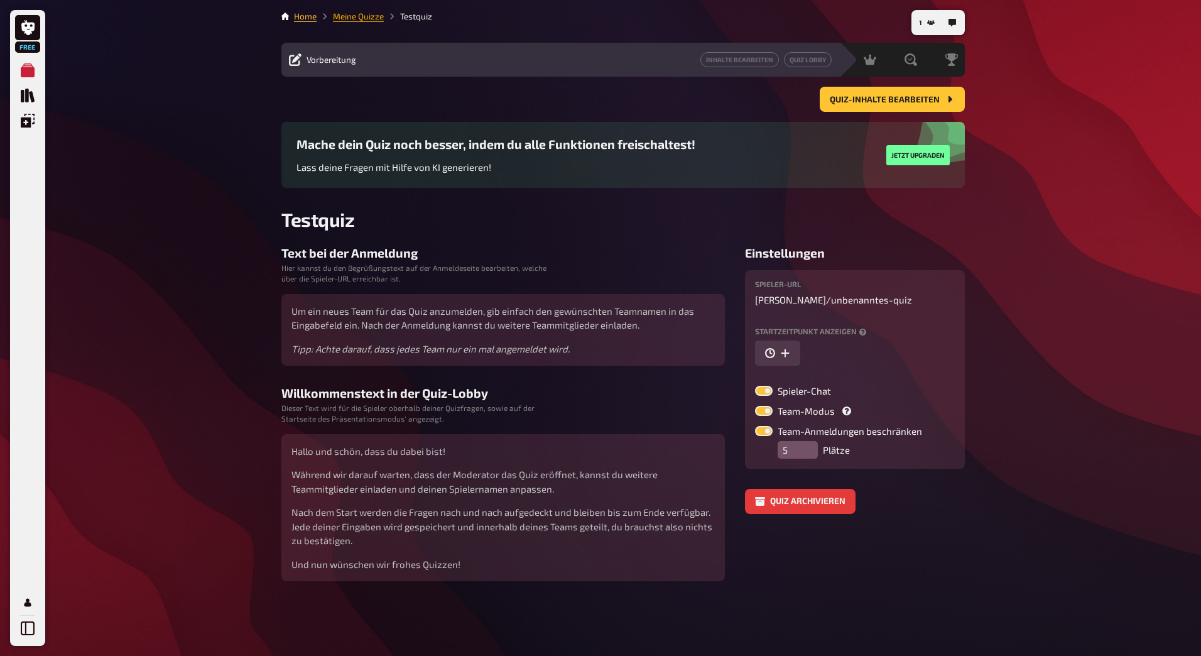
click at [376, 18] on link "Meine Quizze" at bounding box center [358, 16] width 51 height 10
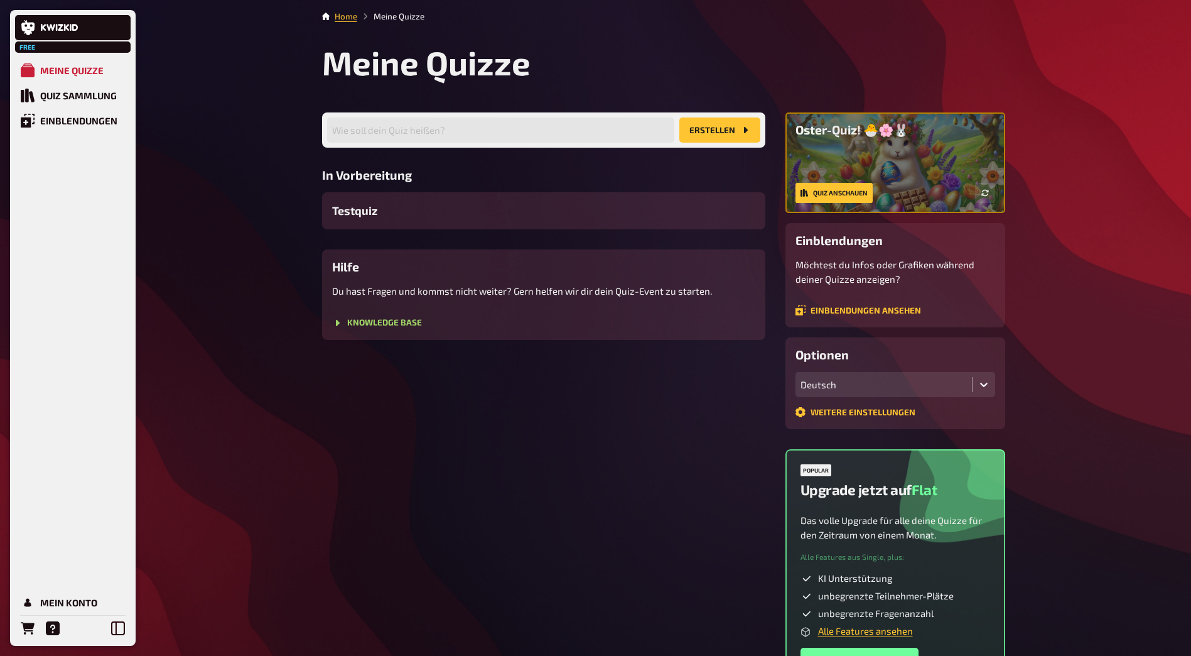
click at [398, 231] on div "Wie soll dein Quiz heißen? Erstellen In Vorbereitung Testquiz Hilfe Du hast Fra…" at bounding box center [543, 225] width 443 height 227
click at [396, 219] on div "Testquiz" at bounding box center [543, 210] width 443 height 37
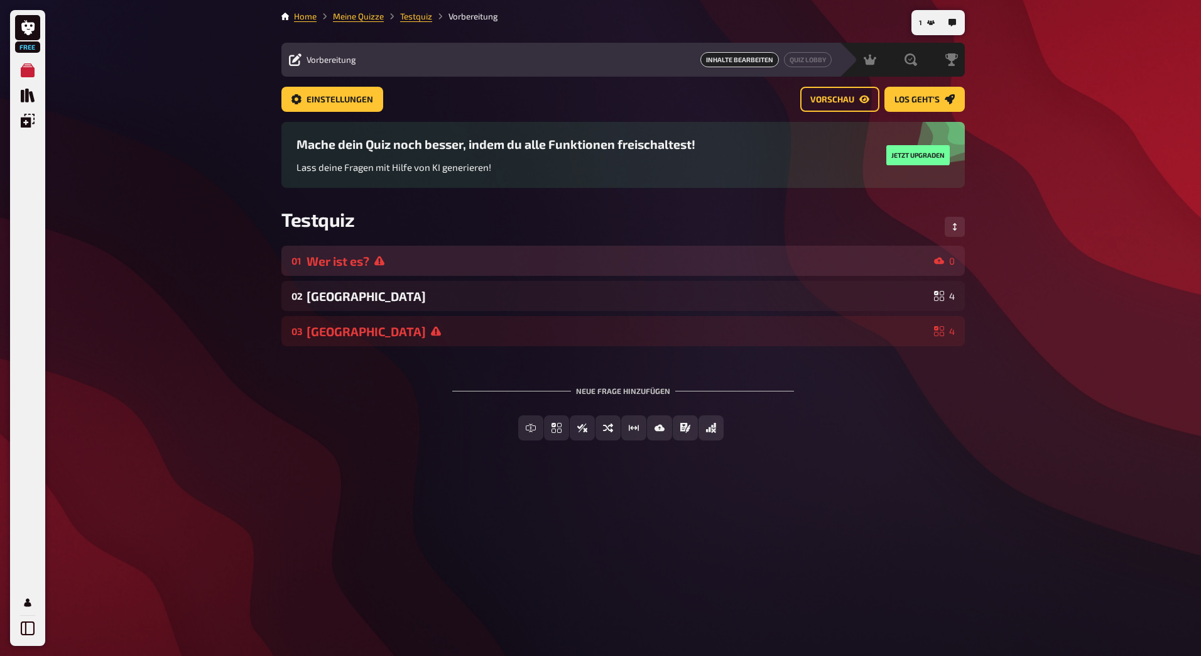
click at [377, 264] on icon at bounding box center [379, 260] width 10 height 9
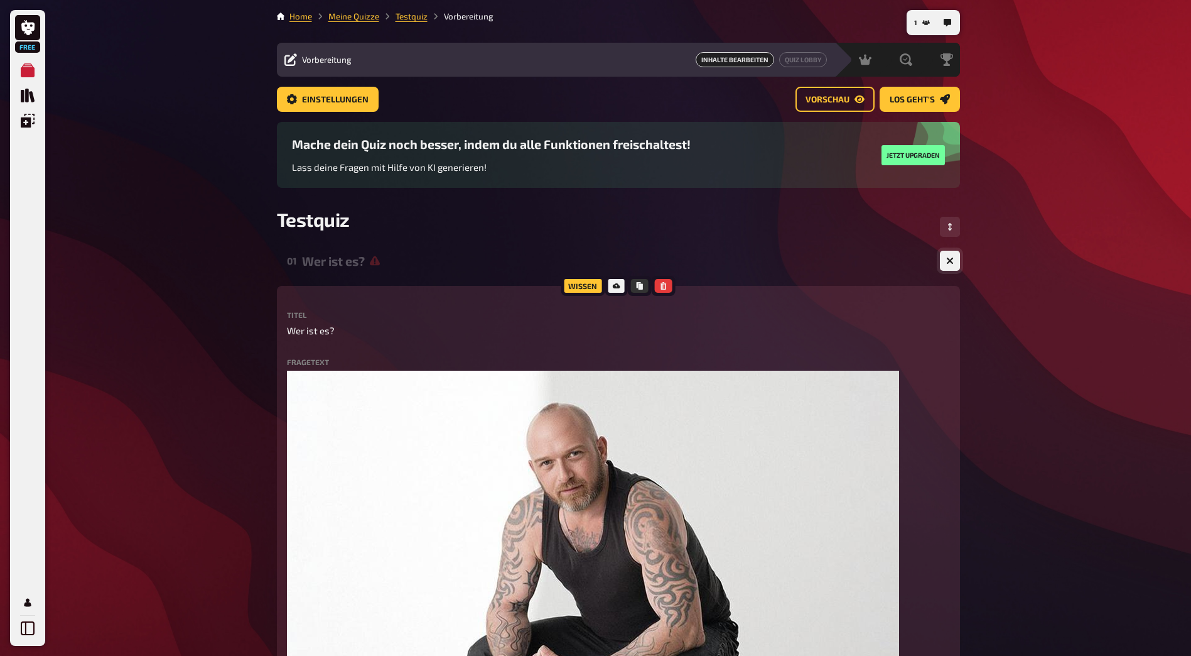
click at [957, 259] on button "button" at bounding box center [950, 261] width 20 height 20
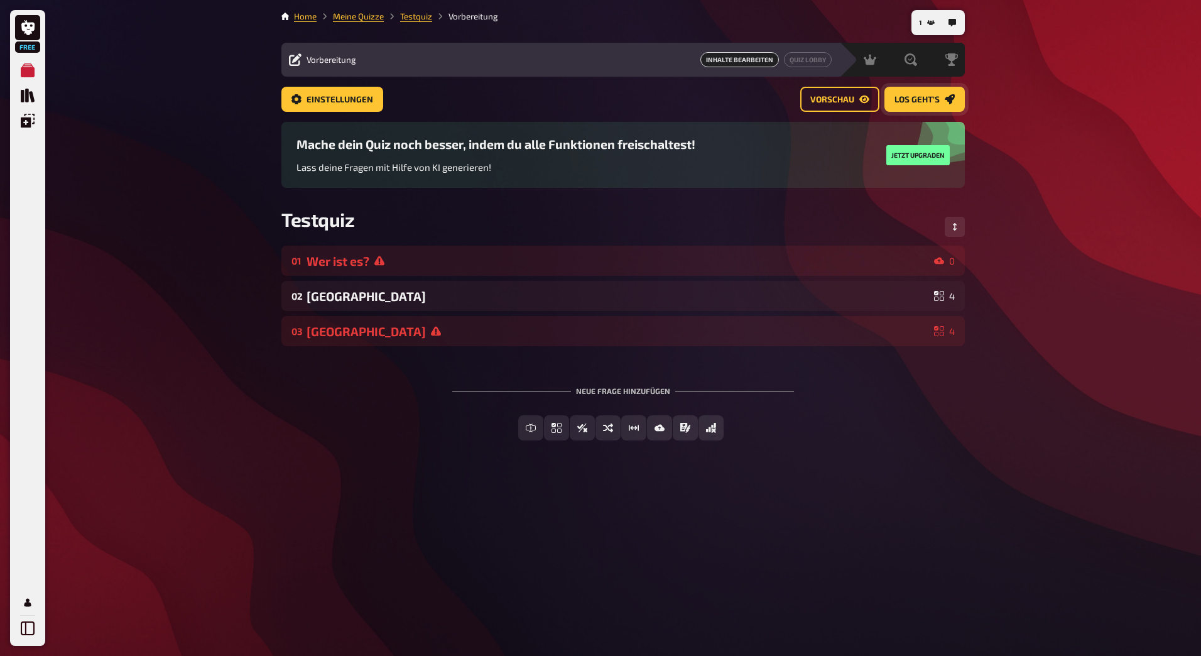
click at [903, 102] on span "Los geht's" at bounding box center [916, 99] width 45 height 9
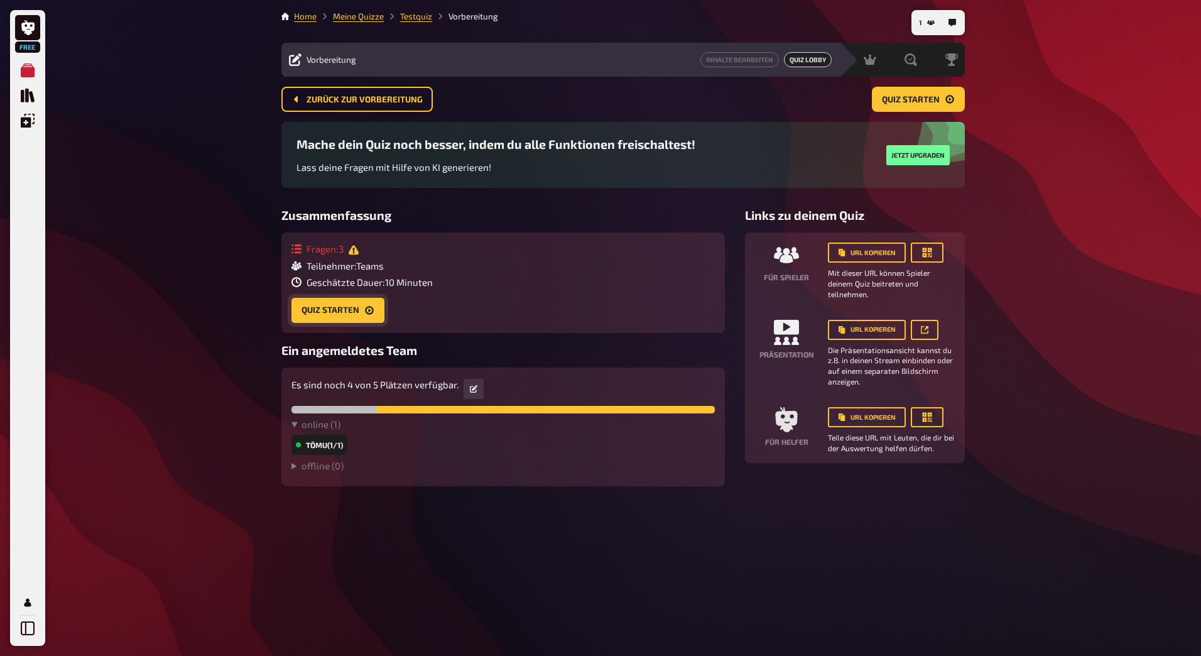
click at [347, 312] on button "Quiz starten" at bounding box center [337, 310] width 93 height 25
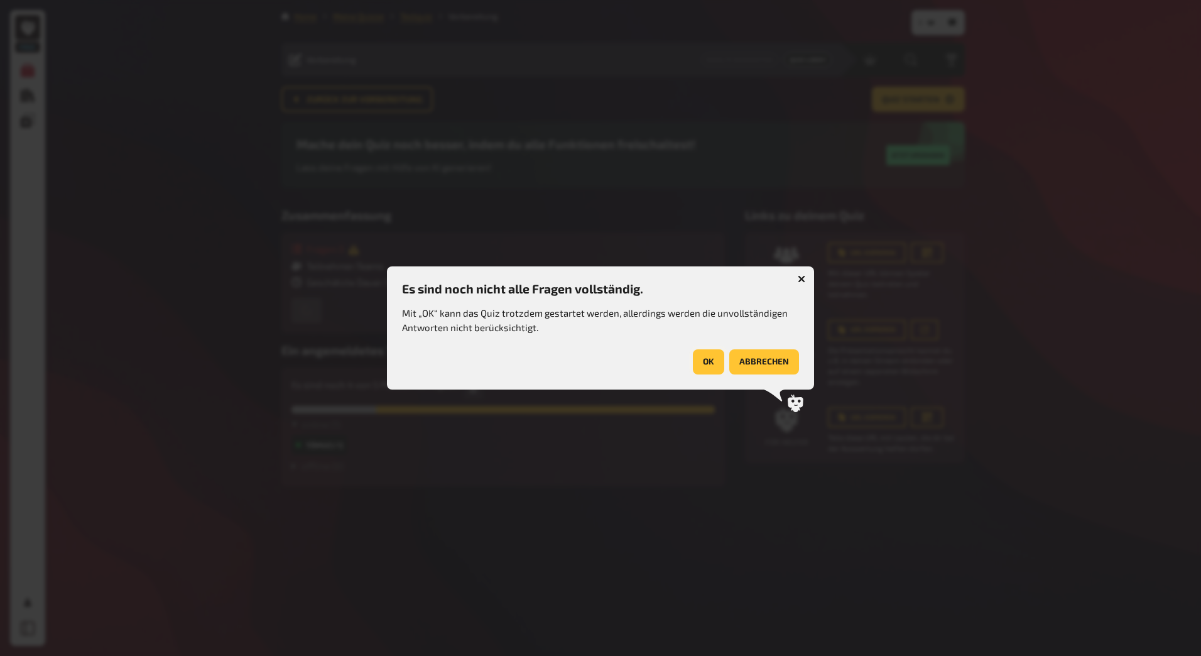
click at [715, 361] on button "OK" at bounding box center [708, 361] width 31 height 25
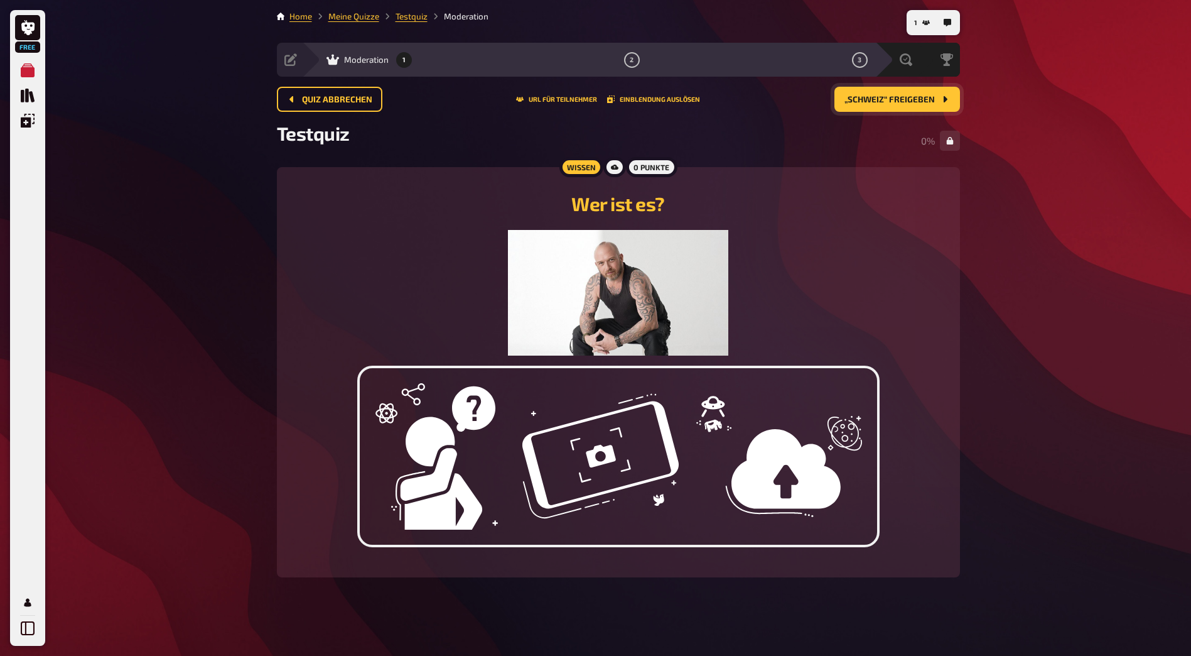
click at [894, 95] on span "„Schweiz“ freigeben" at bounding box center [890, 99] width 90 height 9
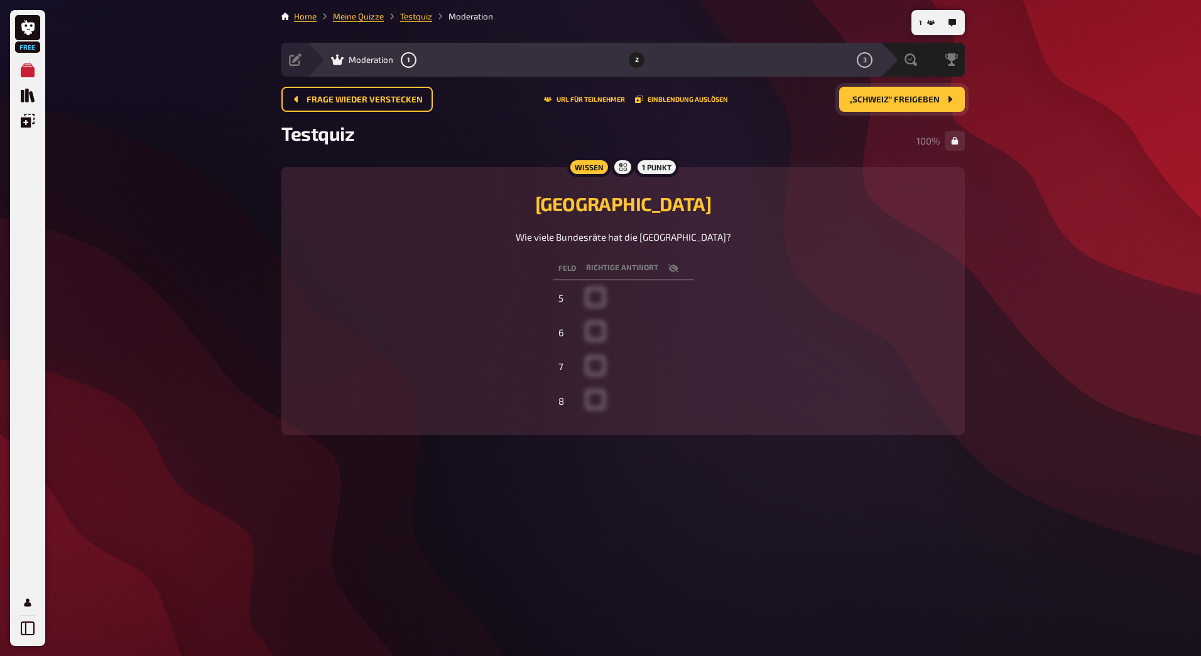
click at [930, 95] on span "„Schweiz“ freigeben" at bounding box center [894, 99] width 90 height 9
click at [592, 294] on td at bounding box center [638, 299] width 112 height 32
click at [592, 295] on td at bounding box center [638, 299] width 112 height 32
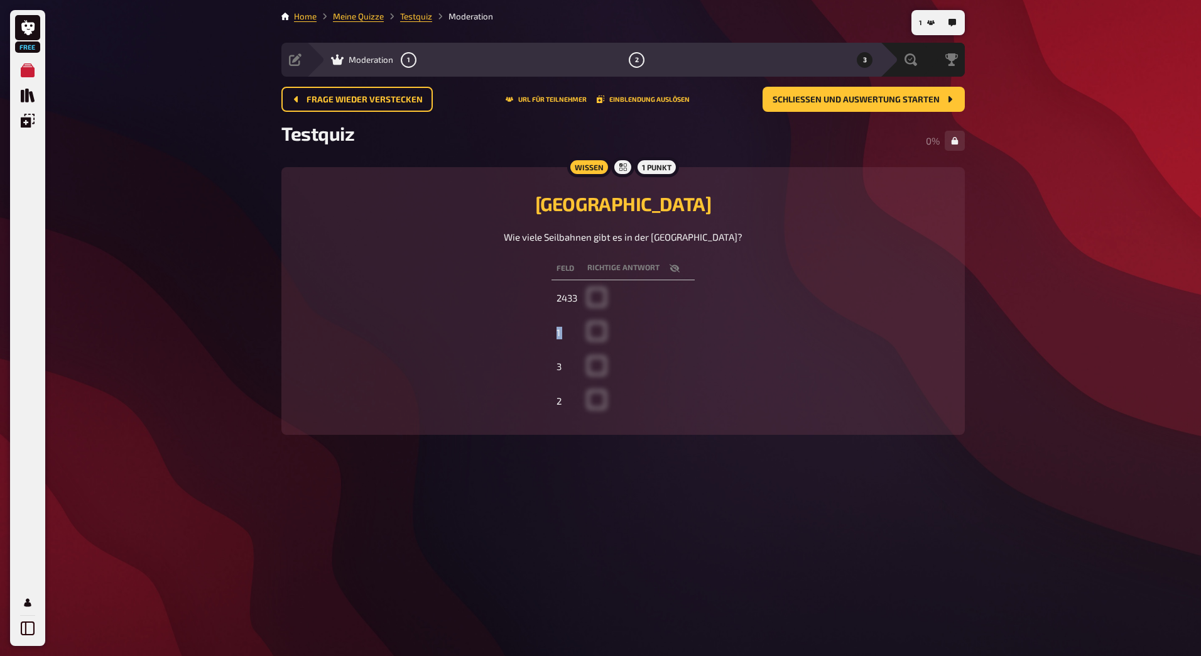
click at [592, 295] on td at bounding box center [638, 299] width 112 height 32
click at [592, 291] on td at bounding box center [638, 299] width 112 height 32
click at [926, 24] on button "1" at bounding box center [927, 23] width 26 height 20
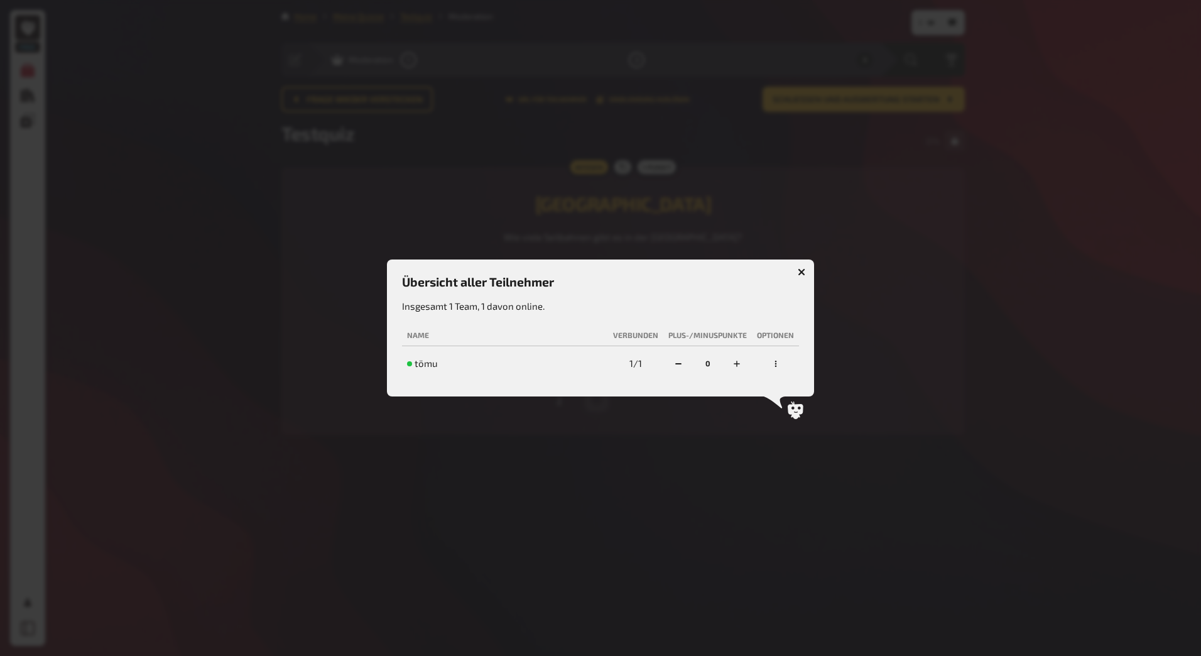
click at [803, 265] on button "button" at bounding box center [801, 272] width 20 height 20
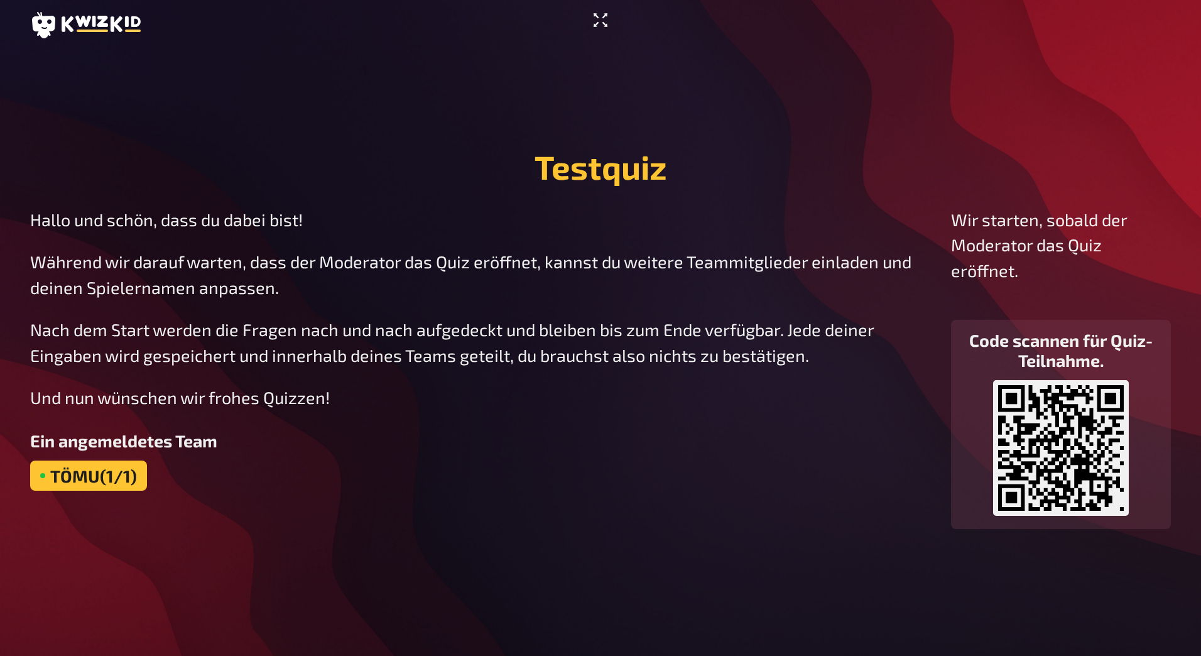
click at [595, 22] on icon "Vollbildmodus aktivieren" at bounding box center [600, 20] width 20 height 20
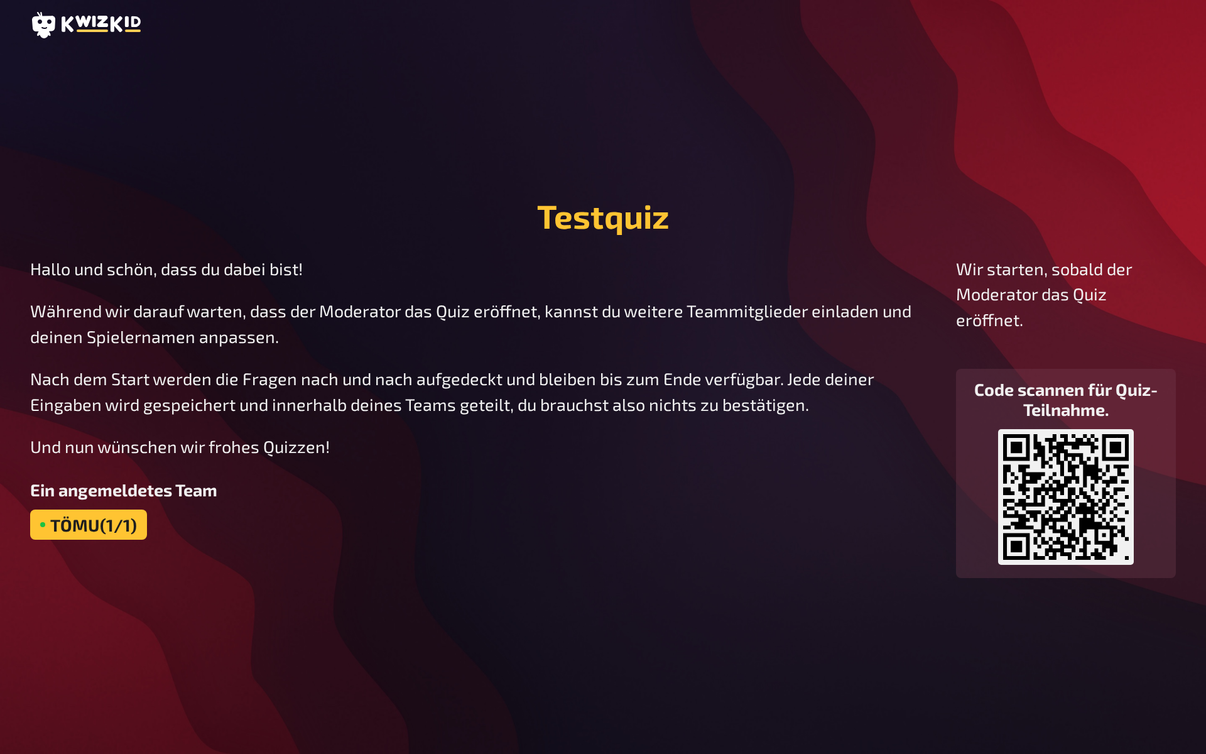
click at [84, 511] on div "tömu (1/1)" at bounding box center [88, 524] width 117 height 30
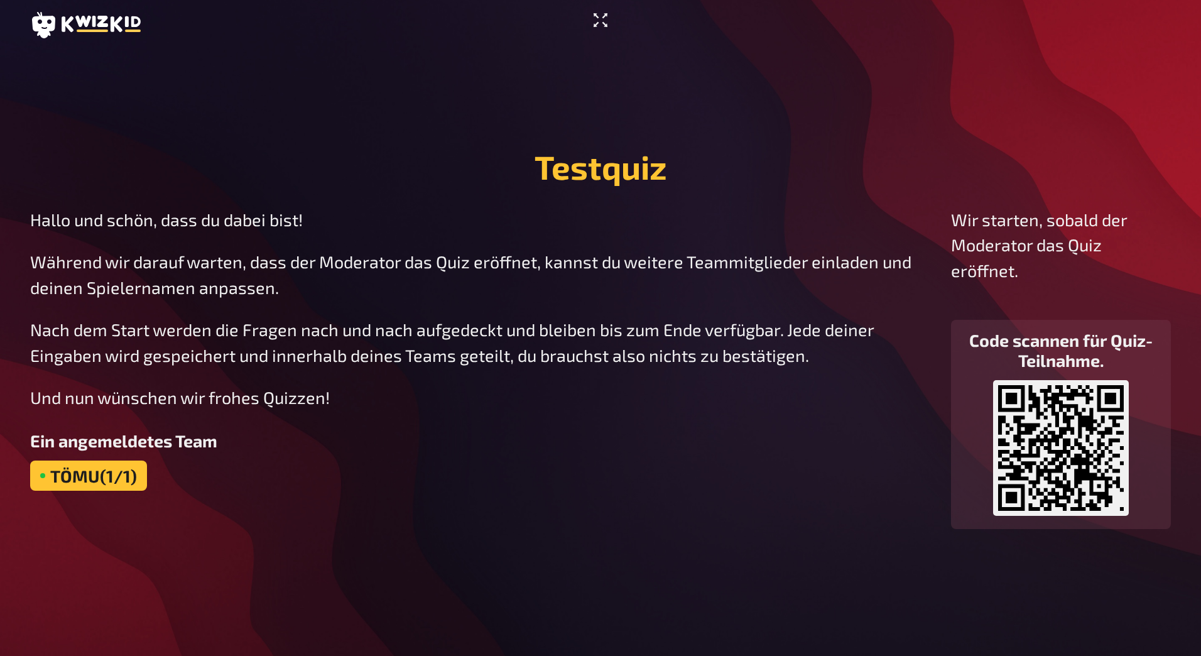
click at [596, 30] on icon "Vollbildmodus aktivieren" at bounding box center [600, 20] width 20 height 20
